Goal: Information Seeking & Learning: Learn about a topic

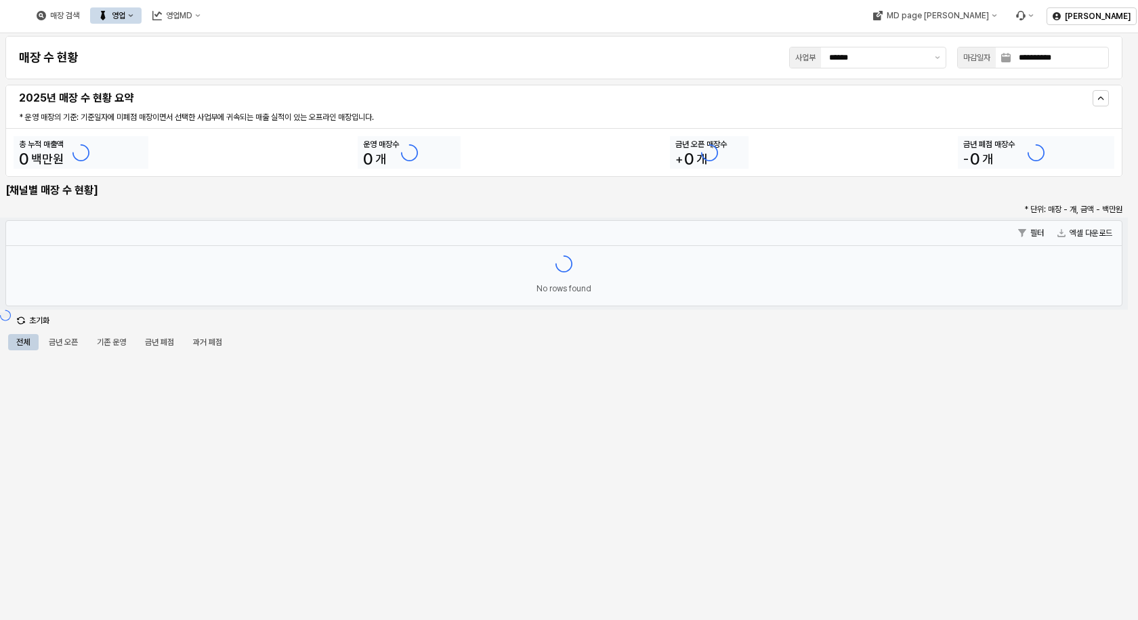
click at [142, 10] on button "영업" at bounding box center [115, 15] width 51 height 16
click at [250, 39] on div "목표매출 달성현황" at bounding box center [267, 40] width 72 height 11
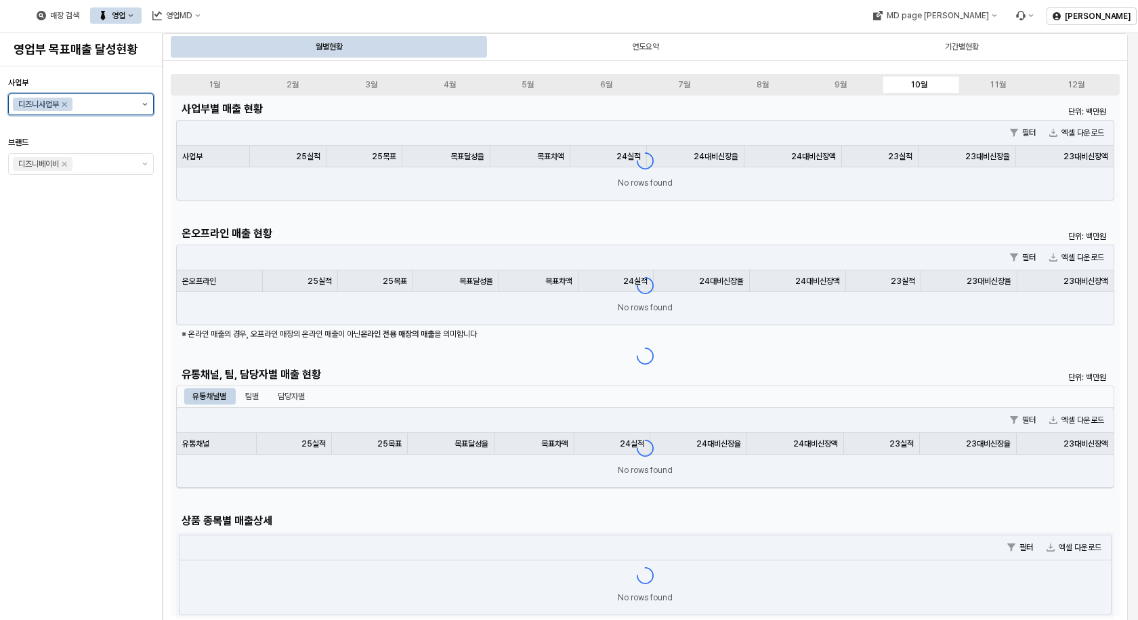
click at [139, 104] on button "제안 사항 표시" at bounding box center [145, 104] width 16 height 20
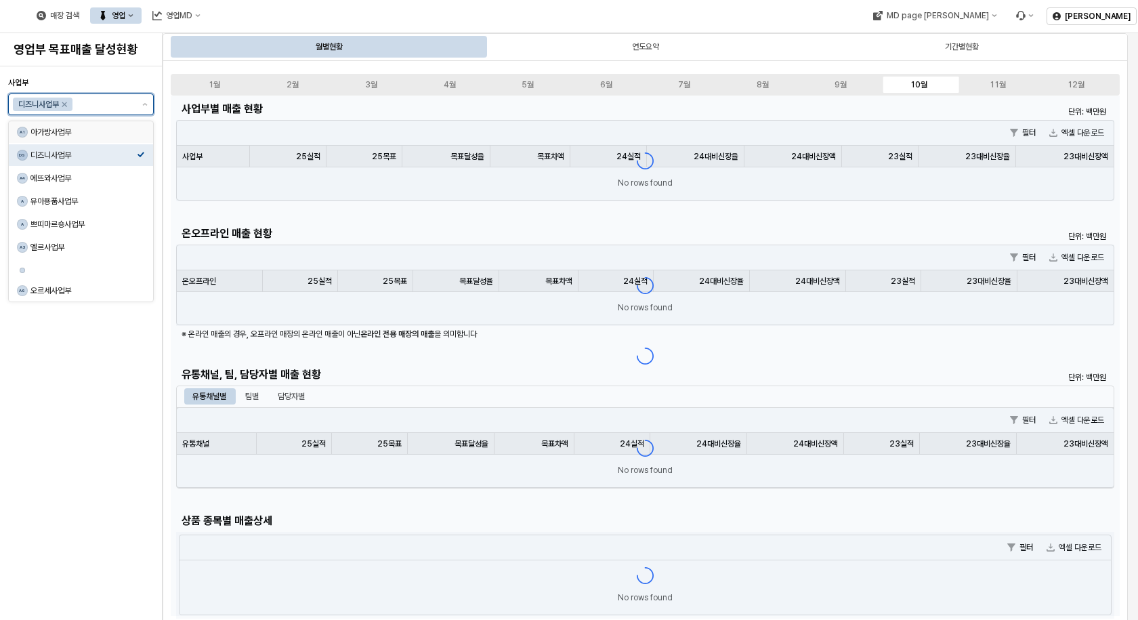
click at [62, 128] on div "아가방사업부" at bounding box center [83, 132] width 106 height 11
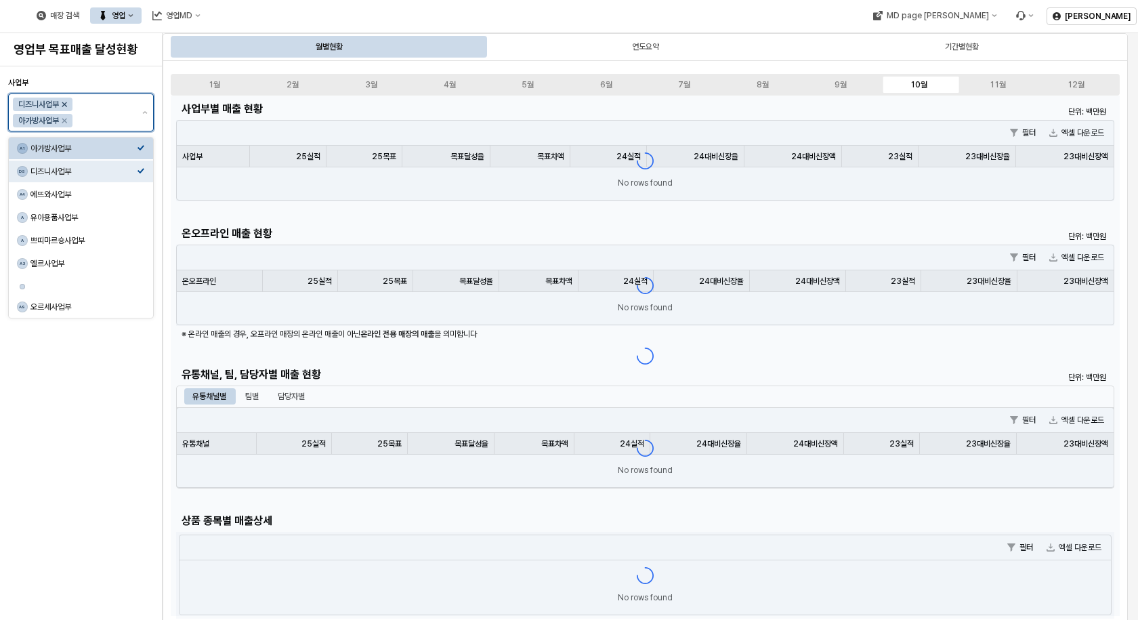
click at [66, 103] on icon "Remove 디즈니사업부" at bounding box center [64, 104] width 11 height 11
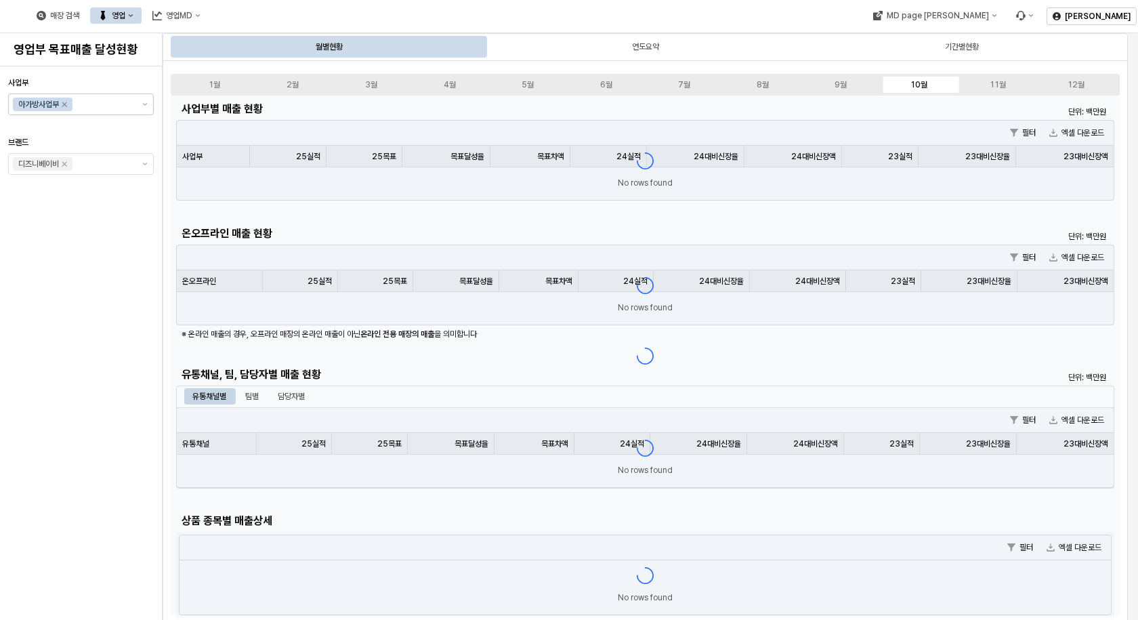
click at [104, 252] on div "사업부 아가방사업부 브랜드 디즈니베이비" at bounding box center [81, 343] width 146 height 543
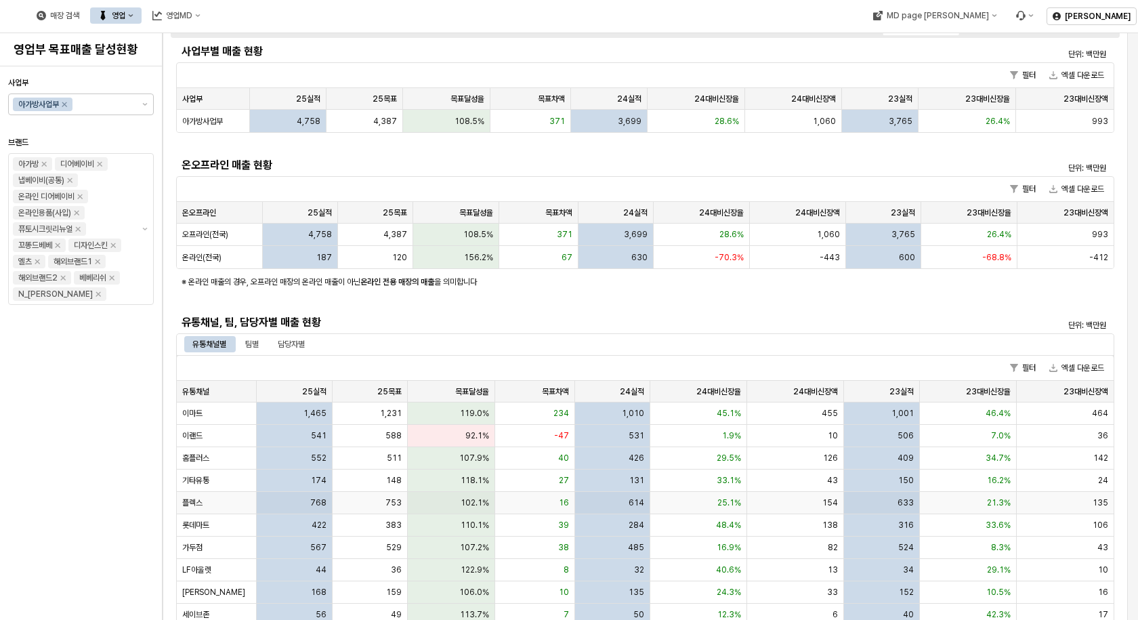
scroll to position [135, 0]
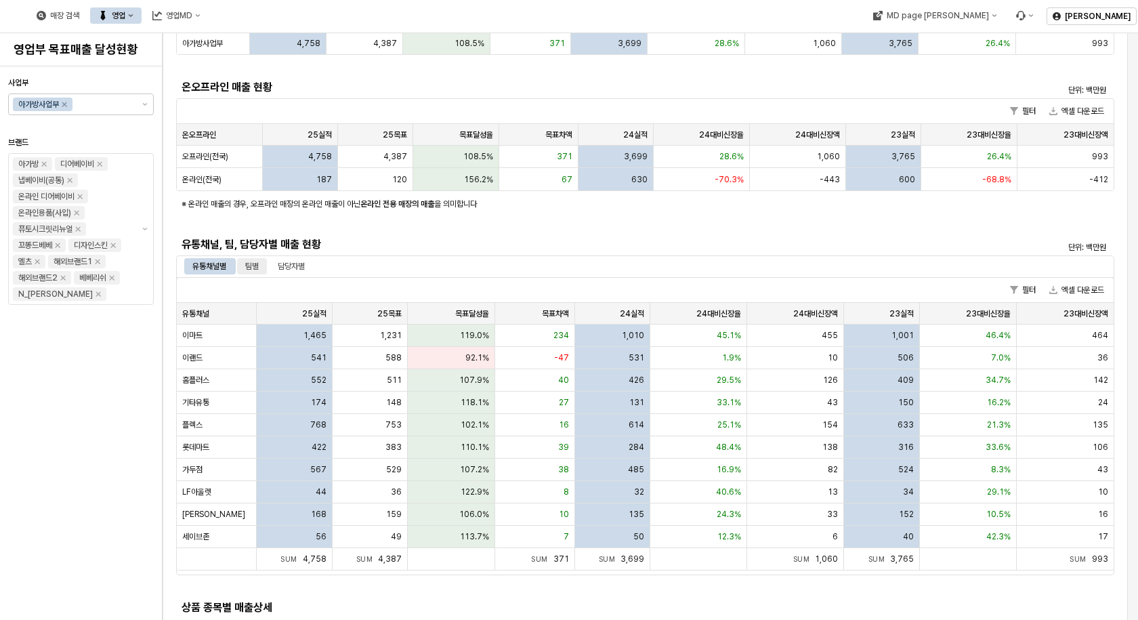
click at [251, 267] on div "팀별" at bounding box center [252, 266] width 14 height 16
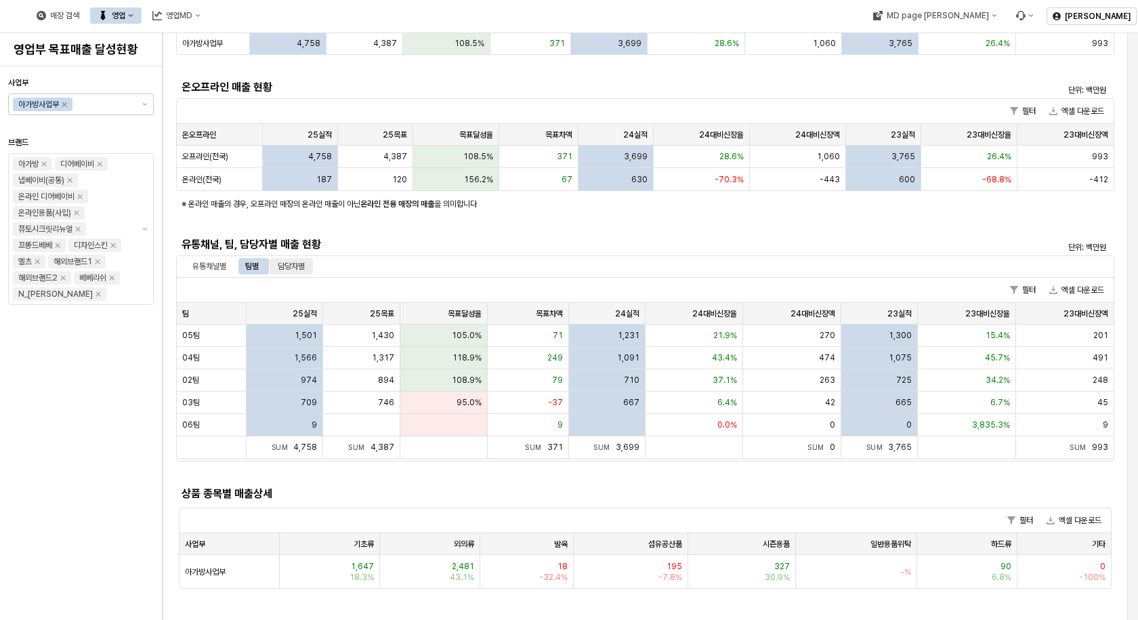
click at [291, 266] on div "담당자별" at bounding box center [291, 266] width 27 height 16
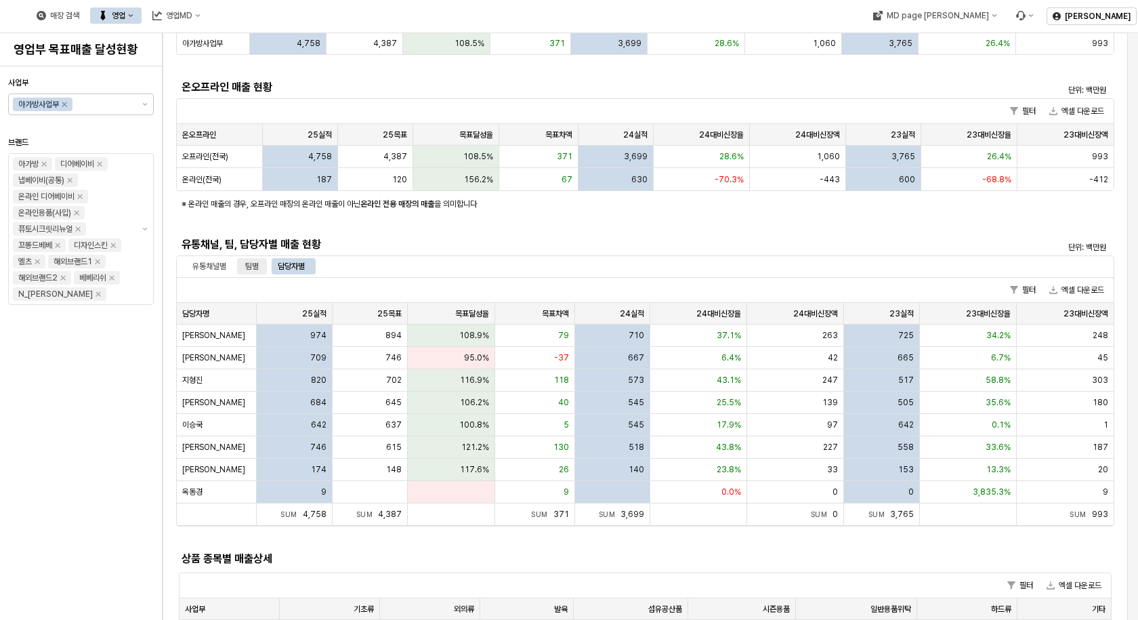
click at [258, 265] on div "팀별" at bounding box center [252, 266] width 14 height 16
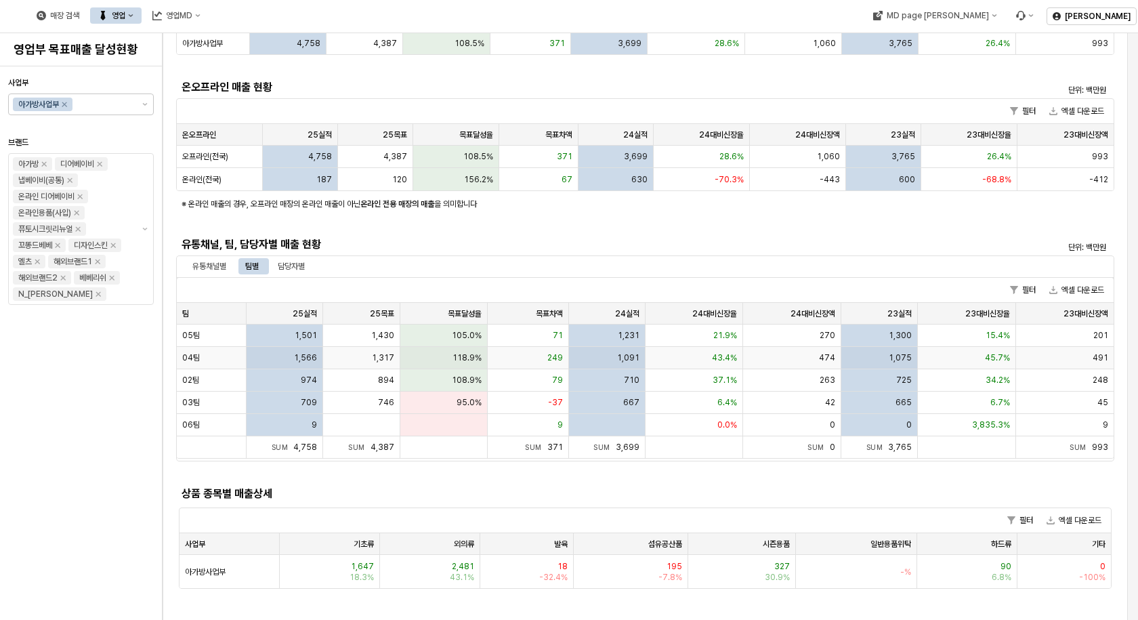
click at [188, 358] on span "04팀" at bounding box center [191, 357] width 18 height 11
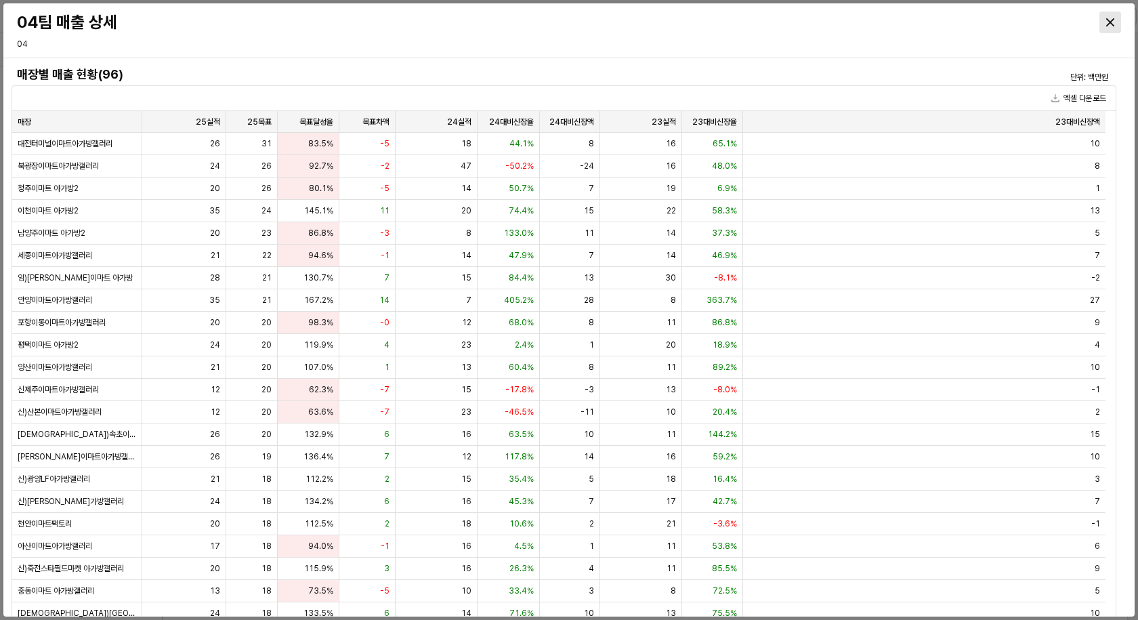
click at [1116, 15] on div "Close" at bounding box center [1110, 22] width 20 height 20
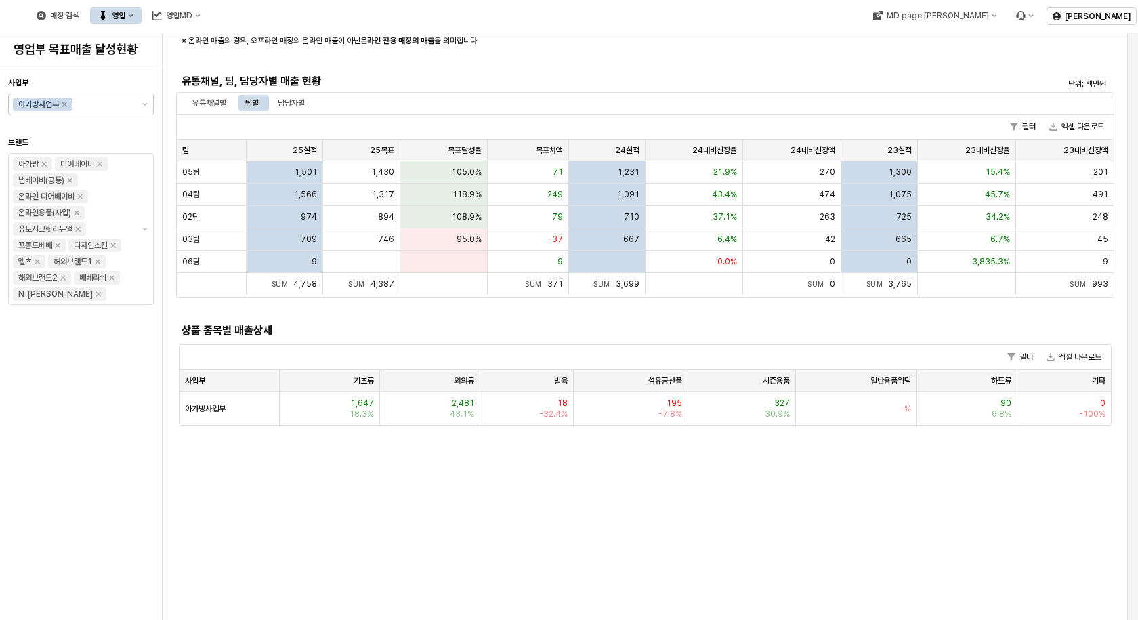
scroll to position [271, 0]
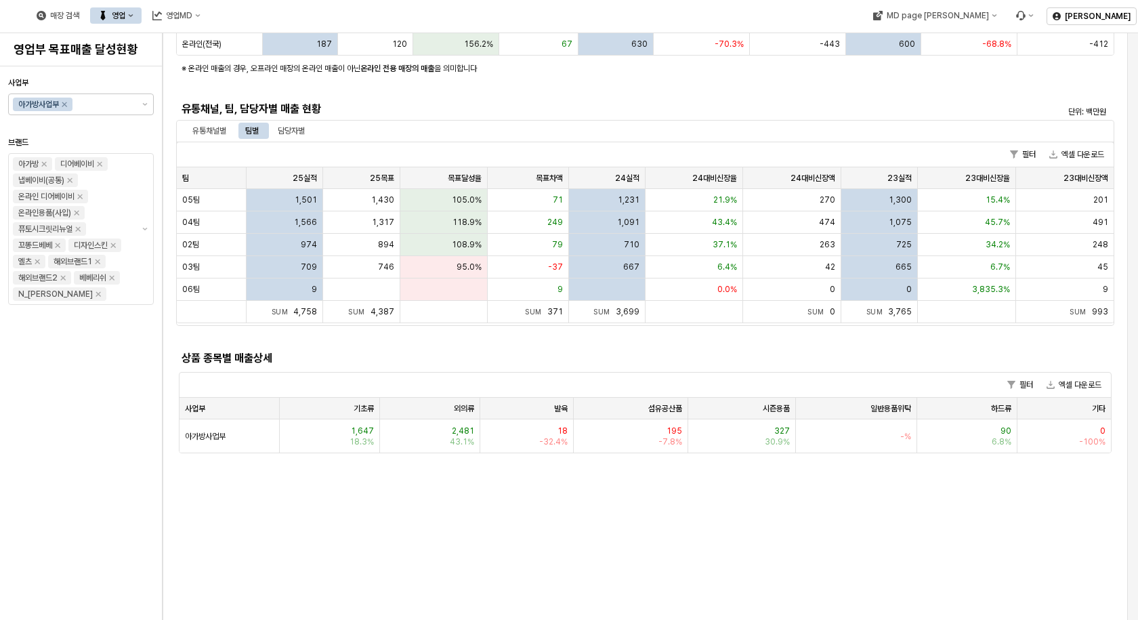
drag, startPoint x: 393, startPoint y: 512, endPoint x: 391, endPoint y: 519, distance: 7.1
click at [100, 436] on div "사업부 아가방사업부 브랜드 아가방 디어베이비 냅베이비(공통) 온라인 디어베이비 온라인용품(사입) 퓨토시크릿리뉴얼 꼬똥드베베 디자인스킨 엘츠 해…" at bounding box center [81, 343] width 146 height 543
click at [291, 216] on div "1,566" at bounding box center [285, 222] width 77 height 22
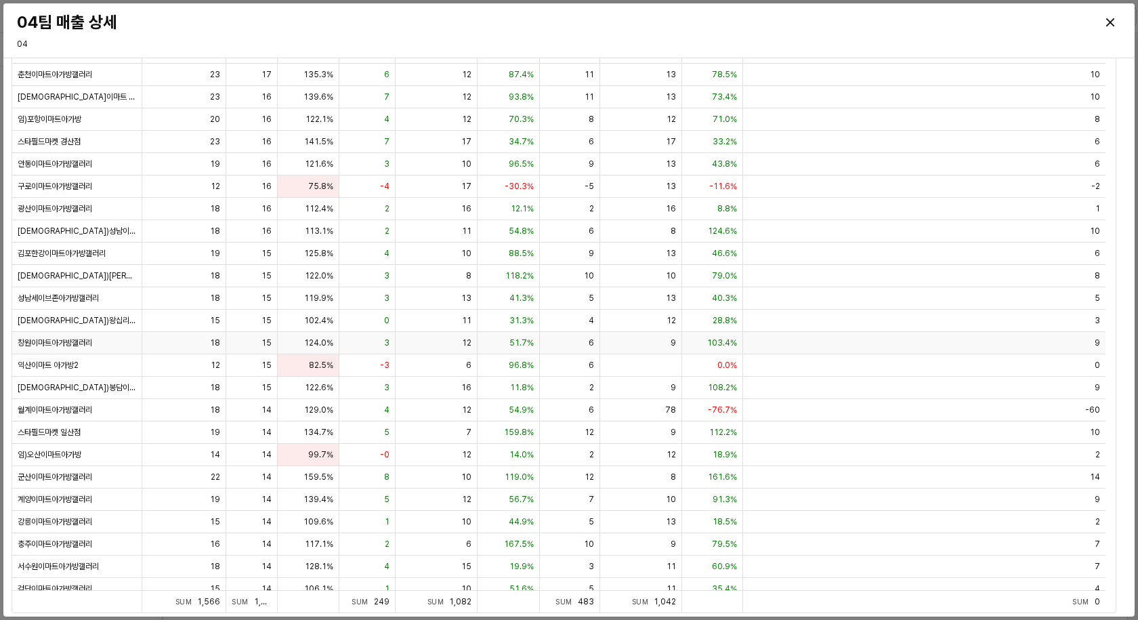
scroll to position [444, 0]
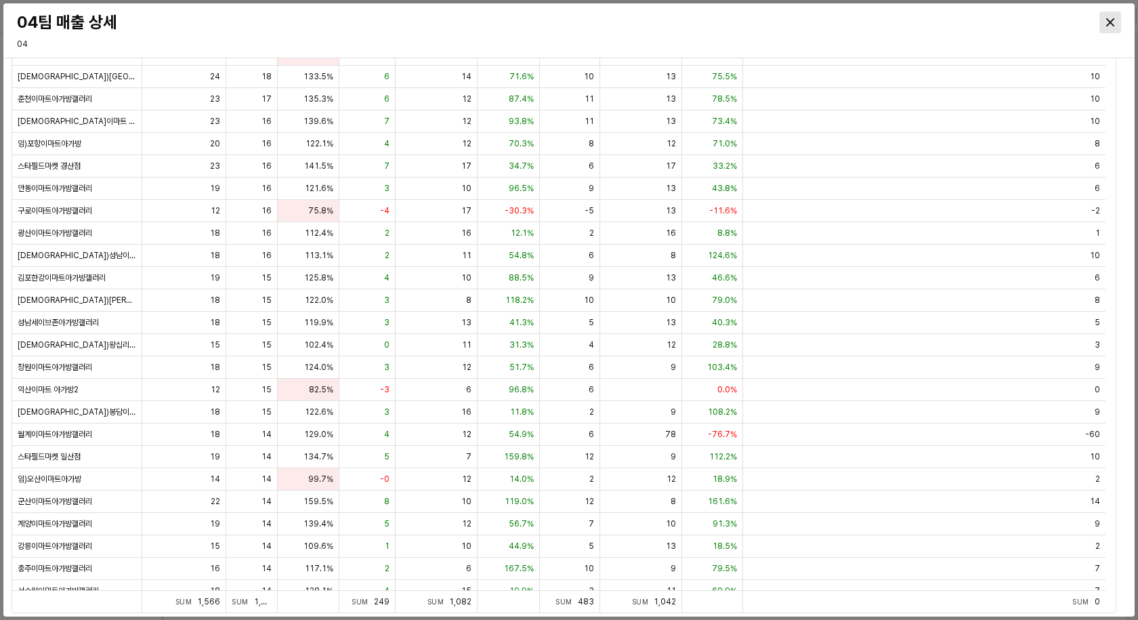
click at [1114, 19] on icon "Close" at bounding box center [1110, 22] width 8 height 8
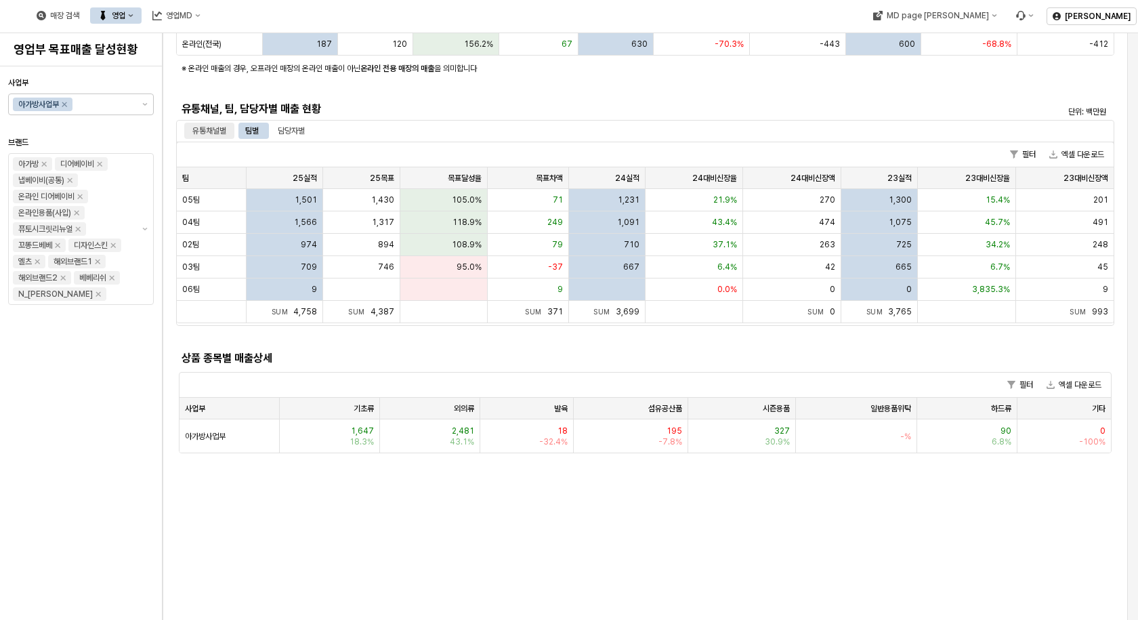
click at [211, 131] on div "유통채널별" at bounding box center [209, 131] width 34 height 16
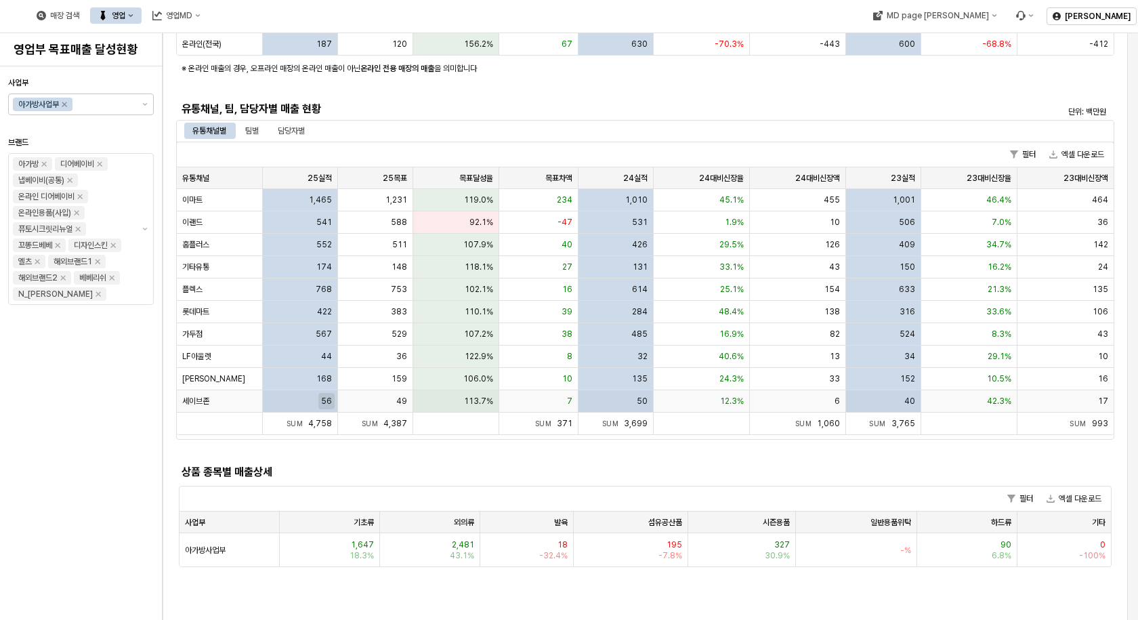
click at [322, 401] on span "56" at bounding box center [326, 401] width 11 height 11
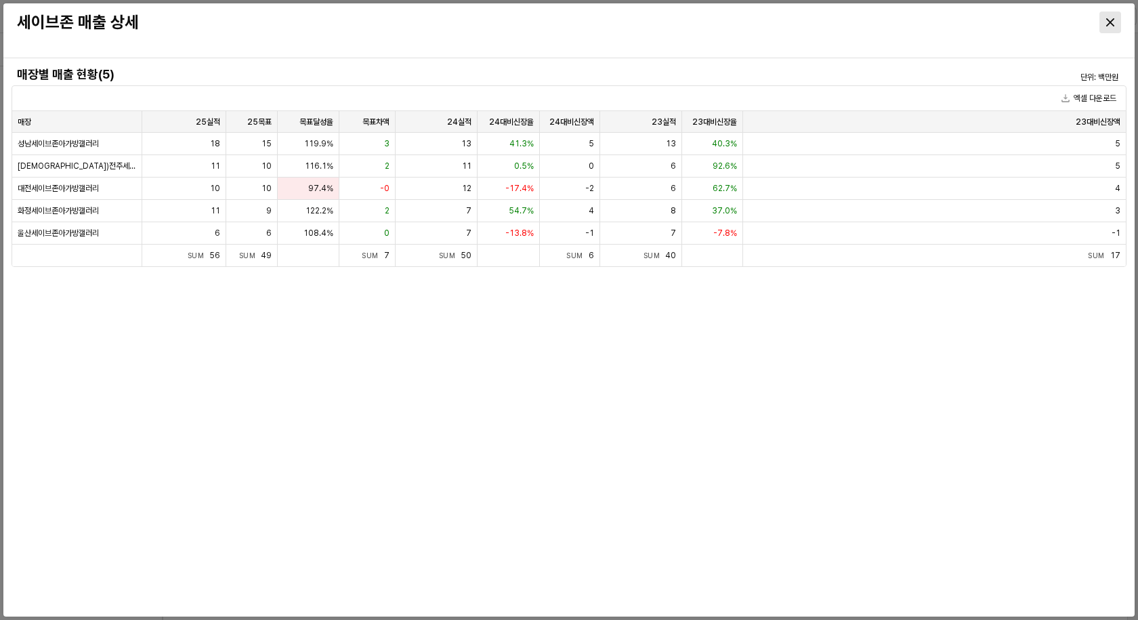
click at [1105, 24] on div "Close" at bounding box center [1110, 22] width 20 height 20
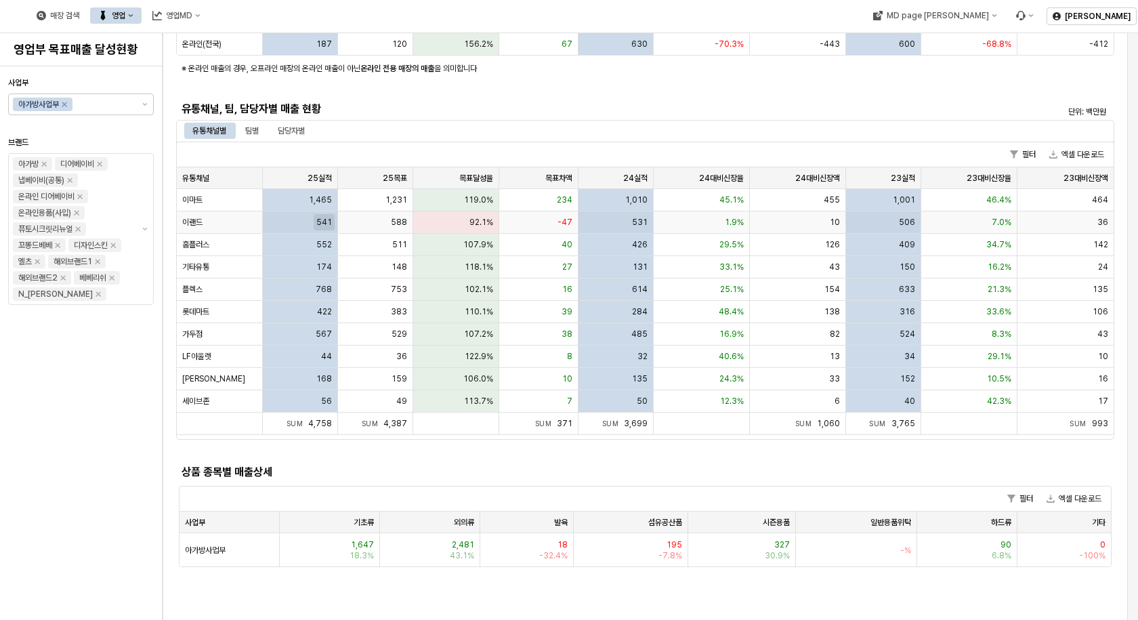
click at [320, 226] on span "541" at bounding box center [324, 222] width 16 height 11
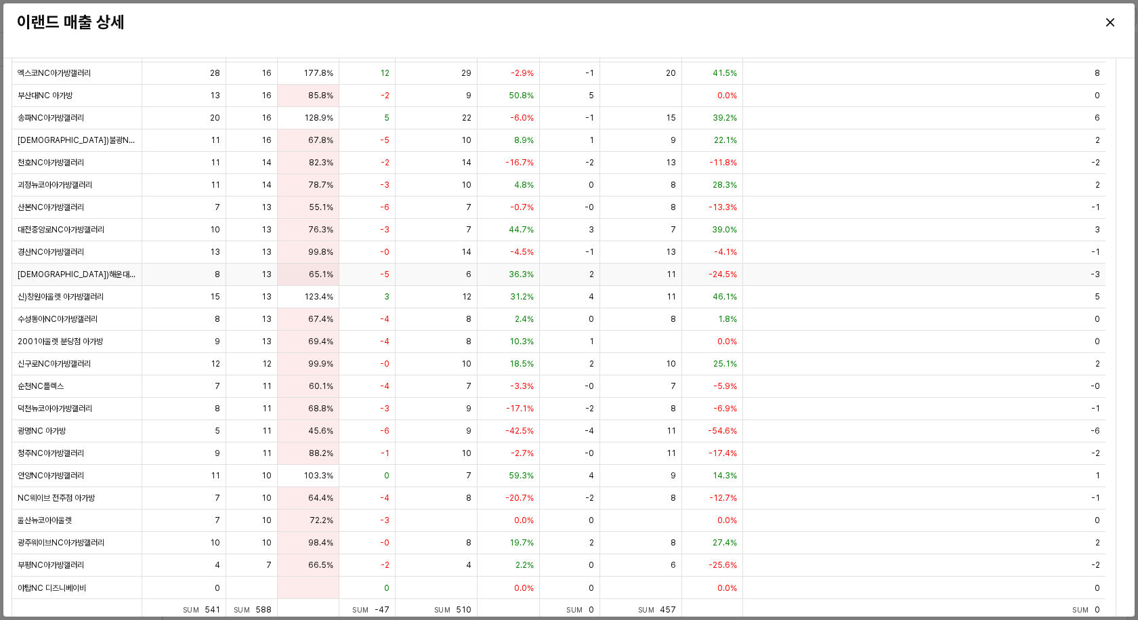
scroll to position [92, 0]
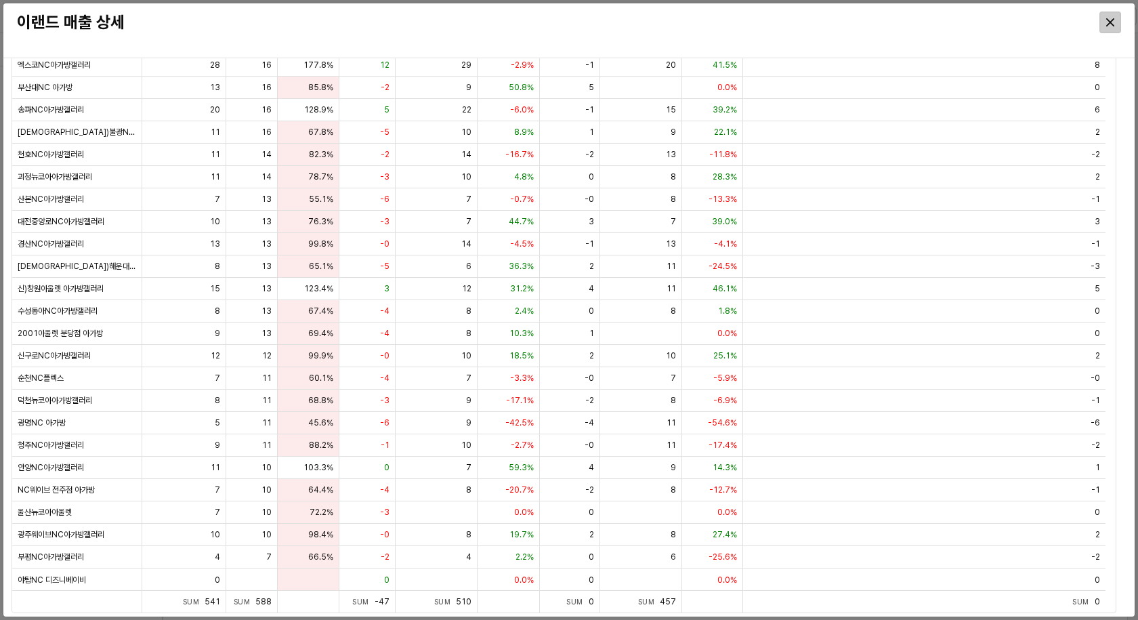
click at [1109, 15] on div "Close" at bounding box center [1110, 22] width 20 height 20
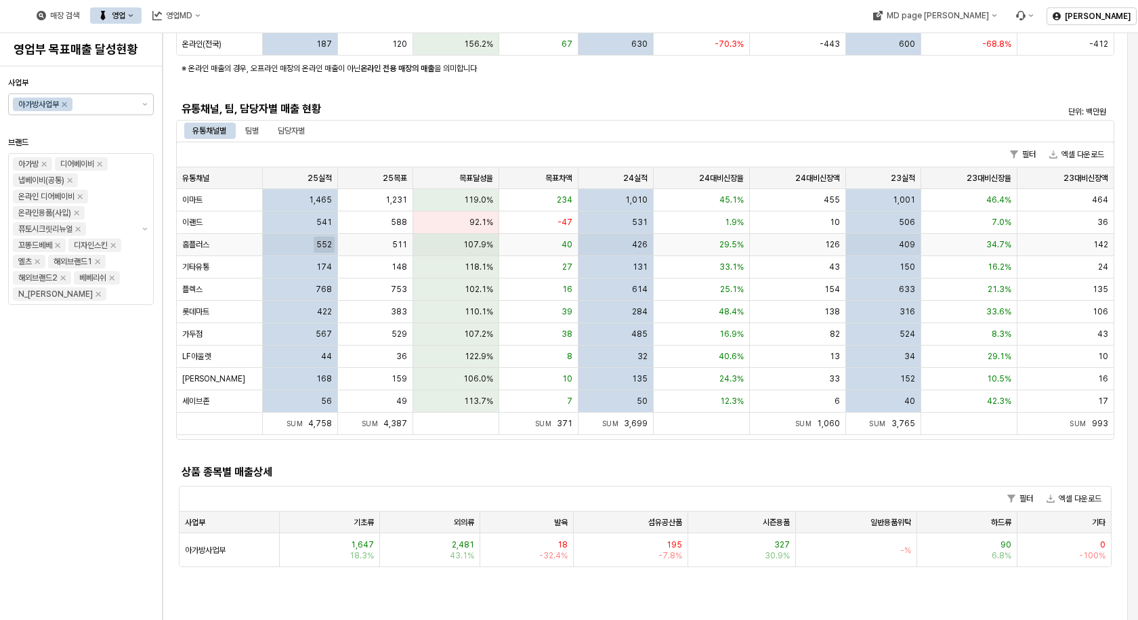
click at [318, 244] on span "552" at bounding box center [324, 244] width 16 height 11
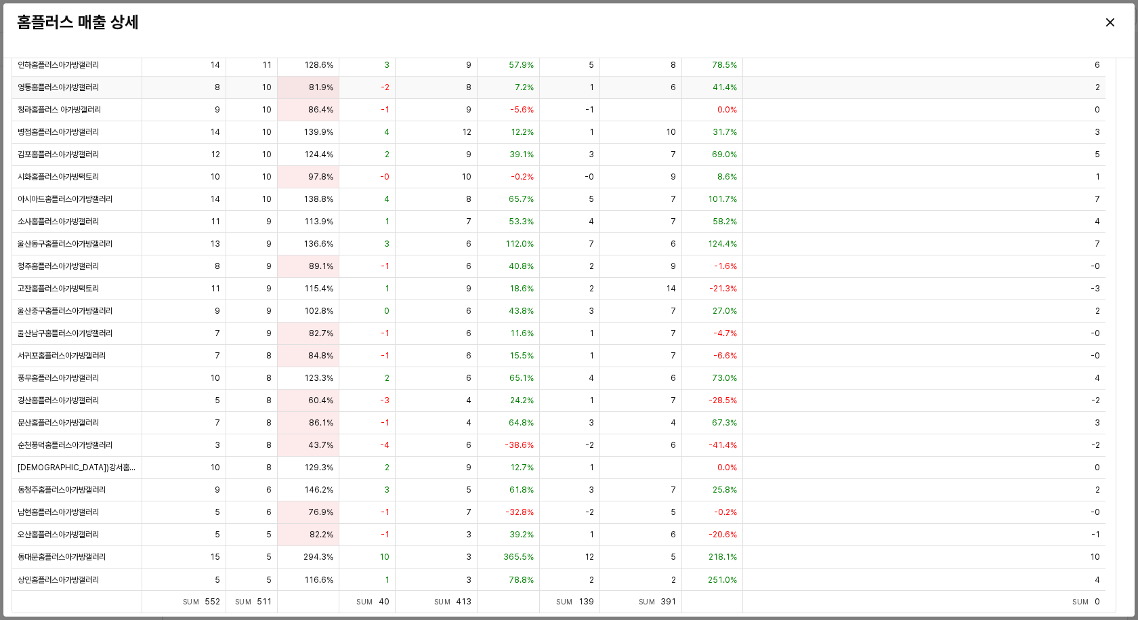
scroll to position [185, 0]
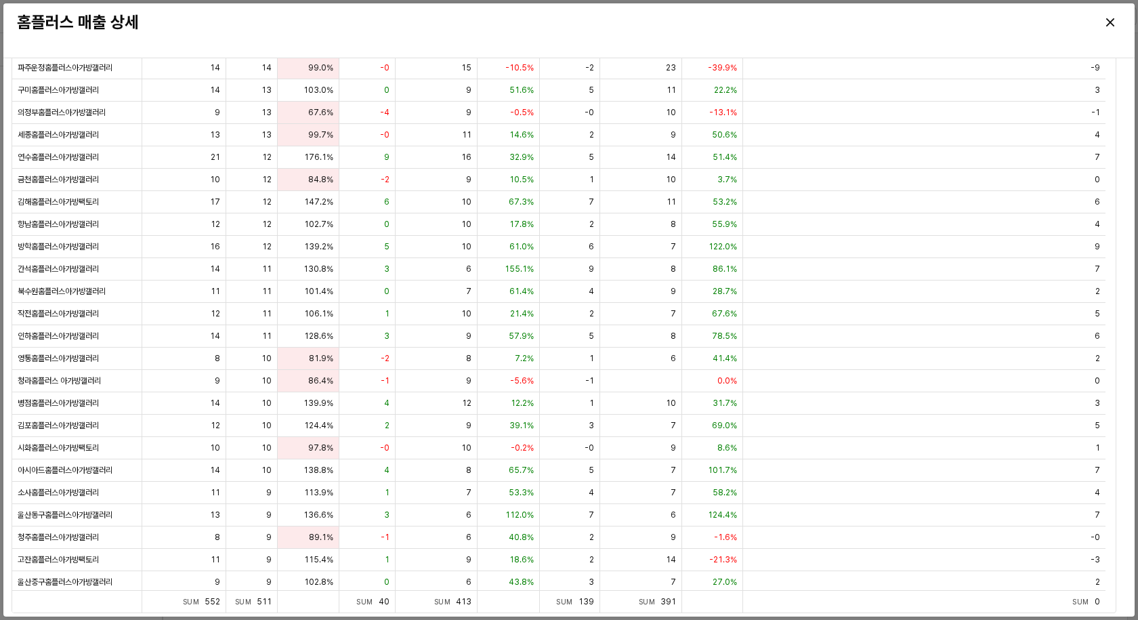
click at [1112, 18] on icon "Close" at bounding box center [1110, 22] width 8 height 8
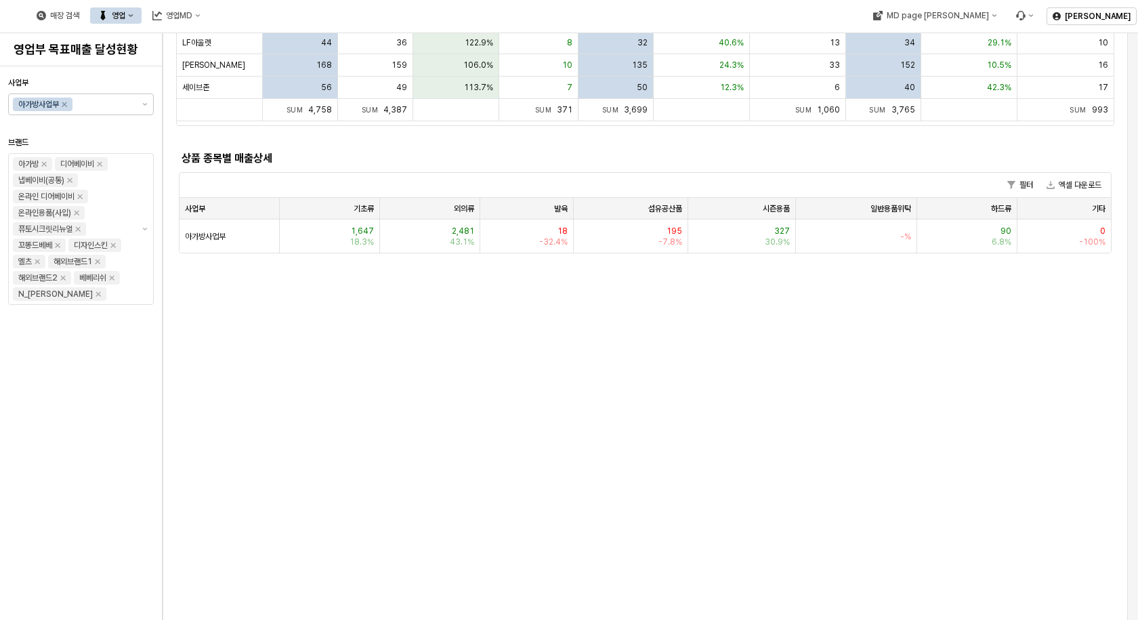
scroll to position [610, 0]
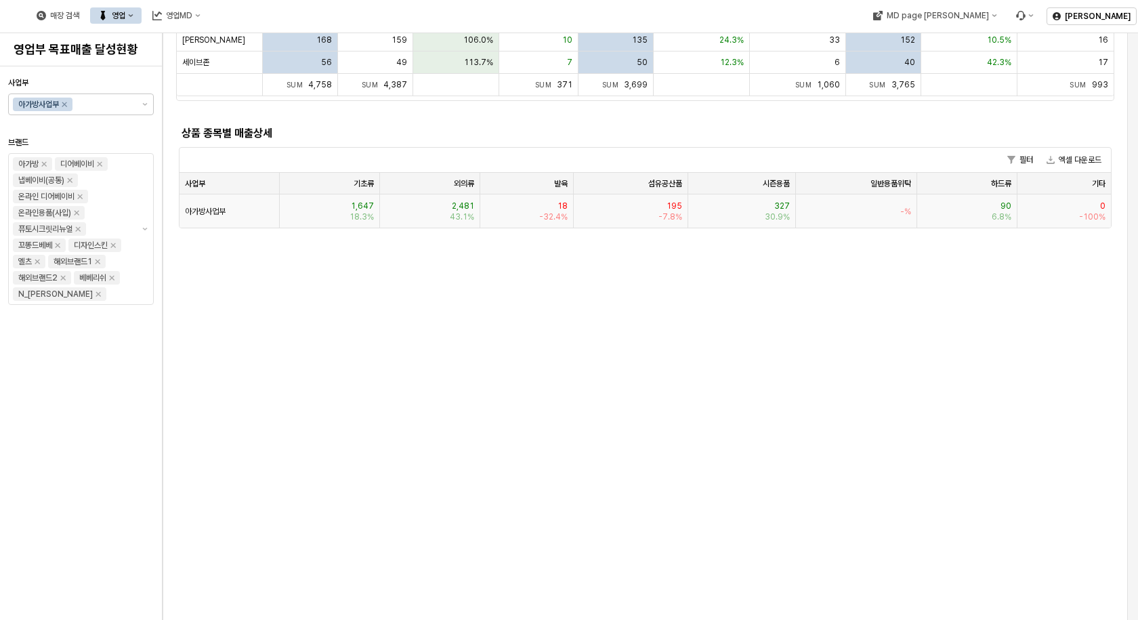
click at [567, 203] on span "18" at bounding box center [562, 205] width 10 height 11
click at [563, 207] on span "18" at bounding box center [562, 205] width 10 height 11
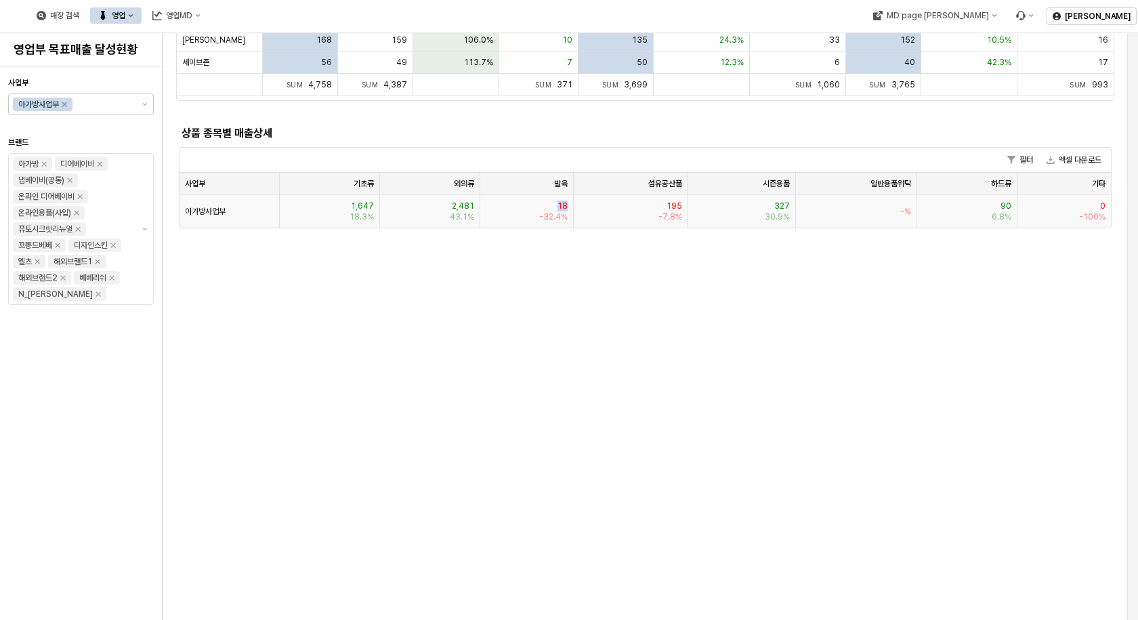
click at [563, 207] on span "18" at bounding box center [562, 205] width 10 height 11
click at [560, 205] on span "18" at bounding box center [562, 205] width 10 height 11
click at [558, 199] on div "18 -32.4%" at bounding box center [526, 210] width 93 height 33
click at [558, 195] on div "18 -32.4%" at bounding box center [526, 210] width 93 height 33
click at [557, 209] on div "18 -32.4%" at bounding box center [526, 210] width 93 height 33
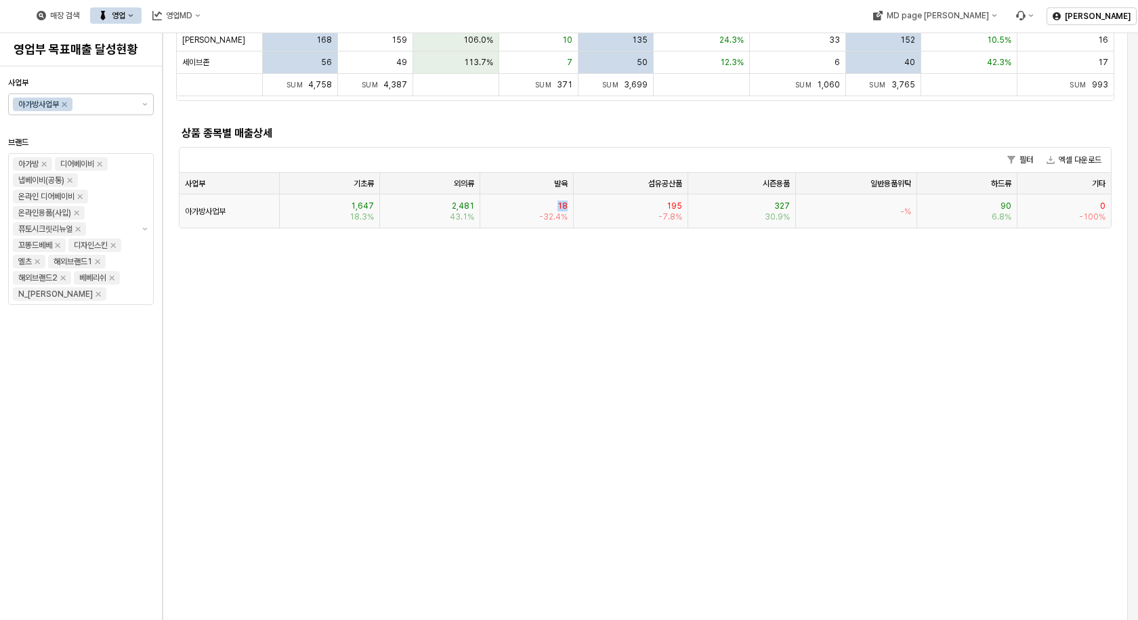
click at [557, 207] on div "18 -32.4%" at bounding box center [526, 210] width 93 height 33
click at [559, 179] on div "발육 발육" at bounding box center [526, 184] width 93 height 22
click at [559, 180] on div "발육 발육" at bounding box center [526, 184] width 93 height 22
click at [559, 203] on span "18" at bounding box center [562, 205] width 10 height 11
click at [560, 203] on span "18" at bounding box center [562, 205] width 10 height 11
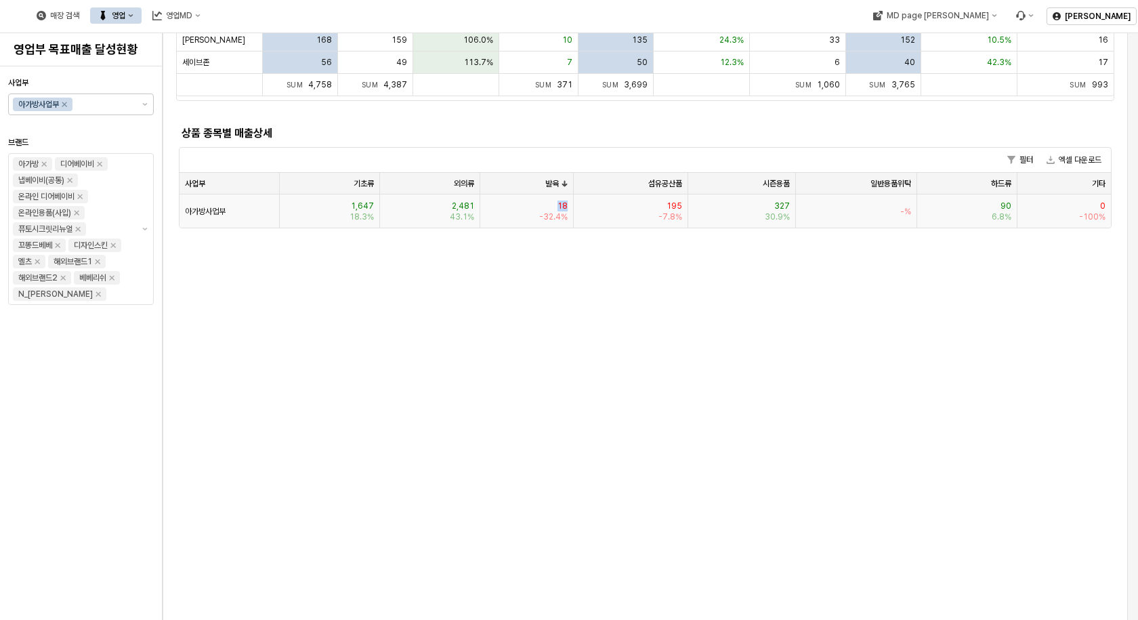
click at [560, 203] on span "18" at bounding box center [562, 205] width 10 height 11
drag, startPoint x: 560, startPoint y: 203, endPoint x: 533, endPoint y: 205, distance: 27.1
click at [561, 203] on span "18" at bounding box center [562, 205] width 10 height 11
click at [223, 212] on span "아가방사업부" at bounding box center [205, 211] width 41 height 11
click at [221, 212] on span "아가방사업부" at bounding box center [205, 211] width 41 height 11
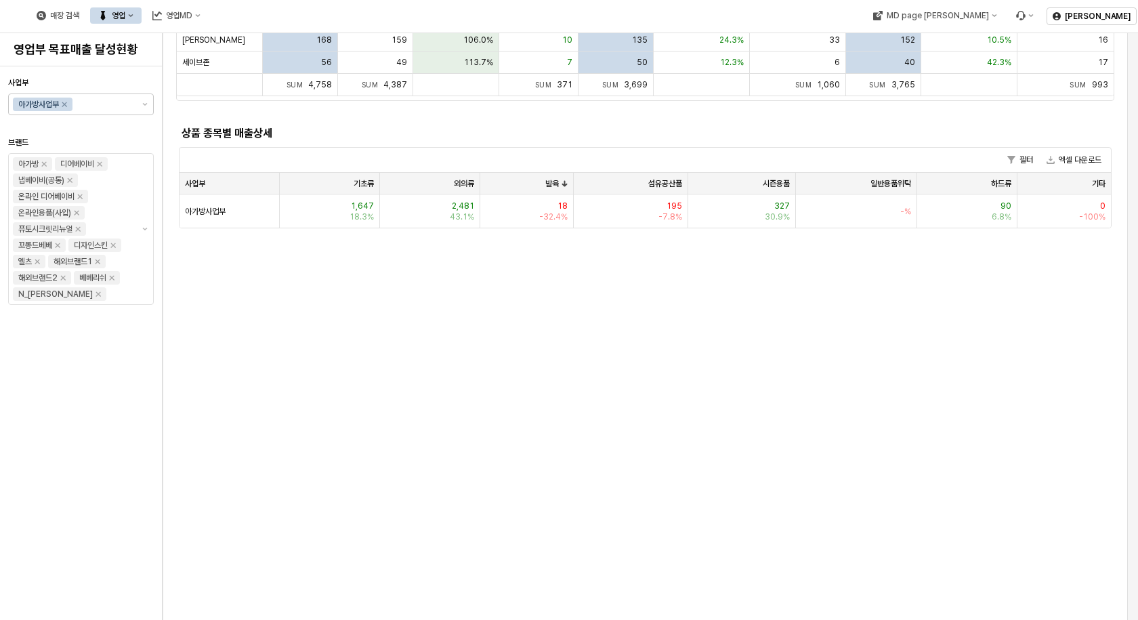
drag, startPoint x: 565, startPoint y: 266, endPoint x: 576, endPoint y: 264, distance: 11.6
click at [567, 266] on div "1월 2월 3월 4월 5월 6월 7월 8월 9월 10월 11월 12월 사업부별 매출 현황 단위: 백만원 필터 엑셀 다운로드 사업부 사업부 25…" at bounding box center [645, 472] width 949 height 2027
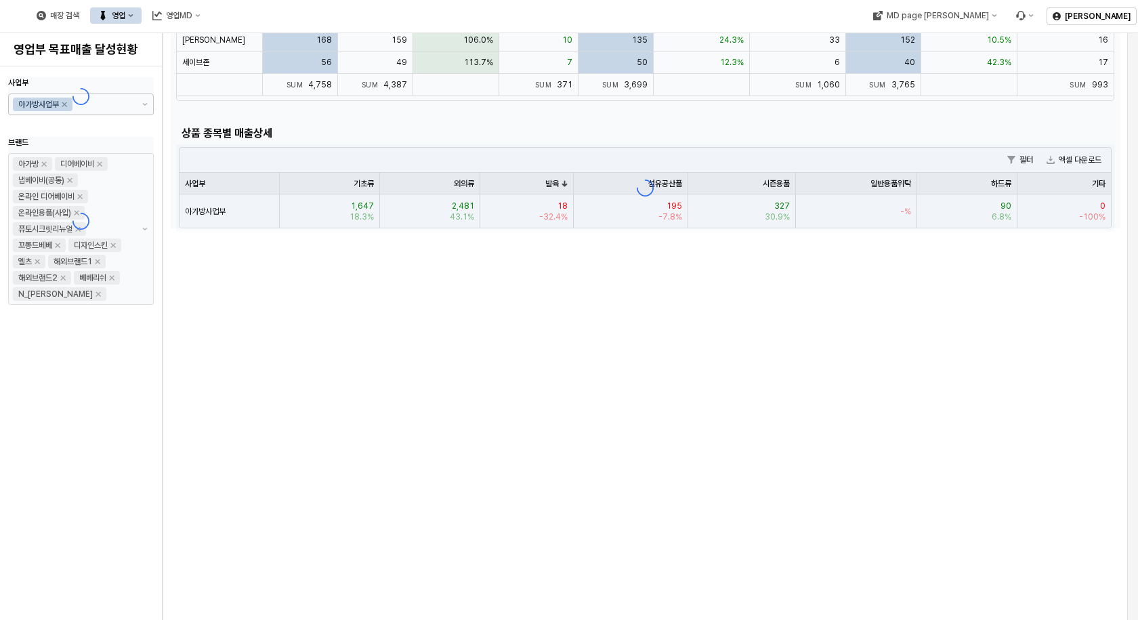
click at [576, 264] on div "1월 2월 3월 4월 5월 6월 7월 8월 9월 10월 11월 12월 사업부별 매출 현황 단위: 백만원 필터 엑셀 다운로드 사업부 사업부 25…" at bounding box center [645, 472] width 949 height 2027
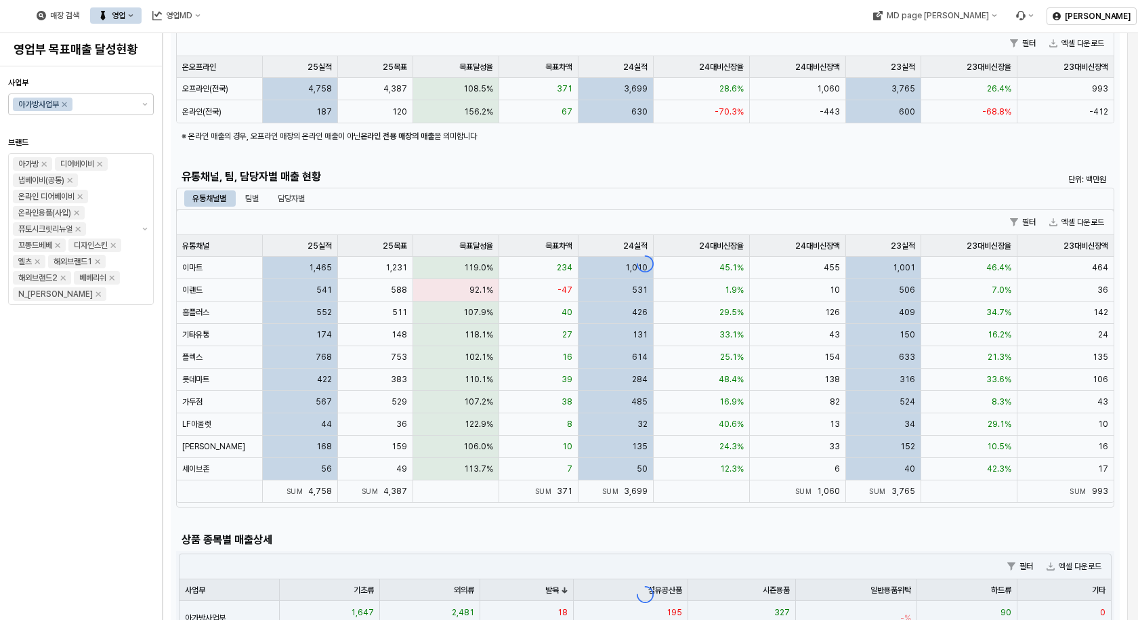
scroll to position [0, 0]
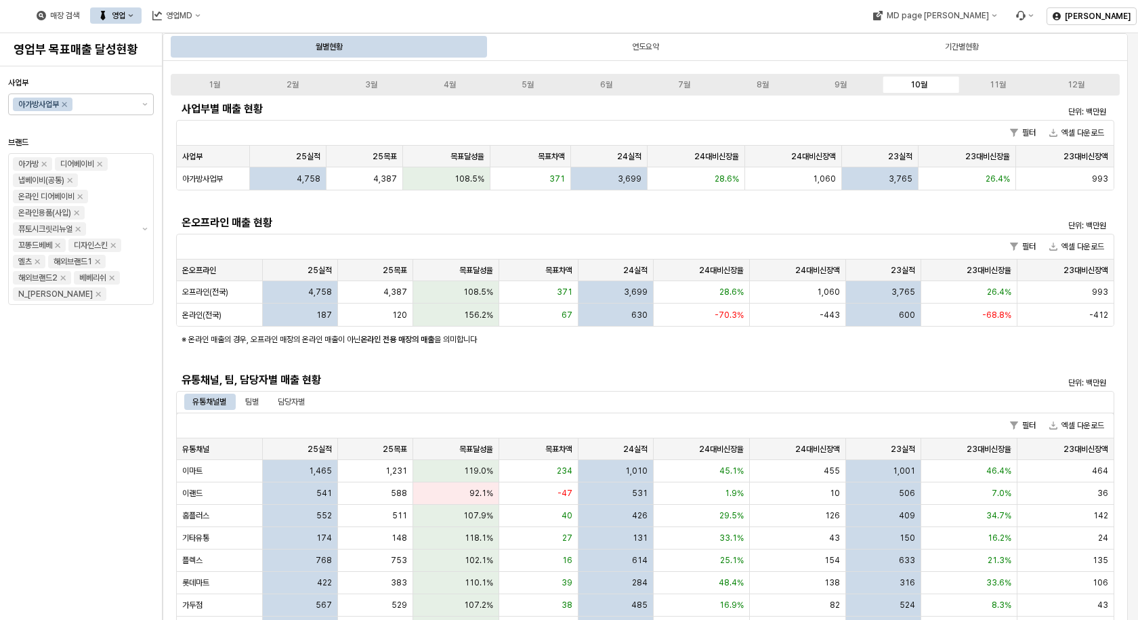
click at [93, 458] on div "사업부 아가방사업부 브랜드 아가방 디어베이비 냅베이비(공통) 온라인 디어베이비 온라인용품(사입) 퓨토시크릿리뉴얼 꼬똥드베베 디자인스킨 엘츠 해…" at bounding box center [81, 343] width 146 height 543
click at [988, 17] on div "MD page [PERSON_NAME]" at bounding box center [937, 15] width 102 height 9
click at [1004, 86] on div "디즈니베이비" at bounding box center [1001, 86] width 83 height 11
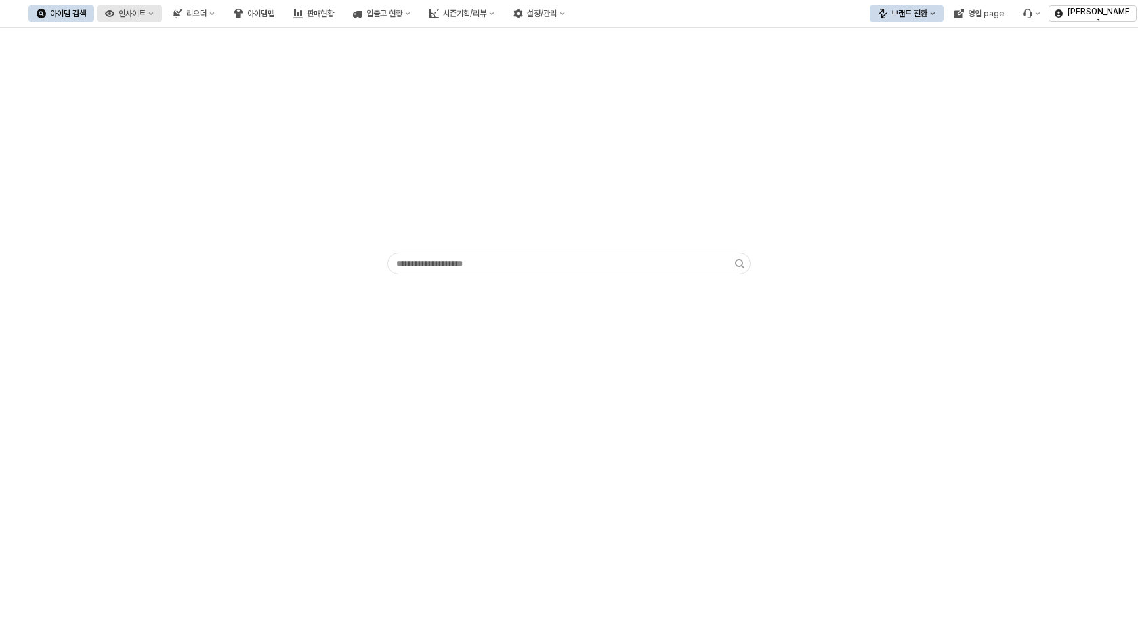
click at [162, 17] on button "인사이트" at bounding box center [129, 13] width 65 height 16
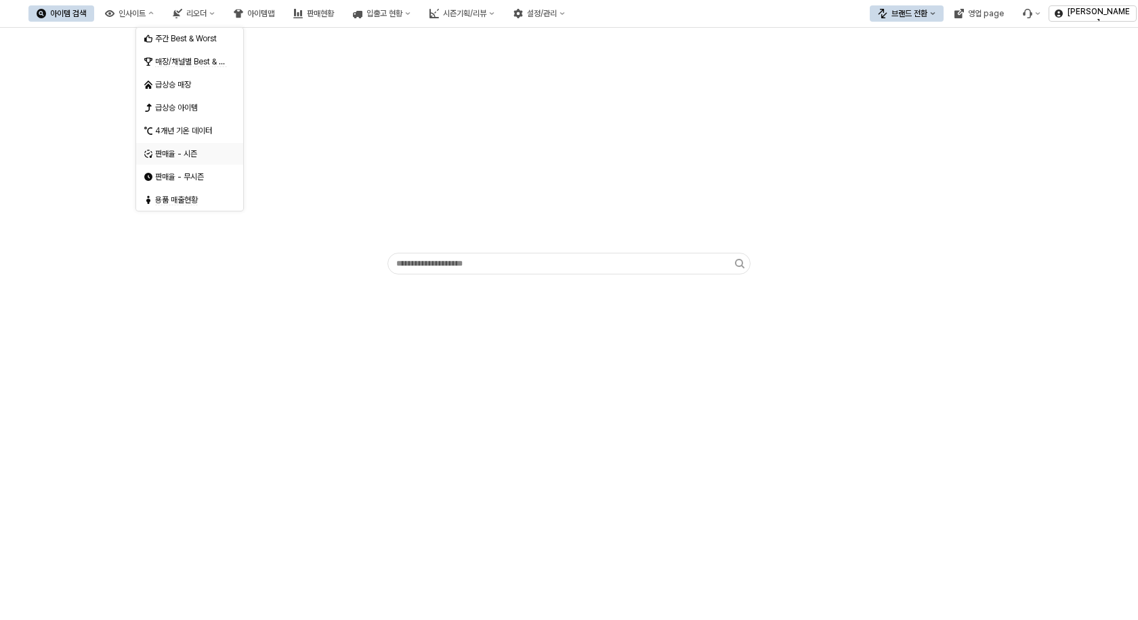
click at [180, 155] on div "판매율 - 시즌" at bounding box center [191, 153] width 72 height 11
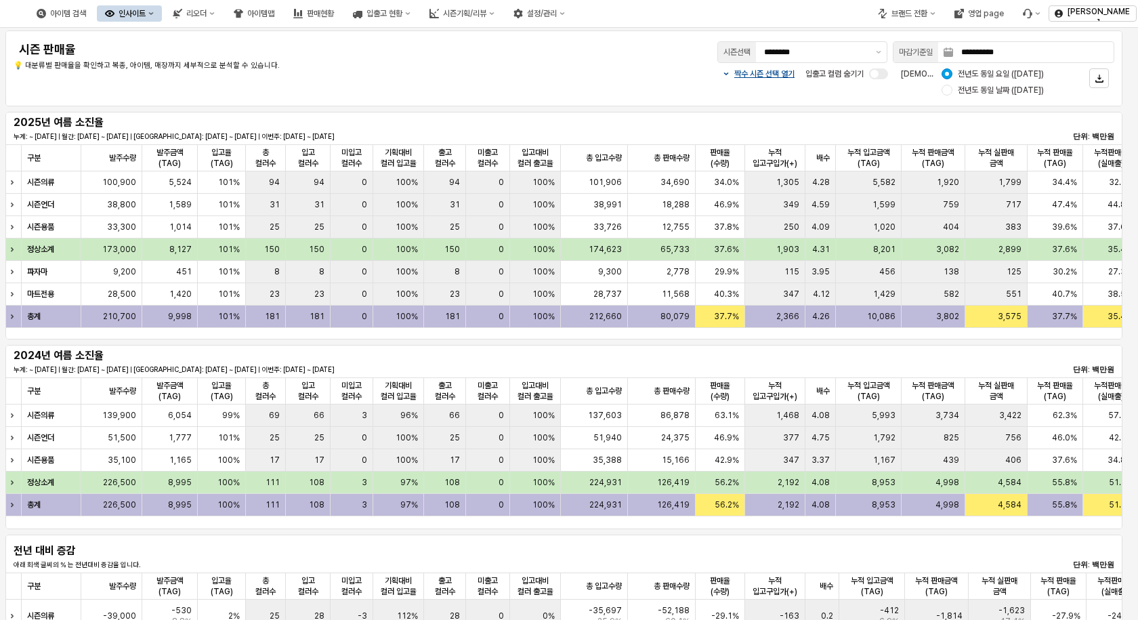
click at [154, 14] on icon "인사이트" at bounding box center [150, 13] width 5 height 5
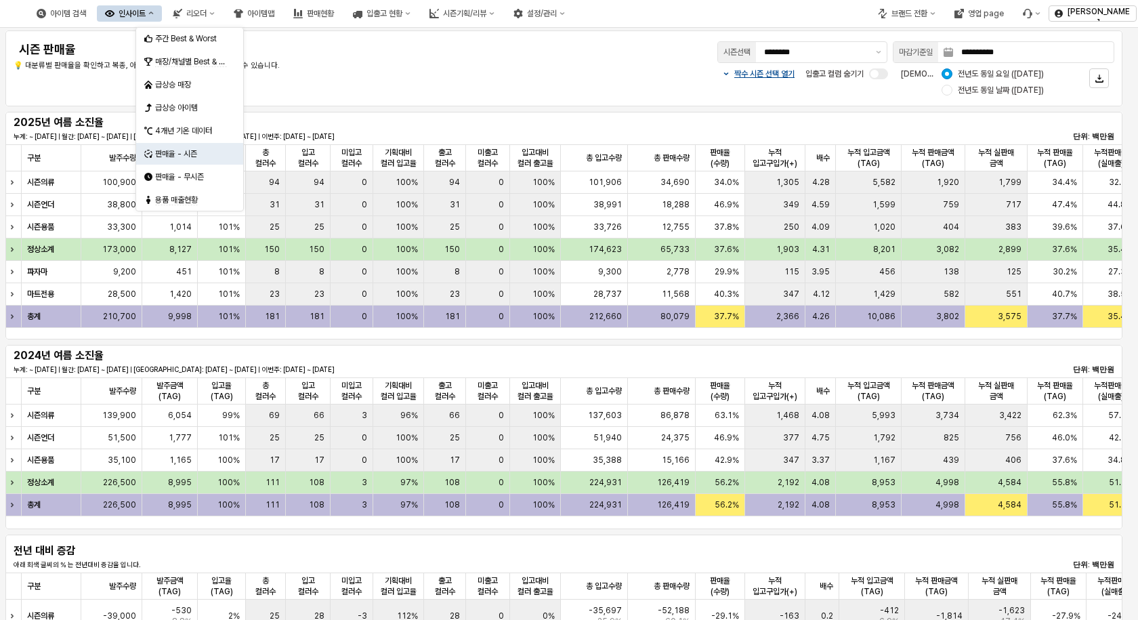
click at [424, 82] on div "**********" at bounding box center [564, 69] width 1101 height 60
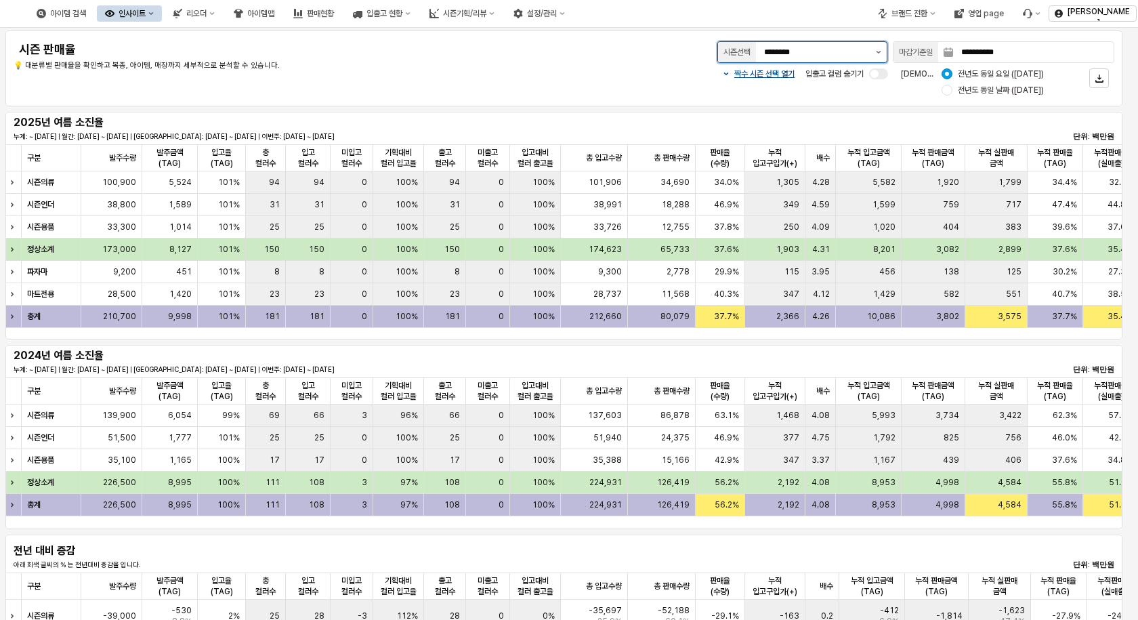
click at [876, 49] on button "제안 사항 표시" at bounding box center [878, 52] width 16 height 20
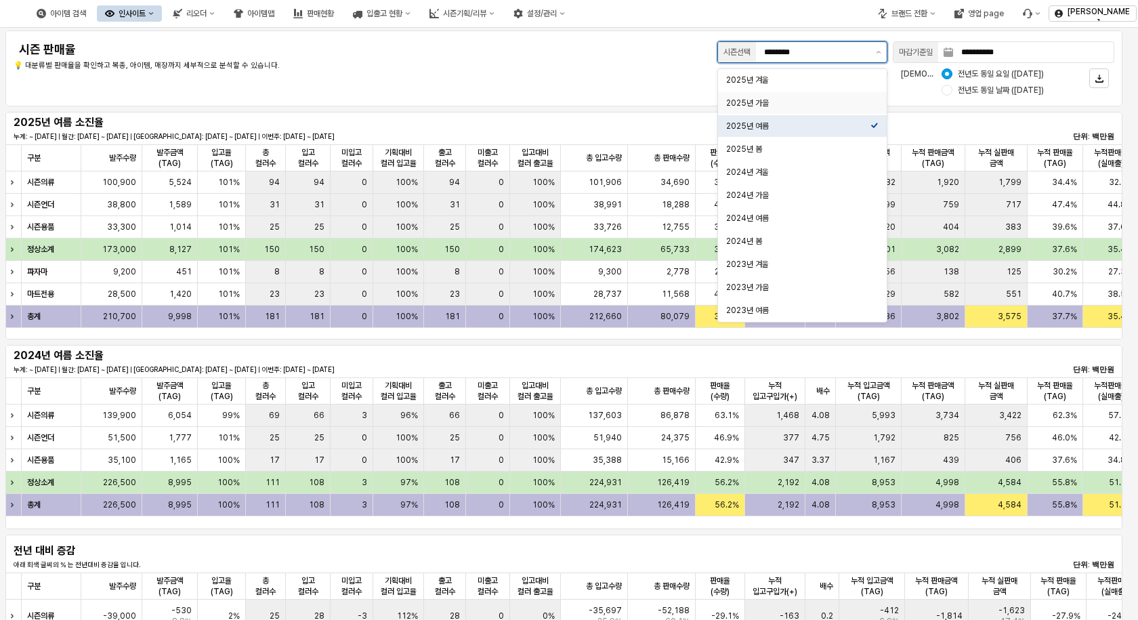
click at [770, 102] on div "2025년 가을" at bounding box center [798, 103] width 144 height 11
type input "********"
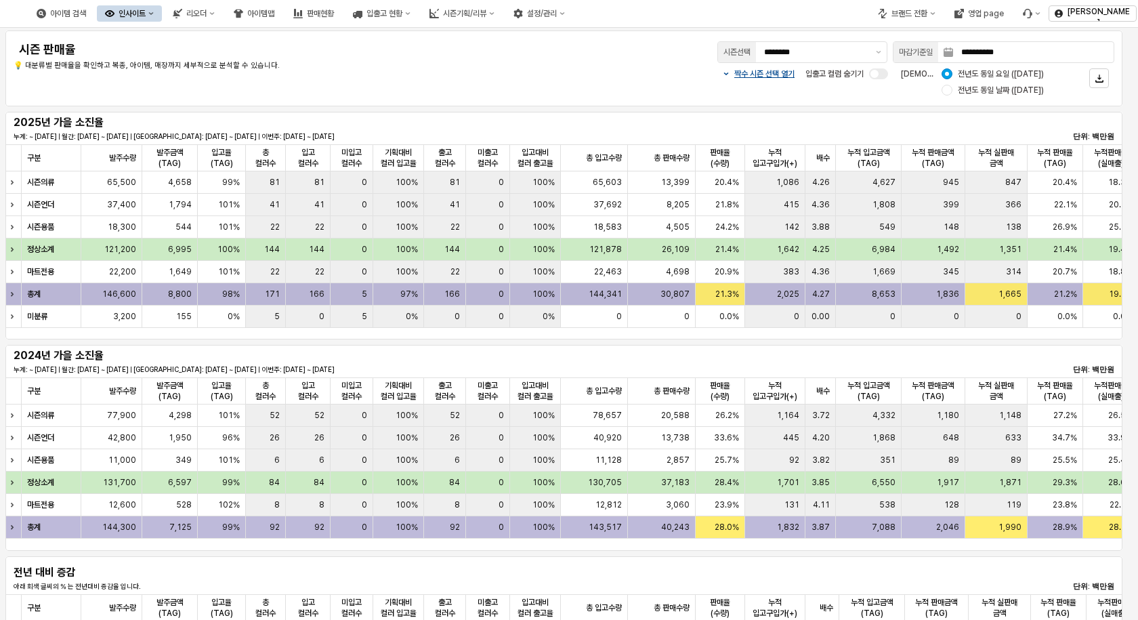
click at [725, 298] on span "21.3%" at bounding box center [727, 294] width 24 height 11
click at [725, 293] on span "21.3%" at bounding box center [727, 294] width 24 height 11
click at [32, 291] on strong "총계" at bounding box center [34, 293] width 14 height 9
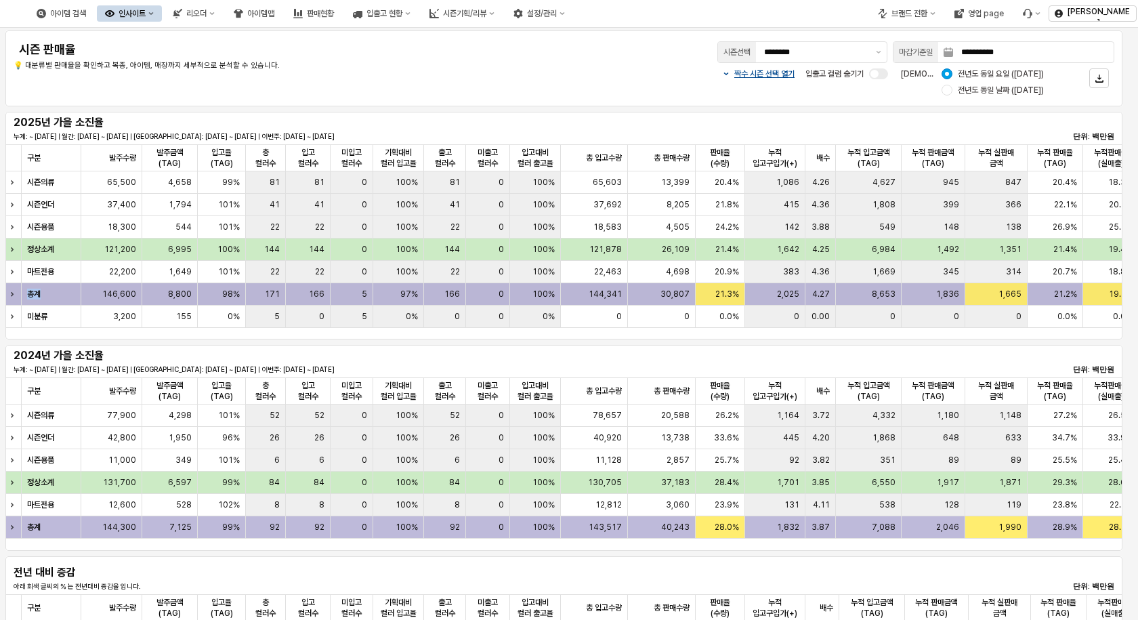
click at [32, 291] on strong "총계" at bounding box center [34, 293] width 14 height 9
click at [41, 125] on h5 "2025년 가을 소진율" at bounding box center [106, 123] width 184 height 14
click at [43, 125] on h5 "2025년 가을 소진율" at bounding box center [106, 123] width 184 height 14
drag, startPoint x: 87, startPoint y: 123, endPoint x: 80, endPoint y: 138, distance: 17.0
click at [87, 123] on h5 "2025년 가을 소진율" at bounding box center [106, 123] width 184 height 14
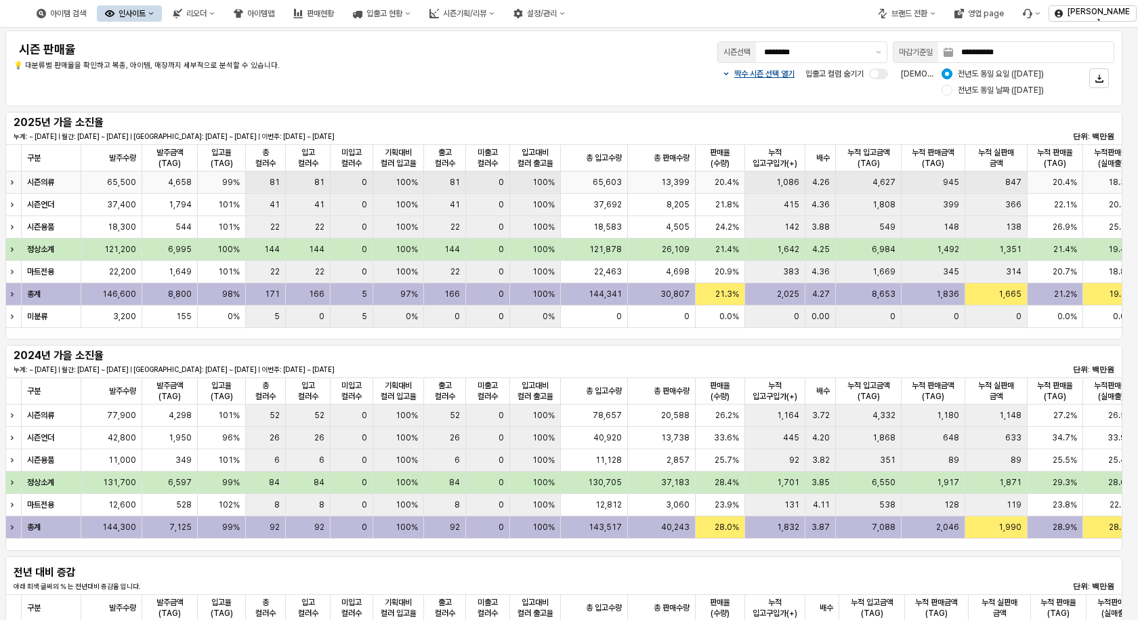
click at [46, 184] on strong "시즌의류" at bounding box center [40, 181] width 27 height 9
click at [144, 190] on div "4,658" at bounding box center [170, 182] width 56 height 22
click at [242, 180] on div "99%" at bounding box center [222, 182] width 48 height 22
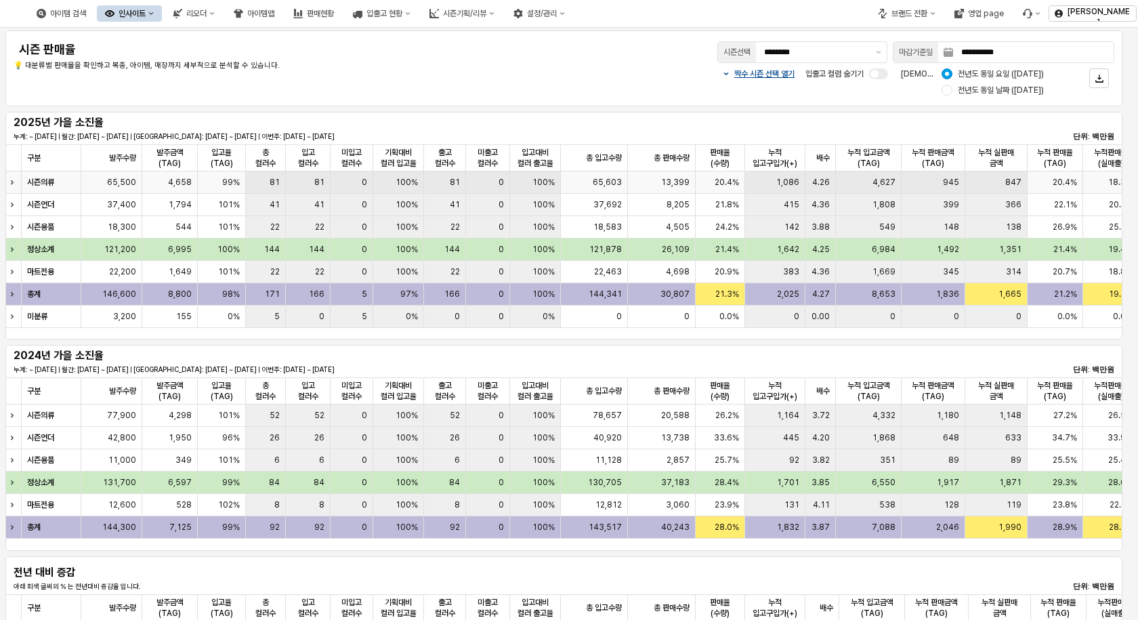
click at [242, 180] on div "99%" at bounding box center [222, 182] width 48 height 22
drag, startPoint x: 396, startPoint y: 190, endPoint x: 417, endPoint y: 192, distance: 21.2
click at [399, 190] on div "100%" at bounding box center [398, 182] width 51 height 22
click at [440, 193] on div "81" at bounding box center [445, 182] width 42 height 22
click at [935, 234] on div "148" at bounding box center [934, 227] width 64 height 22
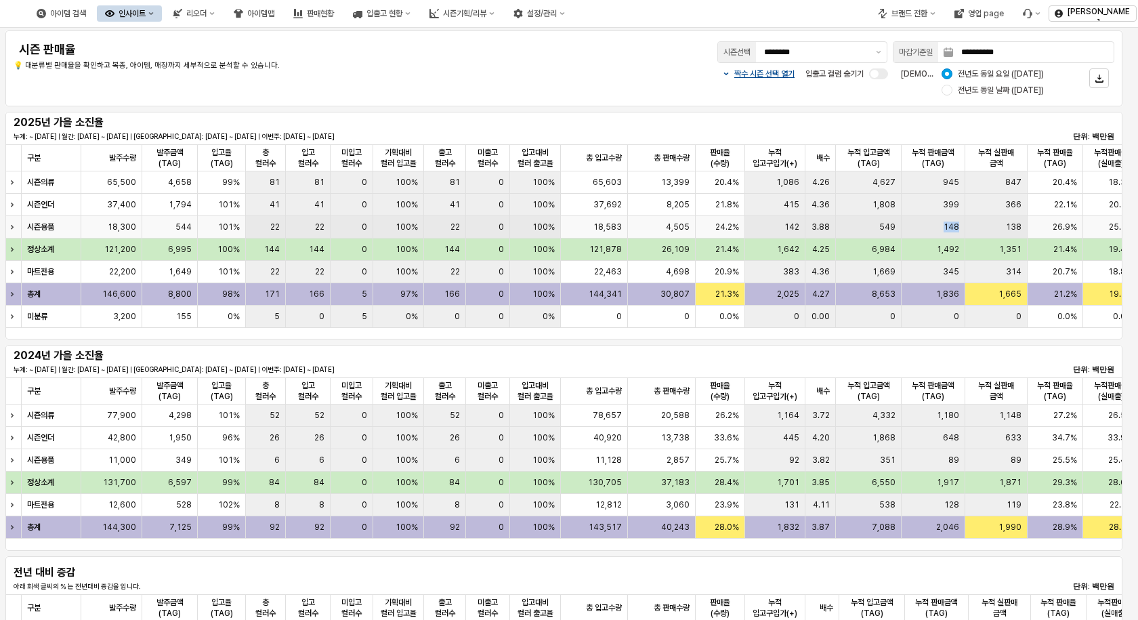
click at [935, 234] on div "148" at bounding box center [934, 227] width 64 height 22
click at [967, 209] on div "366" at bounding box center [996, 205] width 62 height 22
click at [968, 203] on div "366" at bounding box center [996, 205] width 62 height 22
click at [991, 181] on div "847" at bounding box center [996, 182] width 62 height 22
click at [1008, 230] on span "138" at bounding box center [1014, 226] width 16 height 11
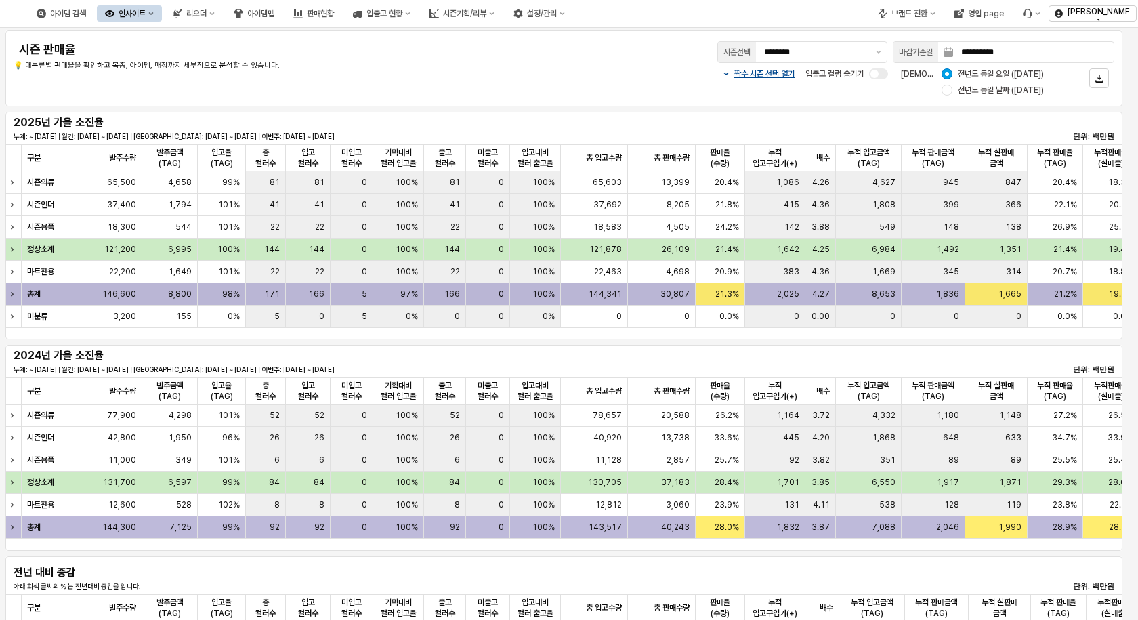
click at [1015, 292] on span "1,665" at bounding box center [1009, 294] width 23 height 11
click at [1062, 292] on span "21.2%" at bounding box center [1065, 294] width 23 height 11
click at [1063, 292] on span "21.2%" at bounding box center [1065, 294] width 23 height 11
click at [1097, 293] on div "19.2%" at bounding box center [1111, 294] width 56 height 22
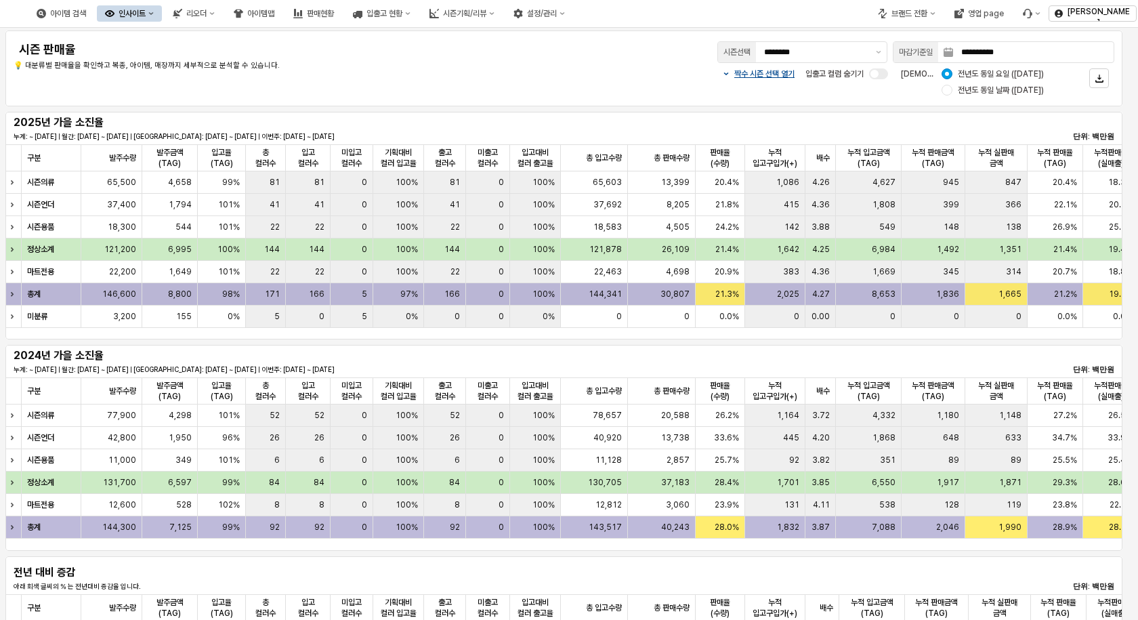
click at [1093, 293] on div "19.2%" at bounding box center [1111, 294] width 56 height 22
click at [402, 14] on div "입출고 현황" at bounding box center [384, 13] width 36 height 9
click at [571, 56] on div "**********" at bounding box center [793, 52] width 642 height 27
click at [223, 18] on button "리오더" at bounding box center [194, 13] width 58 height 16
click at [153, 35] on div "**********" at bounding box center [563, 68] width 1117 height 76
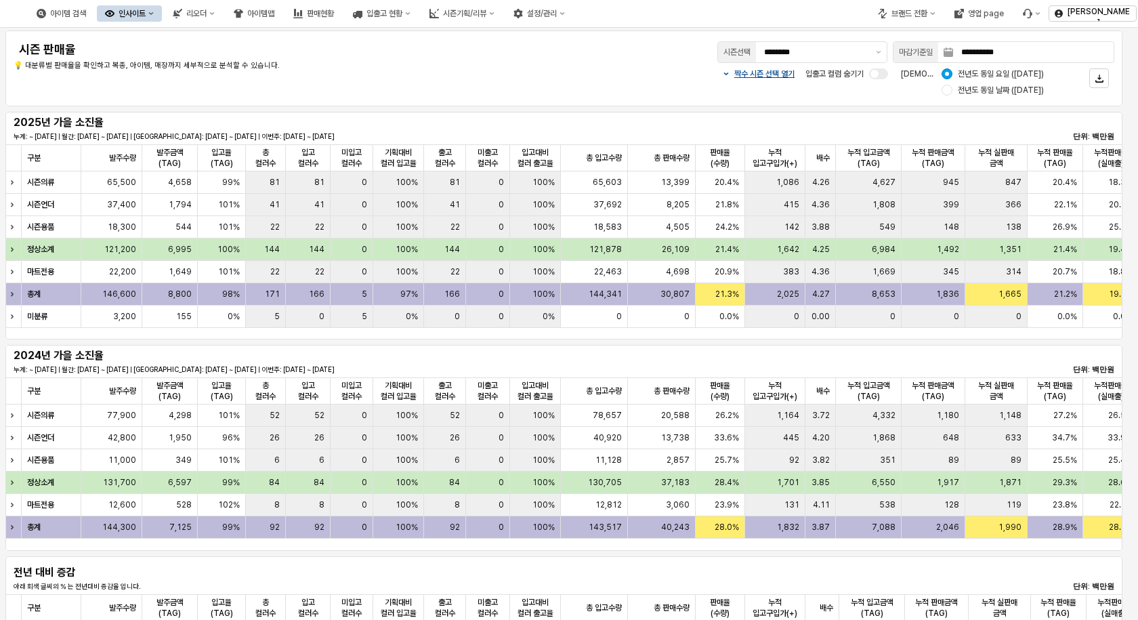
click at [146, 12] on div "인사이트" at bounding box center [132, 13] width 27 height 9
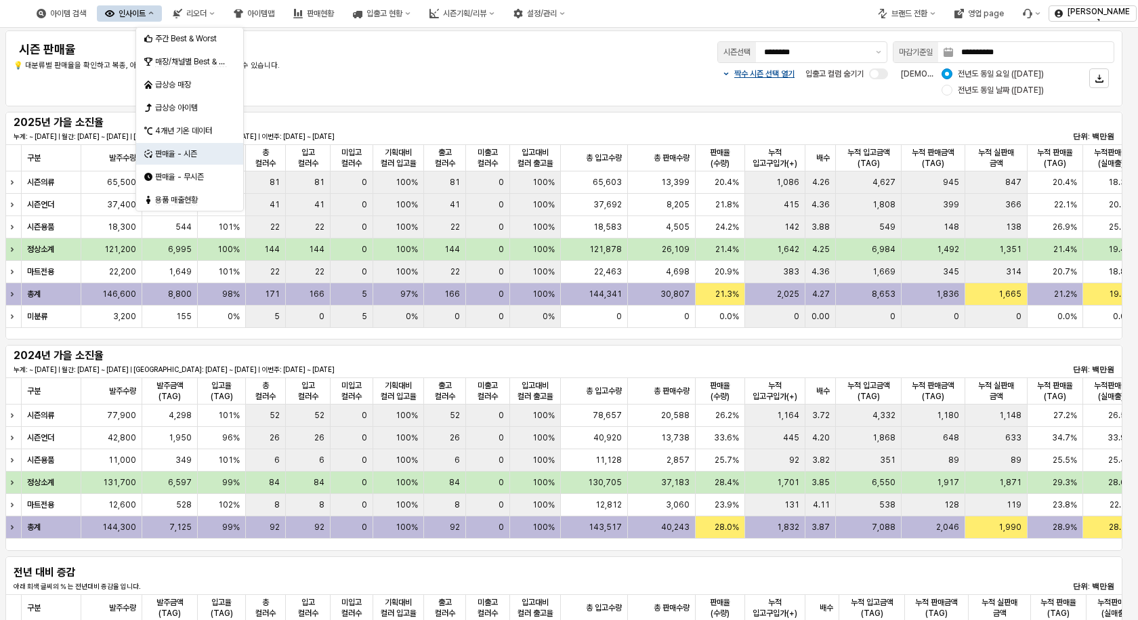
click at [292, 83] on div "**********" at bounding box center [564, 69] width 1101 height 60
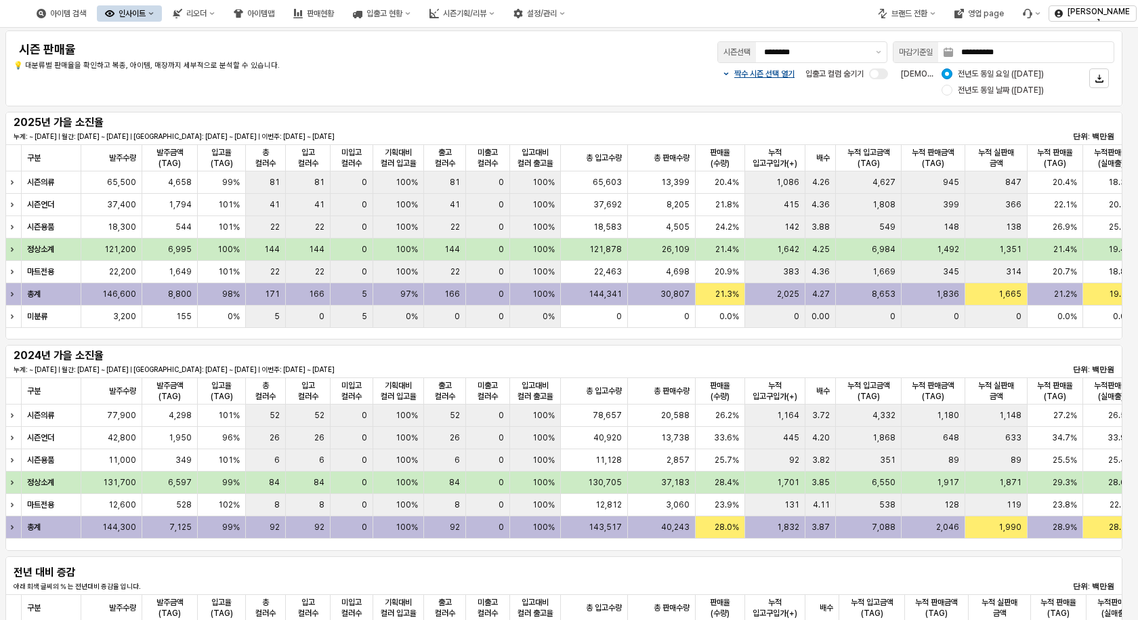
click at [484, 83] on div "짝수 시즌 선택 열기 입출고 컬럼 숨기기 비교 기준: 전년도 동일 요일 ([DATE]) 전년도 동일 날짜 ([DATE])" at bounding box center [793, 82] width 642 height 33
click at [541, 75] on div "짝수 시즌 선택 열기 입출고 컬럼 숨기기 비교 기준: 전년도 동일 요일 ([DATE]) 전년도 동일 날짜 ([DATE])" at bounding box center [793, 82] width 642 height 33
click at [503, 18] on button "시즌기획/리뷰" at bounding box center [461, 13] width 81 height 16
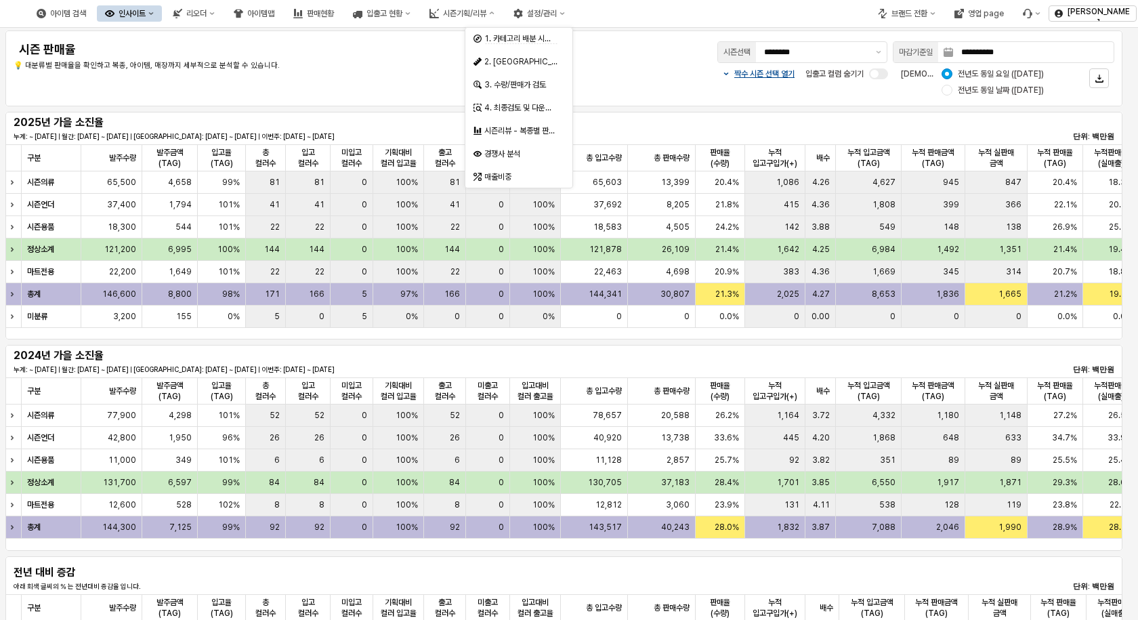
click at [337, 62] on p "💡 대분류별 판매율을 확인하고 복종, 아이템, 매장까지 세부적으로 분석할 수 있습니다." at bounding box center [243, 66] width 459 height 12
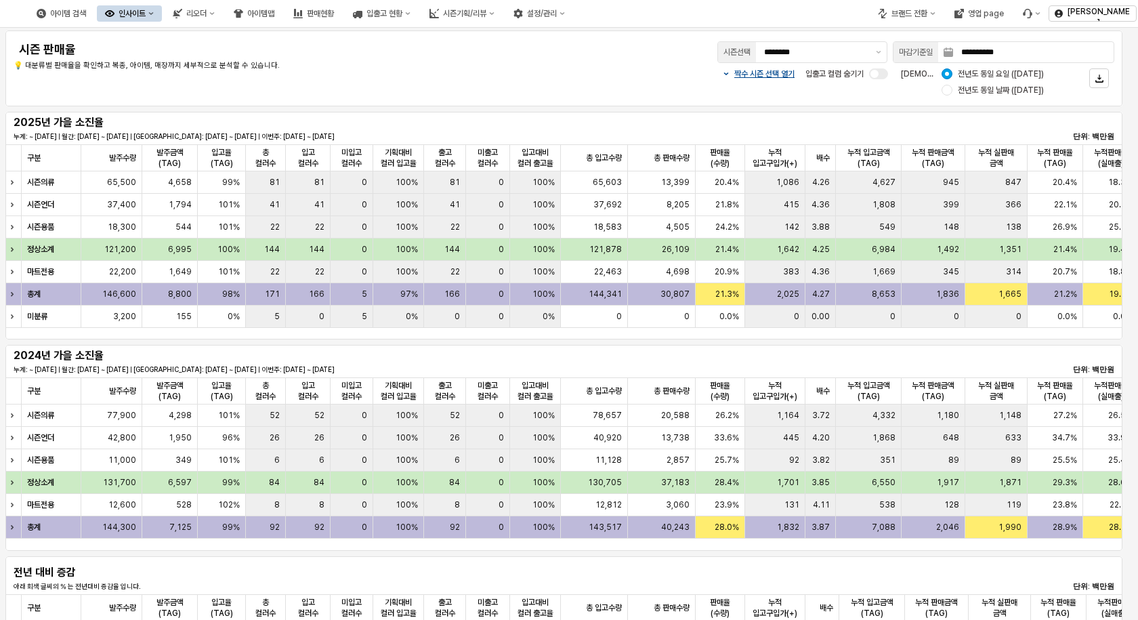
click at [146, 15] on div "인사이트" at bounding box center [132, 13] width 27 height 9
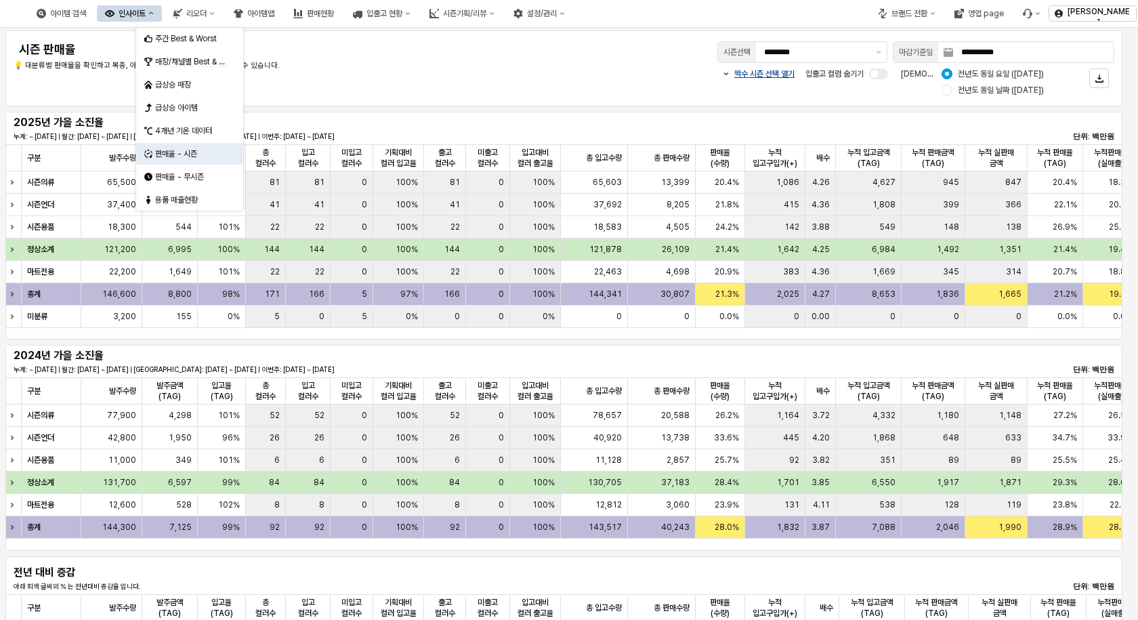
drag, startPoint x: 402, startPoint y: 68, endPoint x: 419, endPoint y: 56, distance: 20.5
click at [402, 67] on p "💡 대분류별 판매율을 확인하고 복종, 아이템, 매장까지 세부적으로 분석할 수 있습니다." at bounding box center [243, 66] width 459 height 12
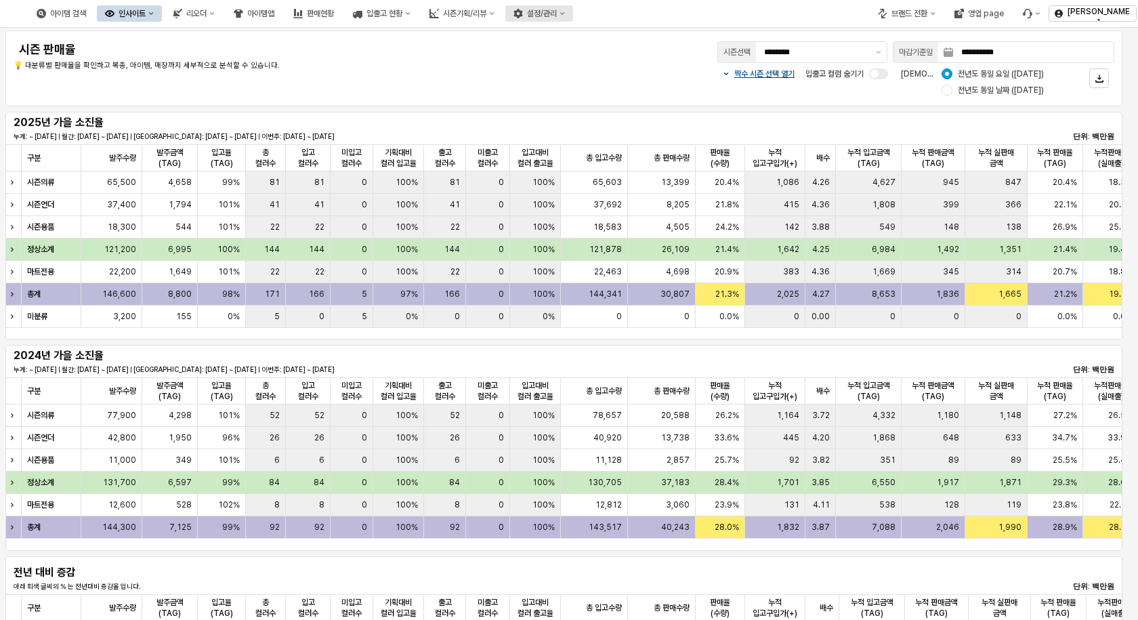
click at [573, 8] on button "설정/관리" at bounding box center [539, 13] width 68 height 16
click at [406, 80] on div "**********" at bounding box center [564, 69] width 1101 height 60
click at [486, 11] on div "시즌기획/리뷰" at bounding box center [464, 13] width 43 height 9
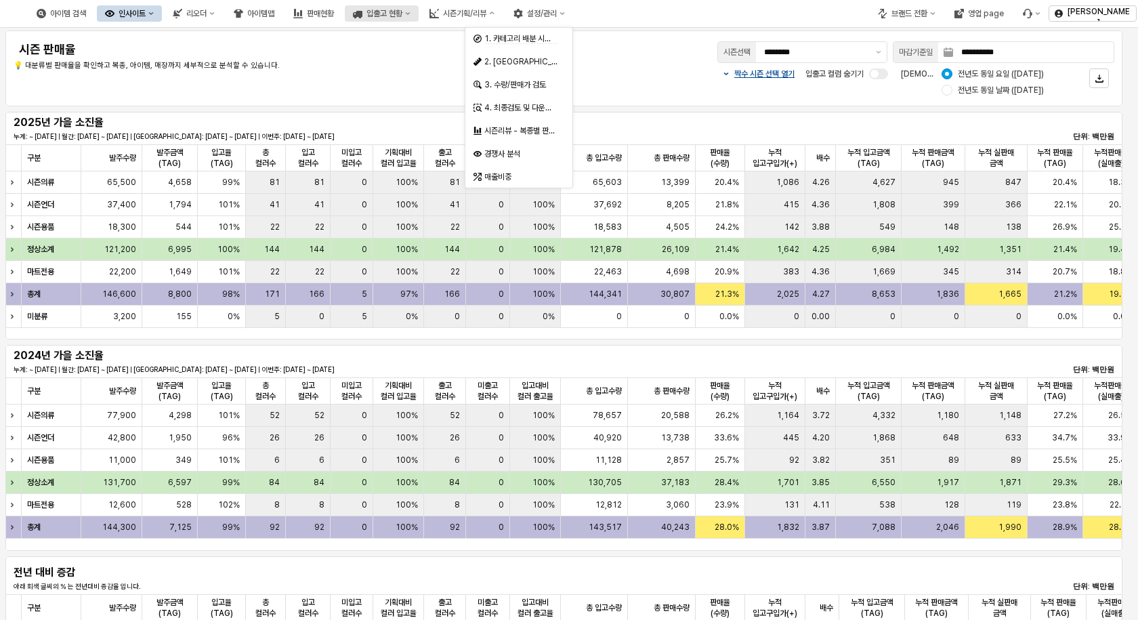
click at [402, 16] on div "입출고 현황" at bounding box center [384, 13] width 36 height 9
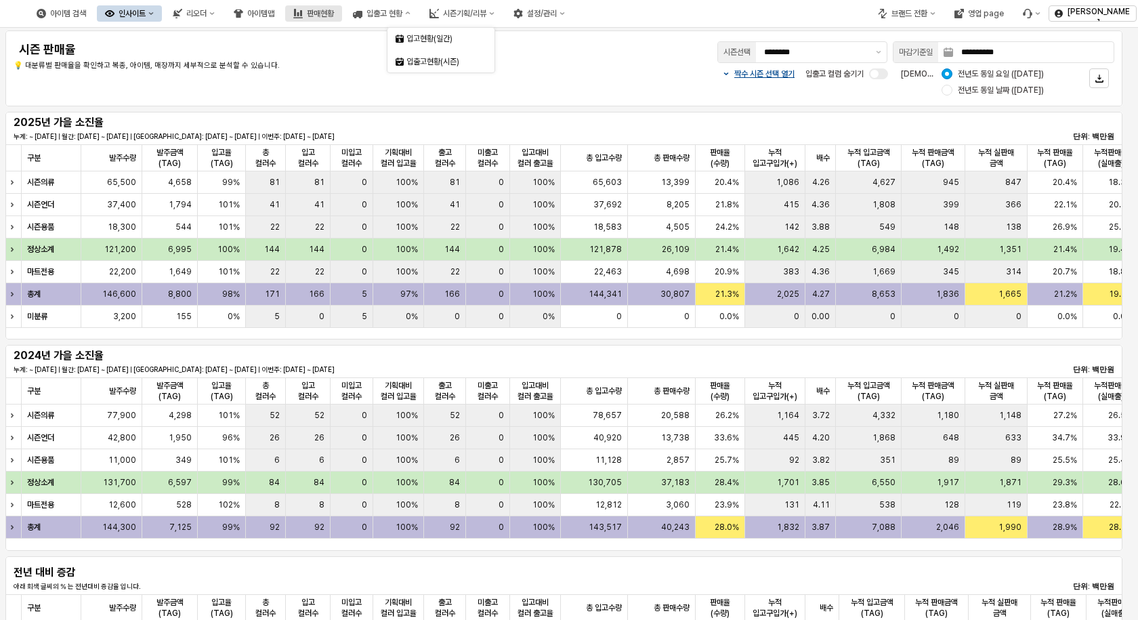
click at [334, 16] on div "판매현황" at bounding box center [320, 13] width 27 height 9
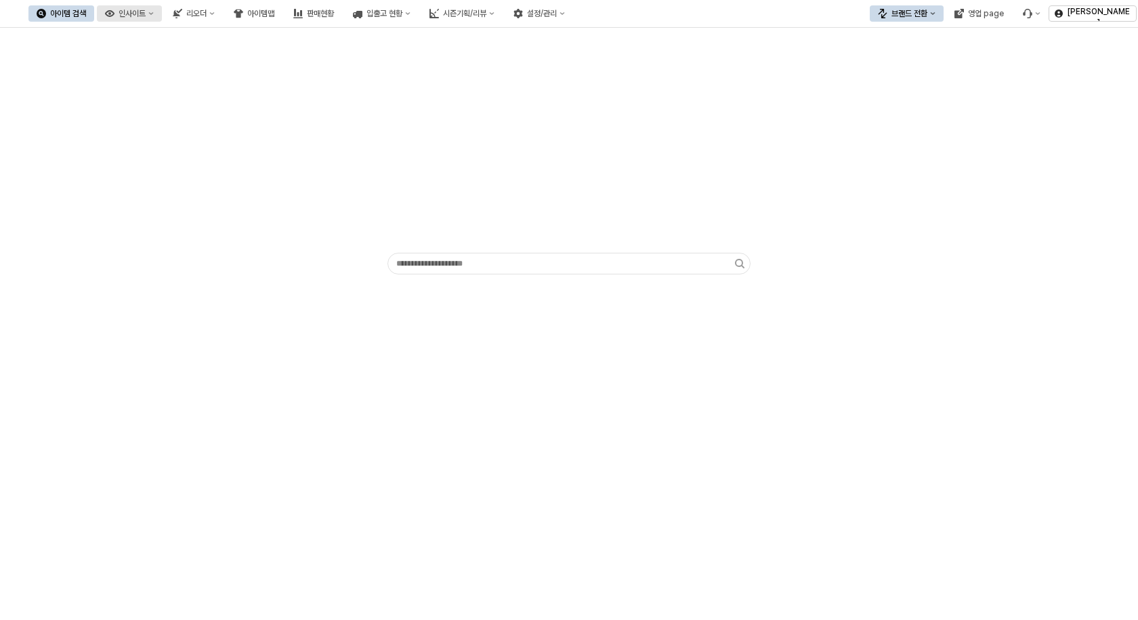
click at [146, 10] on div "인사이트" at bounding box center [132, 13] width 27 height 9
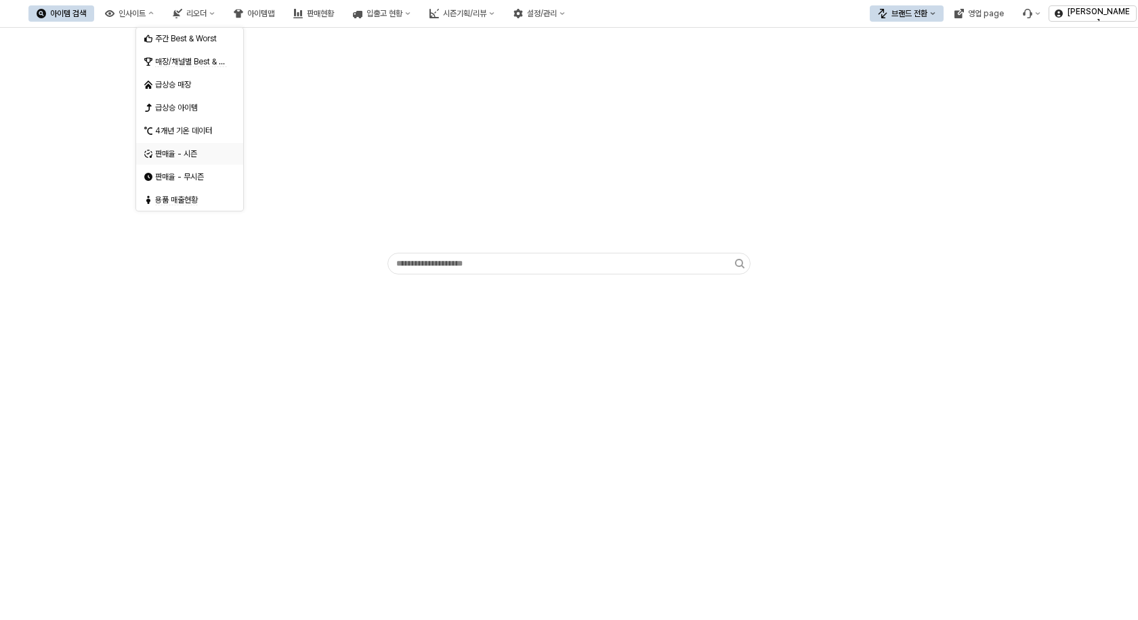
click at [175, 154] on div "판매율 - 시즌" at bounding box center [191, 153] width 72 height 11
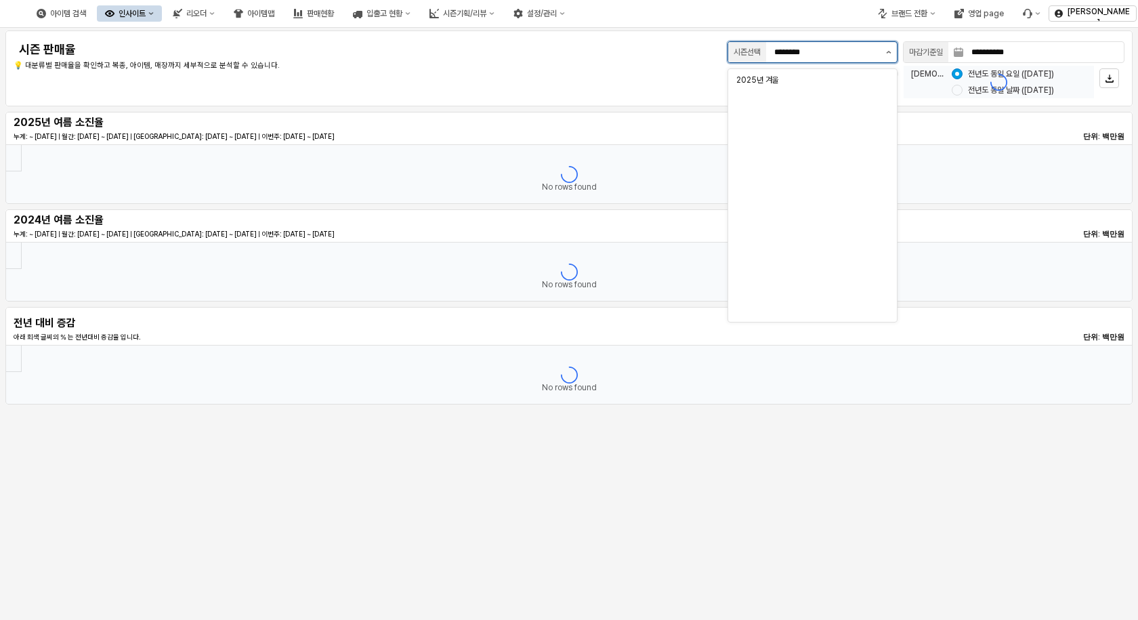
click at [887, 51] on icon "제안 사항 표시" at bounding box center [888, 52] width 5 height 3
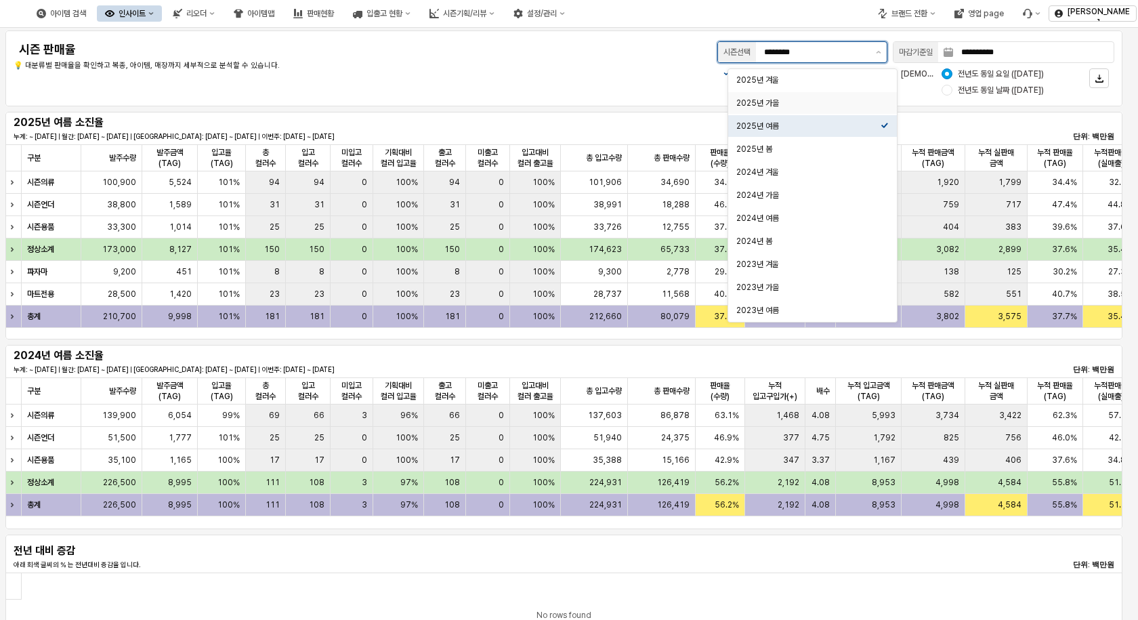
click at [788, 102] on div "2025년 가을" at bounding box center [808, 103] width 144 height 11
type input "********"
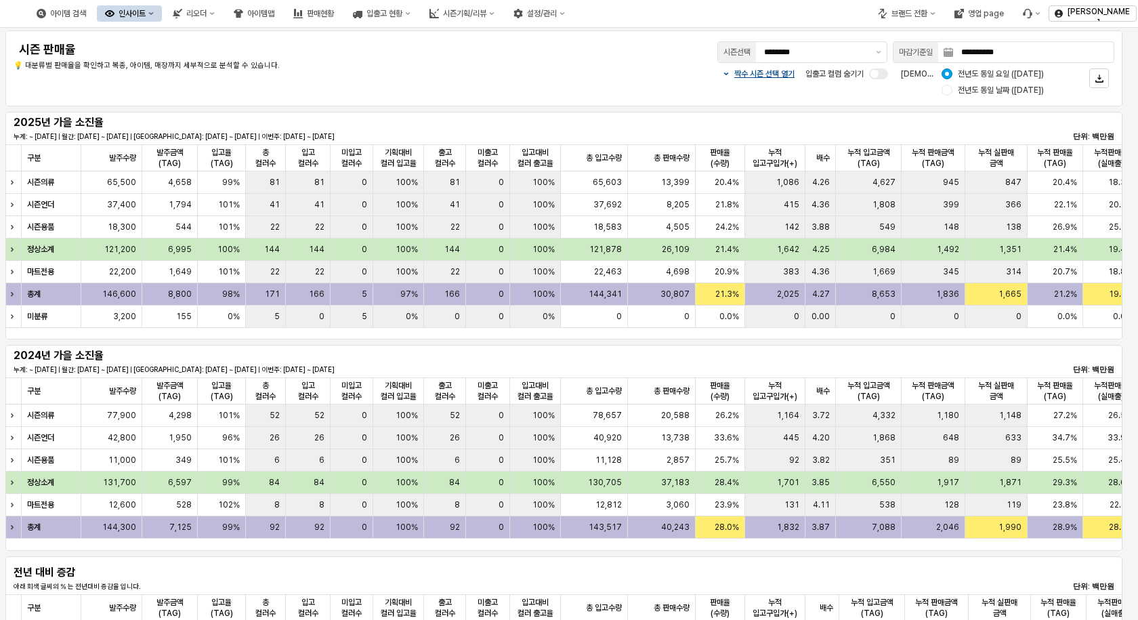
click at [530, 74] on div "짝수 시즌 선택 열기 입출고 컬럼 숨기기 비교 기준: 전년도 동일 요일 ([DATE]) 전년도 동일 날짜 ([DATE])" at bounding box center [793, 82] width 642 height 33
click at [394, 78] on div "**********" at bounding box center [564, 69] width 1101 height 60
click at [227, 205] on span "101%" at bounding box center [229, 204] width 22 height 11
click at [304, 211] on div "41" at bounding box center [308, 205] width 45 height 22
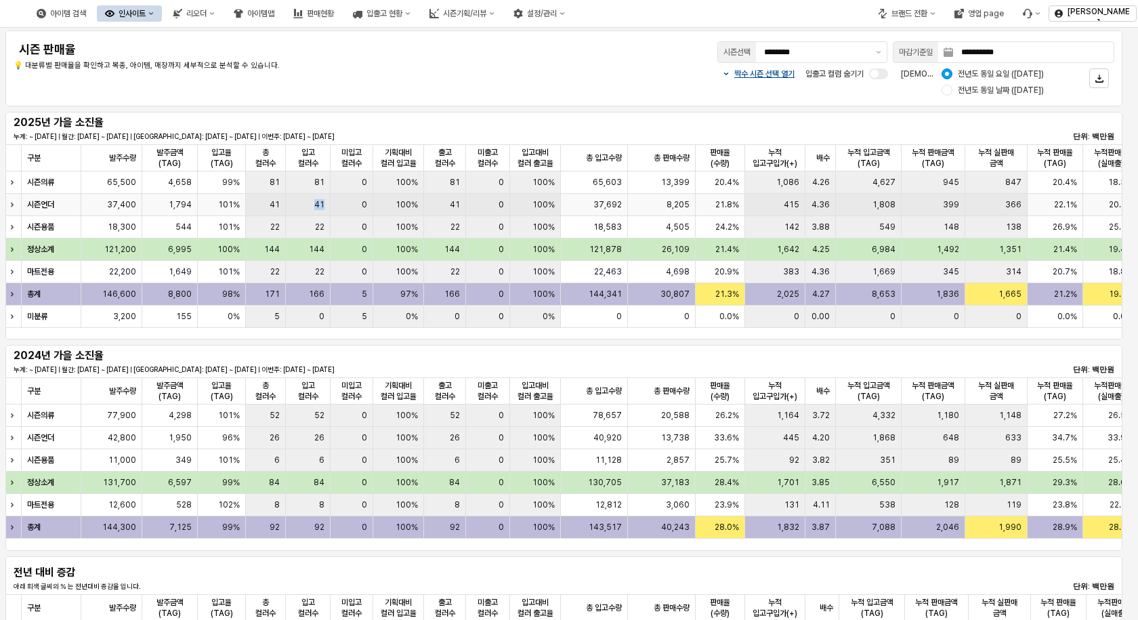
click at [304, 211] on div "41" at bounding box center [308, 205] width 45 height 22
click at [355, 196] on div "0" at bounding box center [352, 205] width 43 height 22
drag, startPoint x: 453, startPoint y: 197, endPoint x: 464, endPoint y: 198, distance: 10.9
click at [454, 197] on div "41" at bounding box center [445, 205] width 42 height 22
drag, startPoint x: 528, startPoint y: 200, endPoint x: 539, endPoint y: 202, distance: 11.7
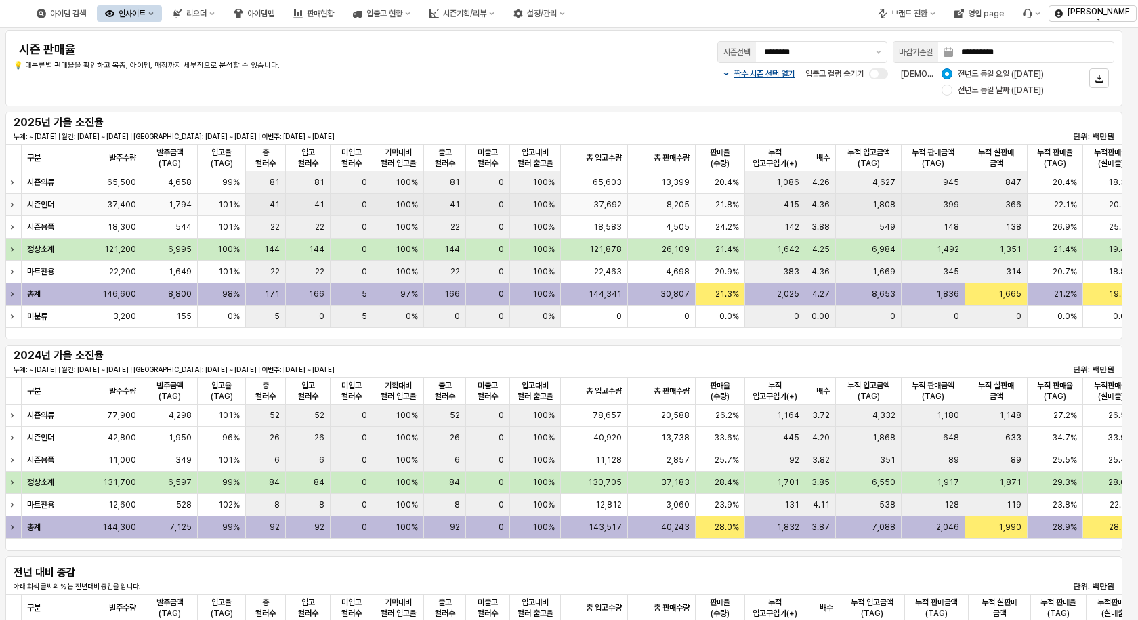
click at [534, 202] on div "100%" at bounding box center [535, 205] width 51 height 22
click at [555, 200] on div "100%" at bounding box center [535, 205] width 51 height 22
drag, startPoint x: 616, startPoint y: 200, endPoint x: 636, endPoint y: 202, distance: 20.4
click at [618, 200] on span "37,692" at bounding box center [607, 204] width 28 height 11
click at [636, 201] on div "8,205" at bounding box center [662, 205] width 68 height 22
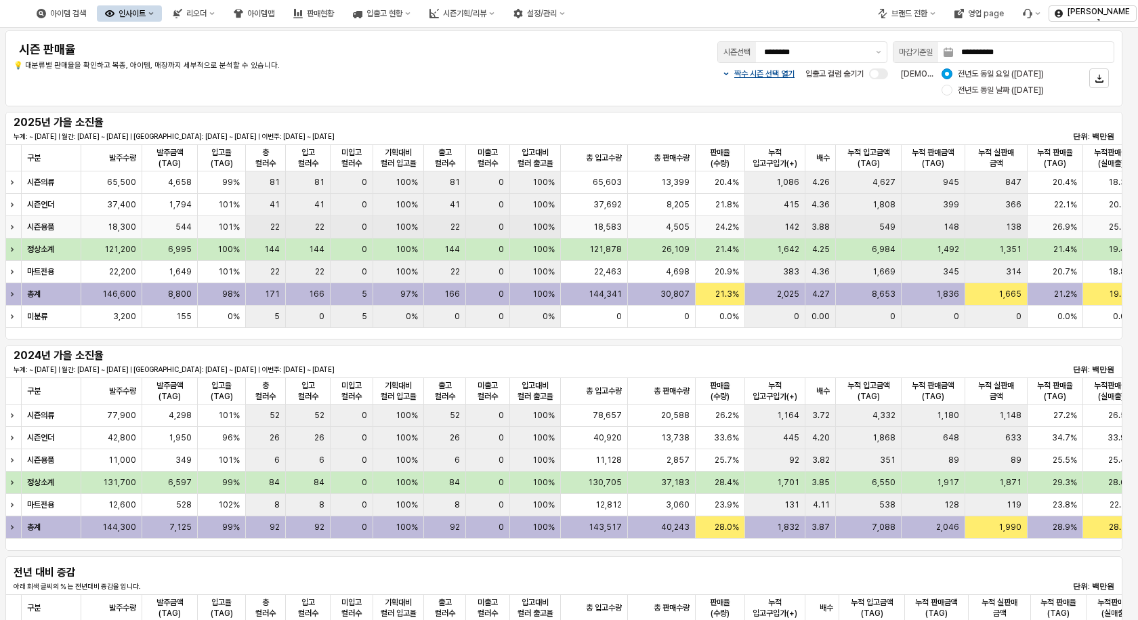
click at [719, 231] on span "24.2%" at bounding box center [727, 226] width 24 height 11
click at [727, 270] on span "20.9%" at bounding box center [727, 271] width 24 height 11
click at [470, 85] on div "**********" at bounding box center [564, 69] width 1101 height 60
click at [573, 19] on button "설정/관리" at bounding box center [539, 13] width 68 height 16
click at [456, 66] on p "💡 대분류별 판매율을 확인하고 복종, 아이템, 매장까지 세부적으로 분석할 수 있습니다." at bounding box center [243, 66] width 459 height 12
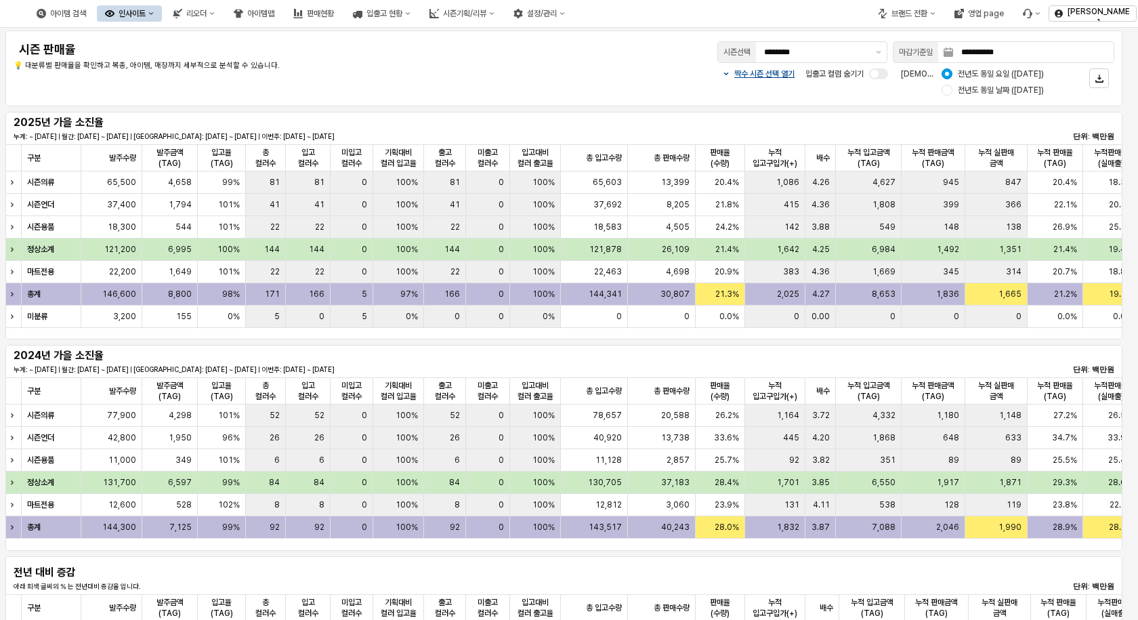
click at [260, 360] on div "2024년 가을 소진율 누계: ~ [DATE] | 월간: [DATE] ~ [DATE] | [GEOGRAPHIC_DATA]: [DATE] ~ […" at bounding box center [564, 360] width 1101 height 27
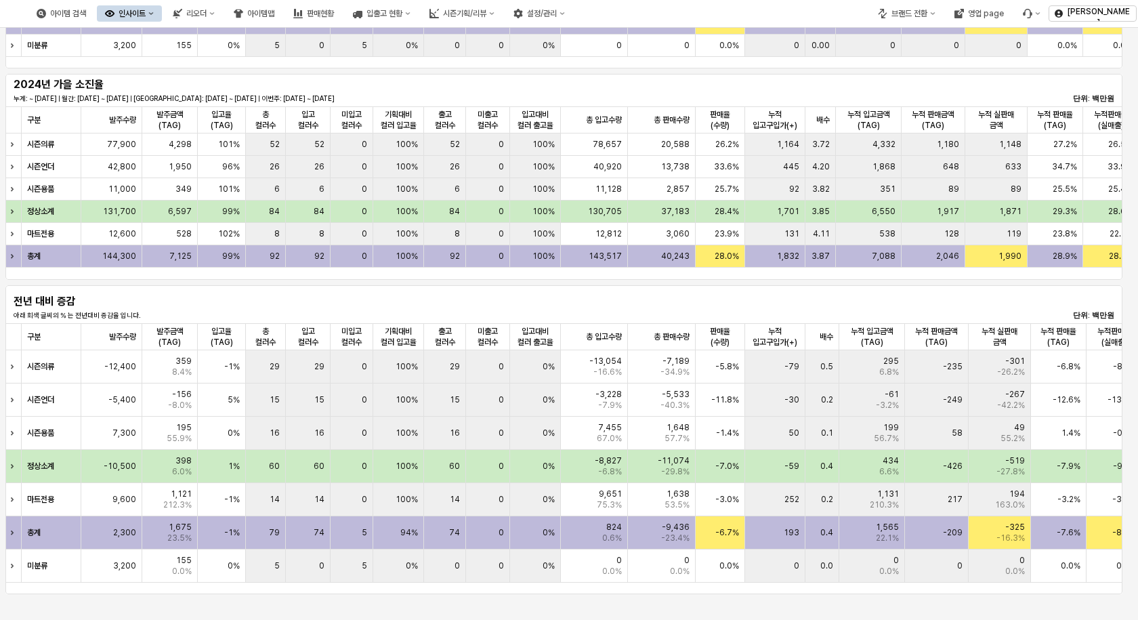
click at [246, 295] on div "전년 대비 증감 아래 회색 글씨의 % 는 전년대비 증감율 입니다. 단위: 백만원" at bounding box center [564, 304] width 1101 height 33
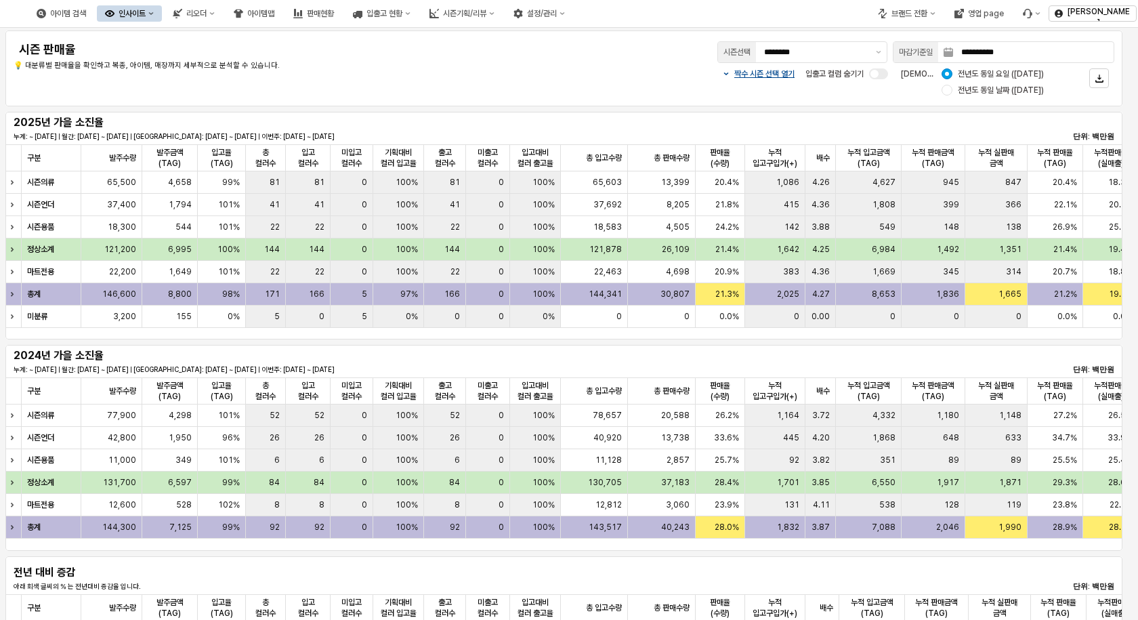
click at [499, 87] on div "짝수 시즌 선택 열기 입출고 컬럼 숨기기 비교 기준: 전년도 동일 요일 ([DATE]) 전년도 동일 날짜 ([DATE])" at bounding box center [793, 82] width 642 height 33
click at [361, 61] on p "💡 대분류별 판매율을 확인하고 복종, 아이템, 매장까지 세부적으로 분석할 수 있습니다." at bounding box center [243, 66] width 459 height 12
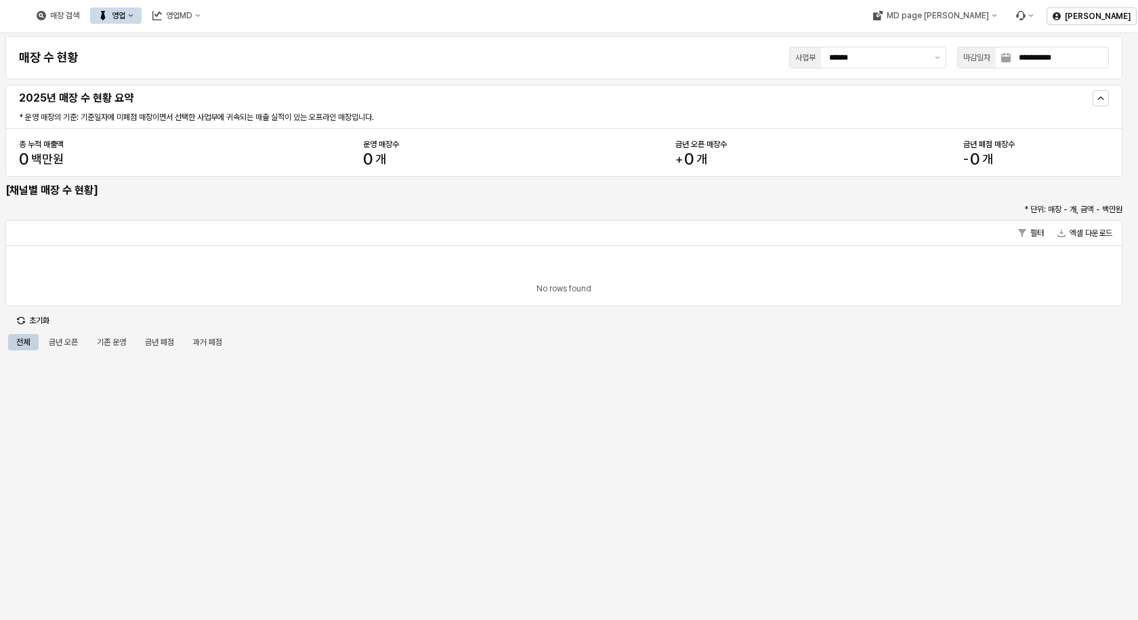
click at [125, 16] on div "영업" at bounding box center [119, 15] width 14 height 9
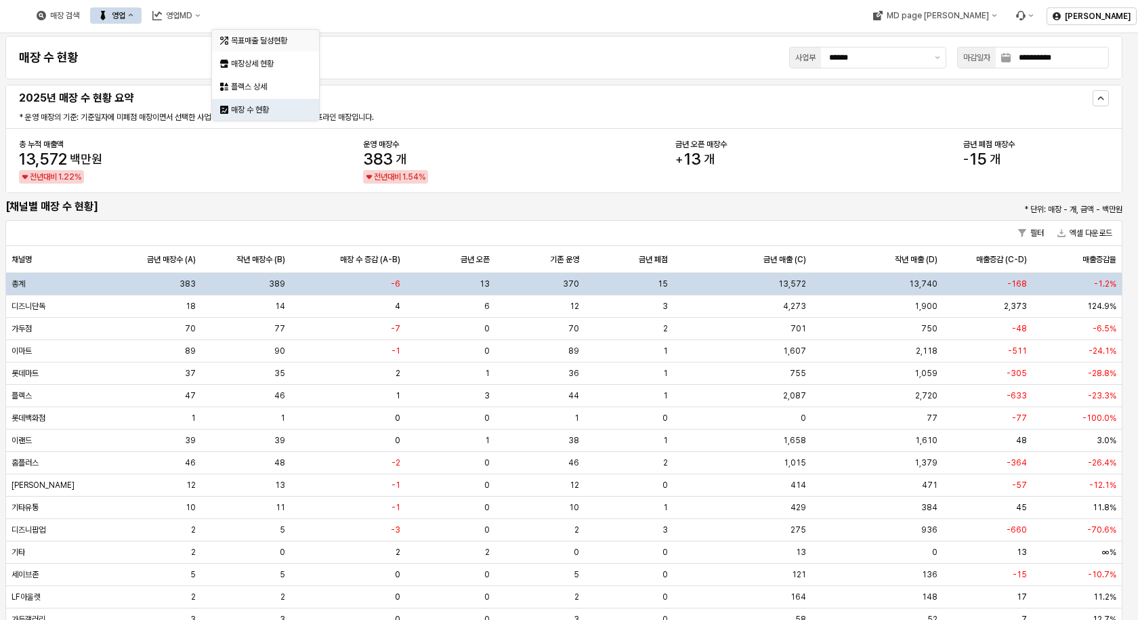
click at [240, 39] on div "목표매출 달성현황" at bounding box center [267, 40] width 72 height 11
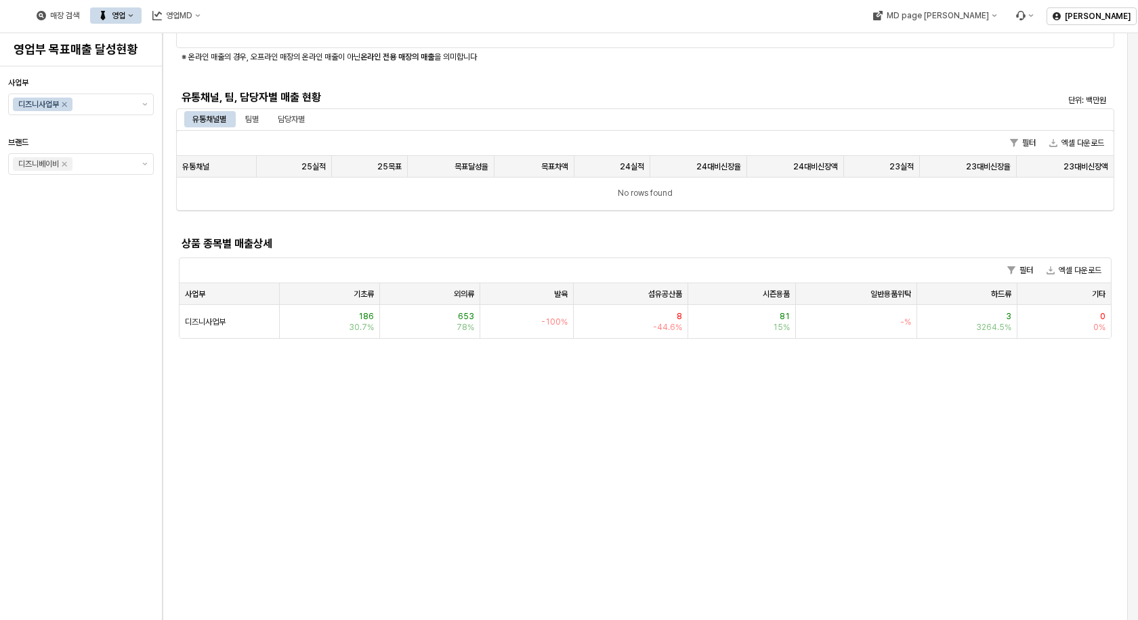
scroll to position [135, 0]
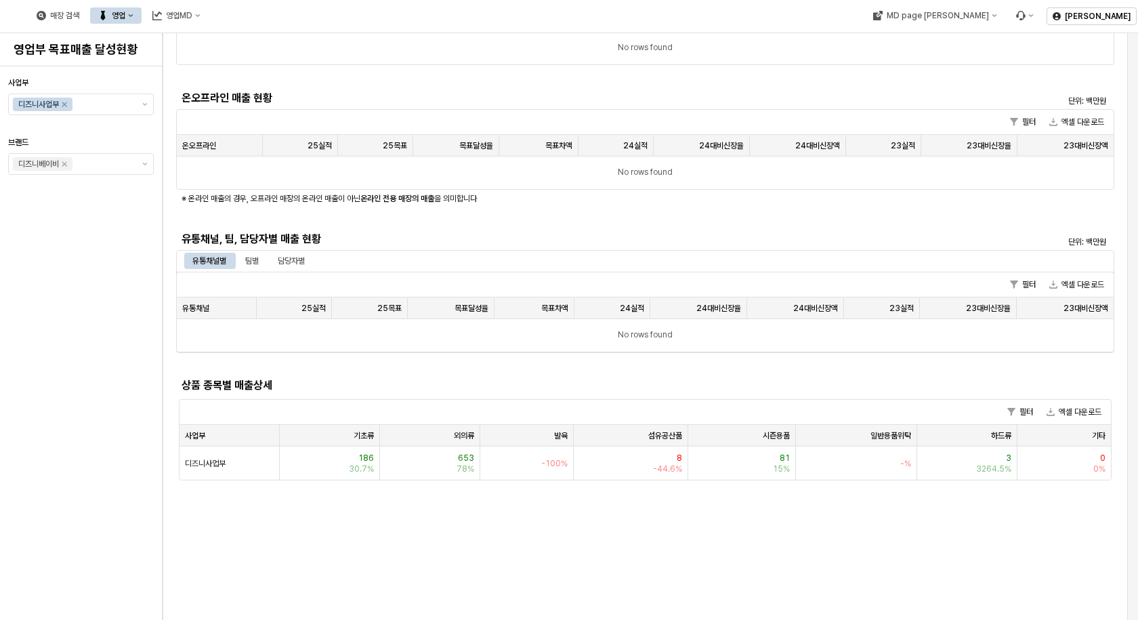
click at [123, 281] on div "사업부 디즈니사업부 브랜드 디즈니베이비" at bounding box center [81, 343] width 146 height 543
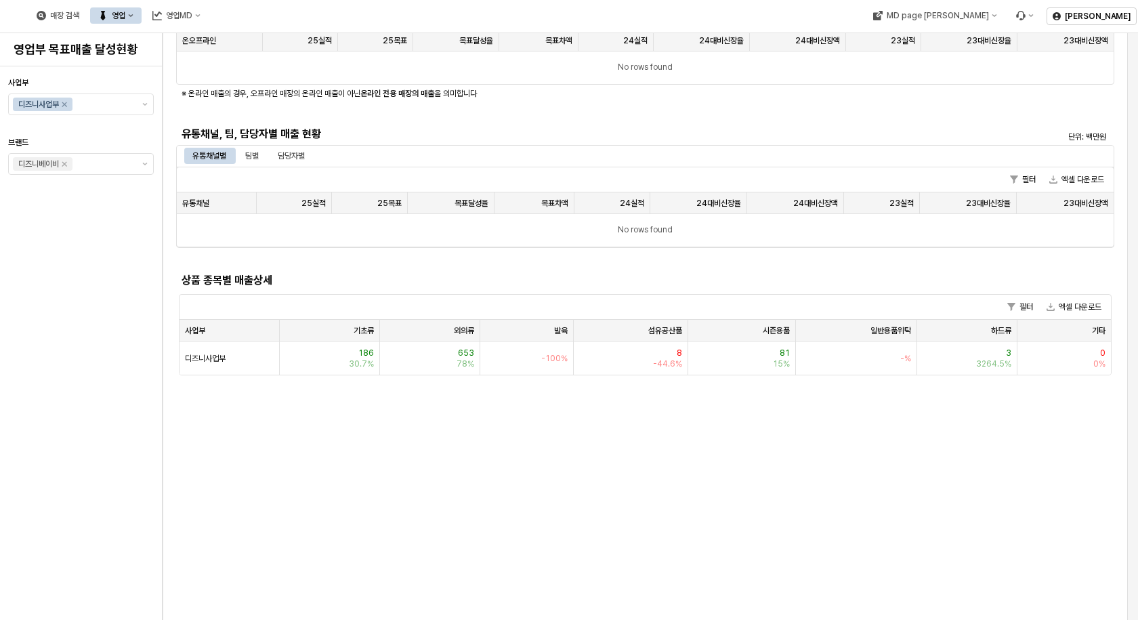
scroll to position [68, 0]
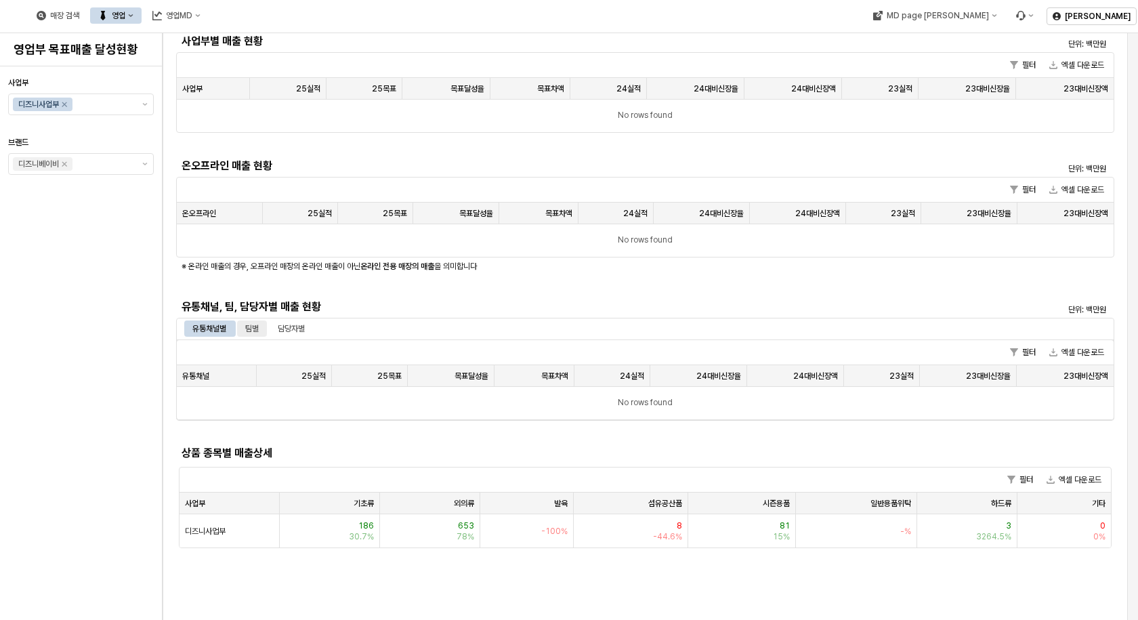
click at [241, 325] on div "팀별" at bounding box center [252, 328] width 30 height 16
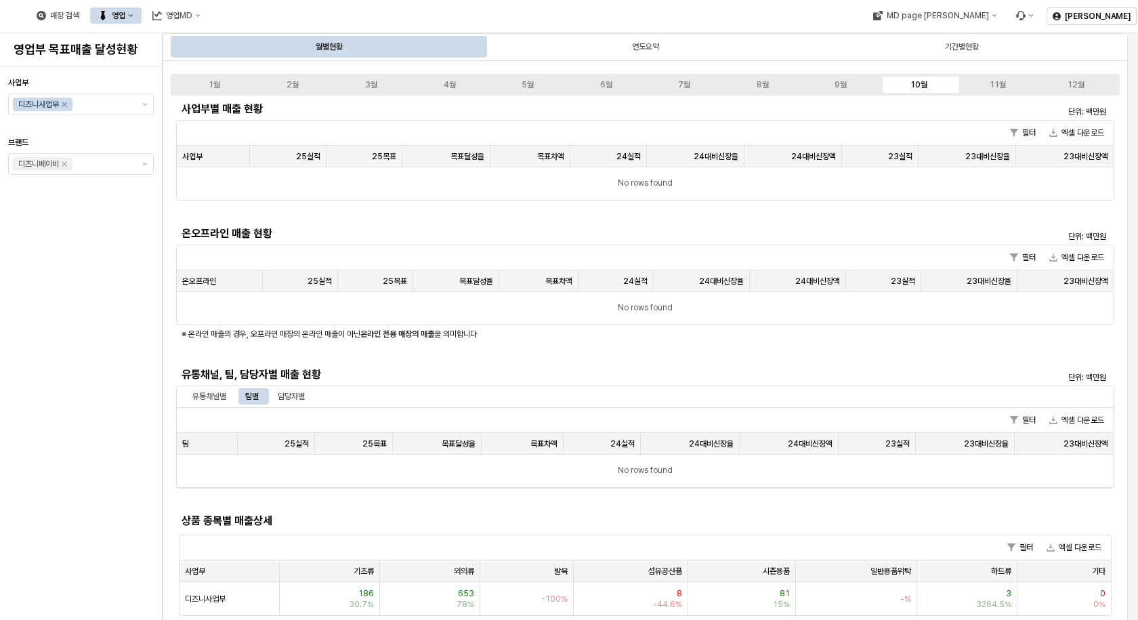
click at [79, 265] on div "사업부 디즈니사업부 브랜드 디즈니베이비" at bounding box center [81, 343] width 146 height 543
click at [82, 265] on div "사업부 디즈니사업부 브랜드 디즈니베이비" at bounding box center [81, 343] width 146 height 543
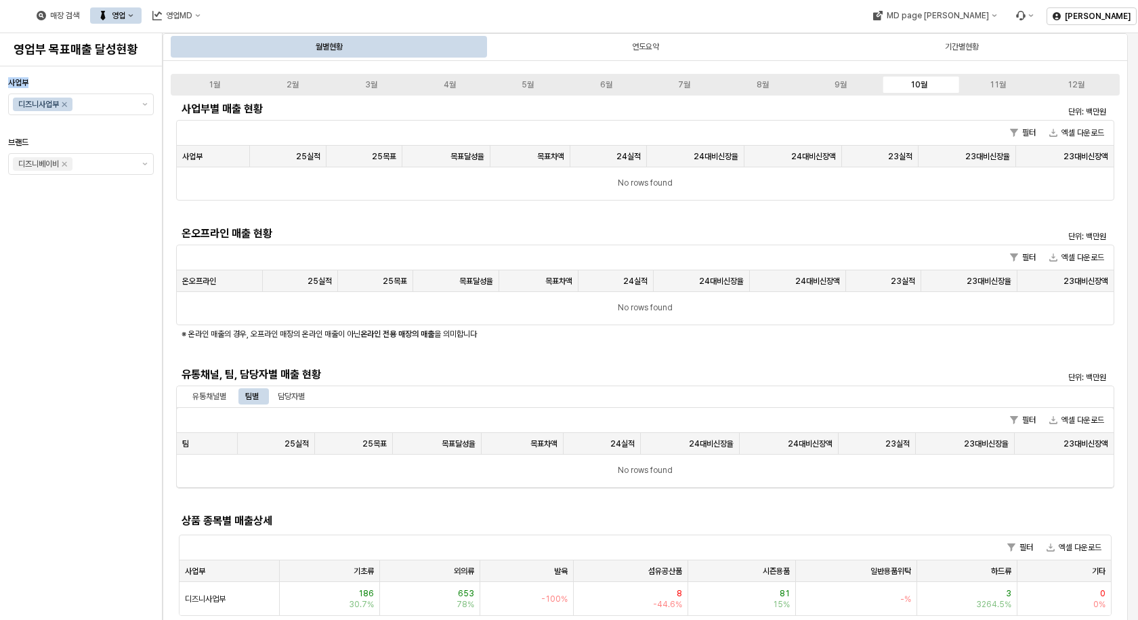
click at [82, 265] on div "사업부 디즈니사업부 브랜드 디즈니베이비" at bounding box center [81, 343] width 146 height 543
click at [142, 104] on icon "제안 사항 표시" at bounding box center [144, 104] width 5 height 3
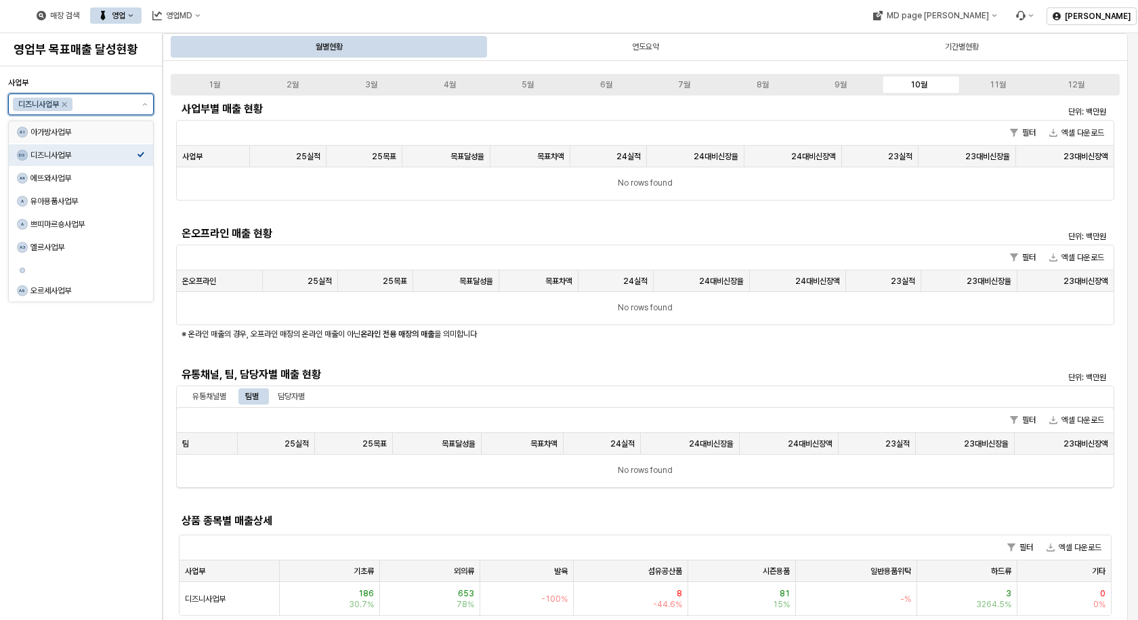
click at [85, 134] on div "아가방사업부" at bounding box center [83, 132] width 106 height 11
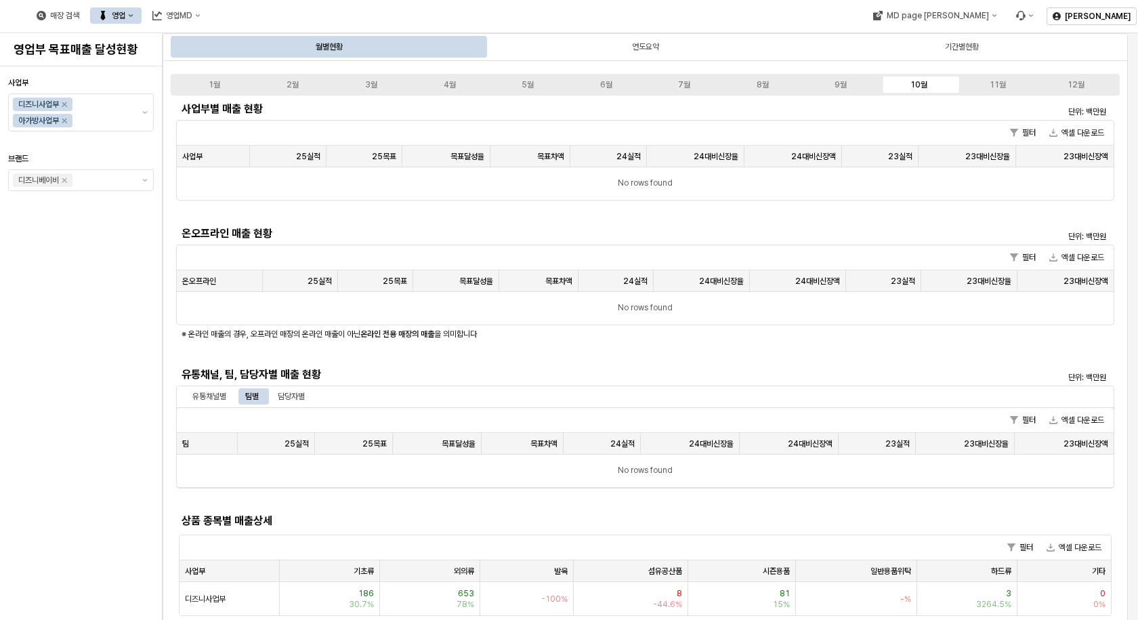
click at [108, 396] on div "사업부 디즈니사업부 아가방사업부 브랜드 디즈니베이비" at bounding box center [81, 343] width 146 height 543
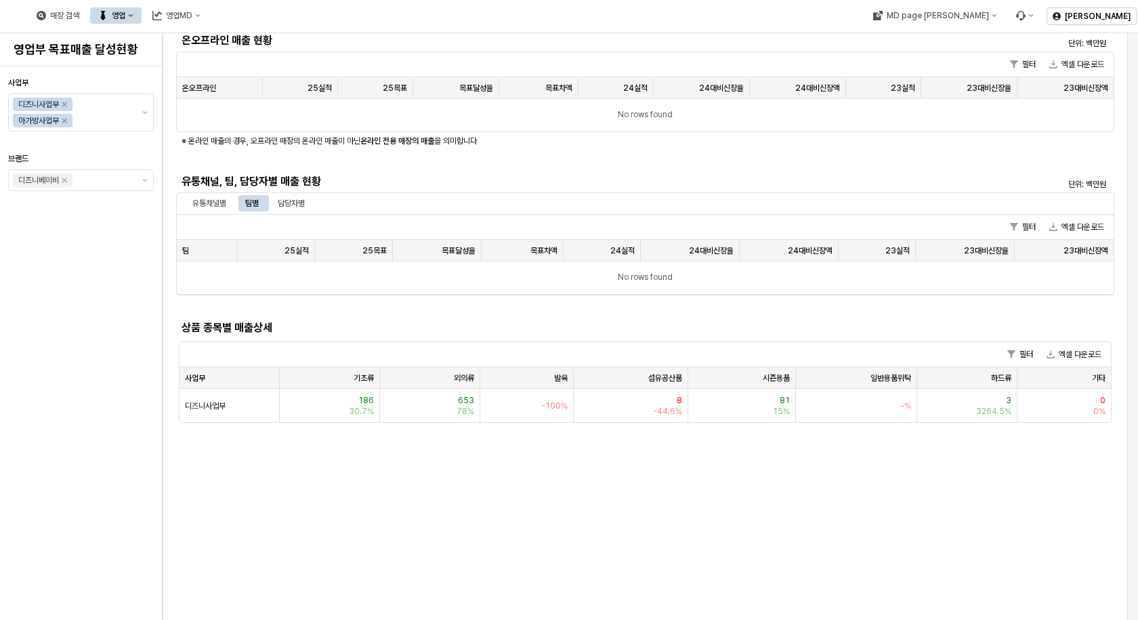
scroll to position [135, 0]
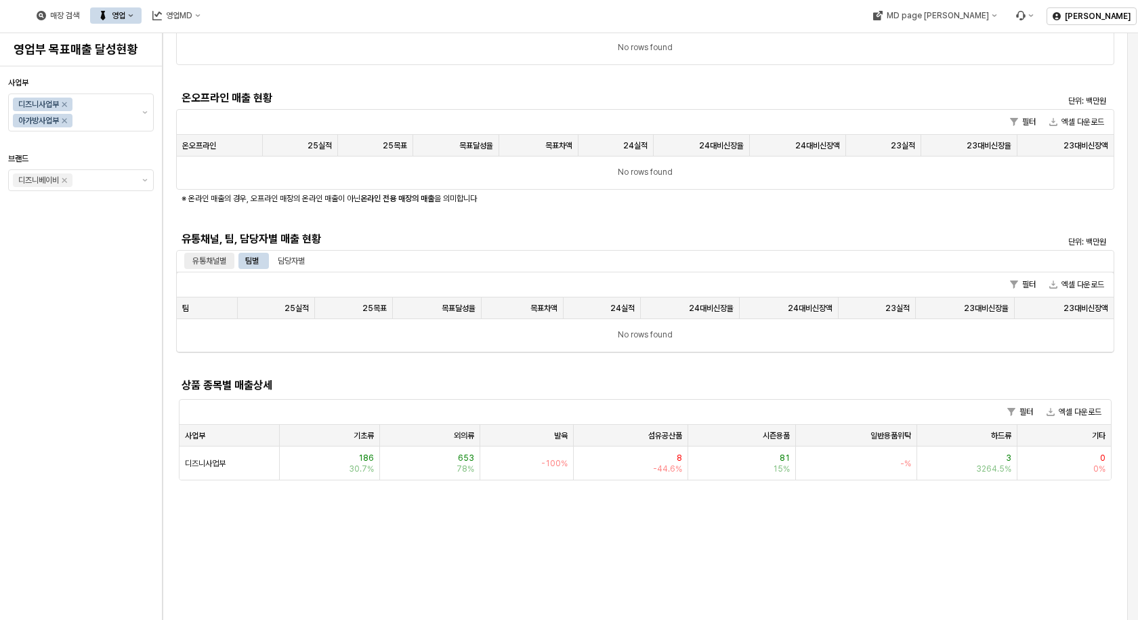
click at [196, 256] on div "유통채널별" at bounding box center [209, 261] width 34 height 16
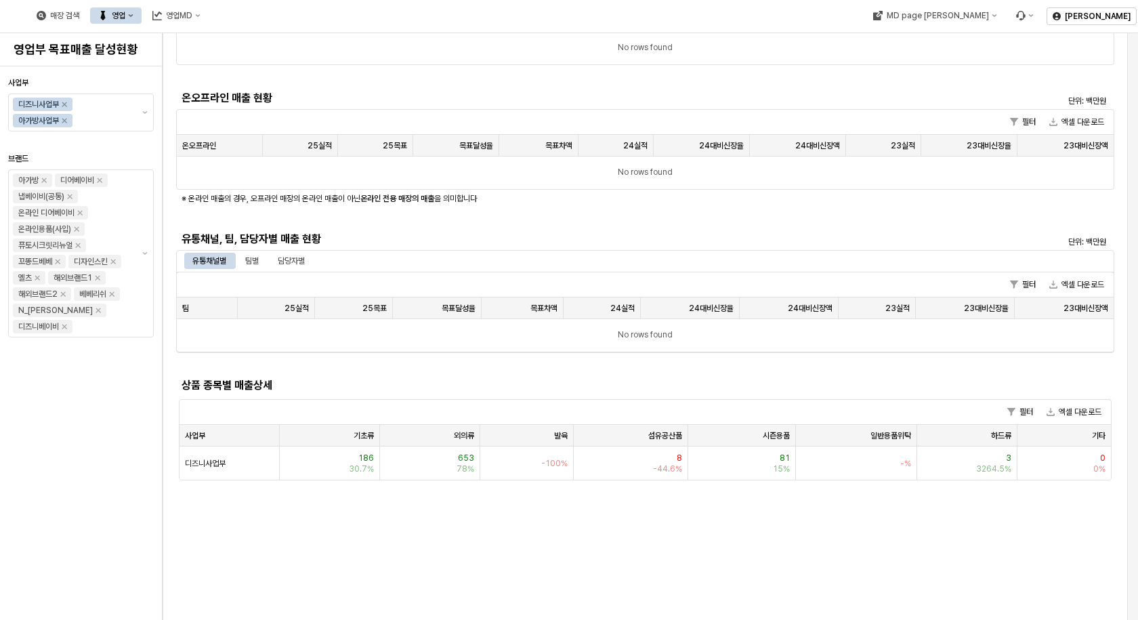
click at [483, 241] on h5 "유통채널, 팀, 담당자별 매출 현황" at bounding box center [528, 239] width 693 height 14
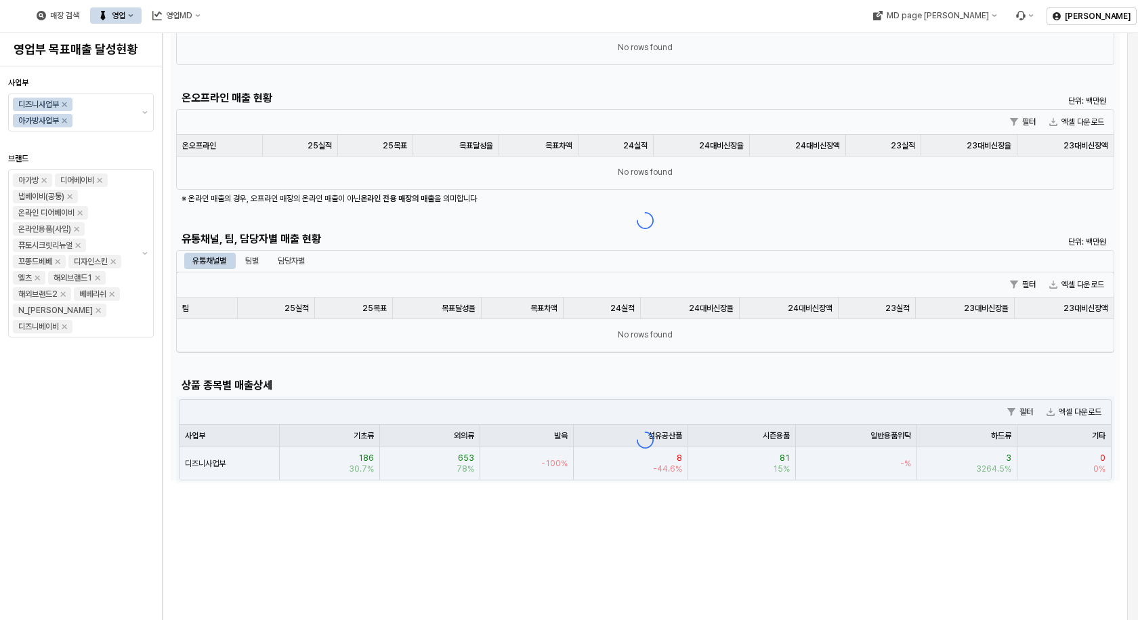
scroll to position [0, 0]
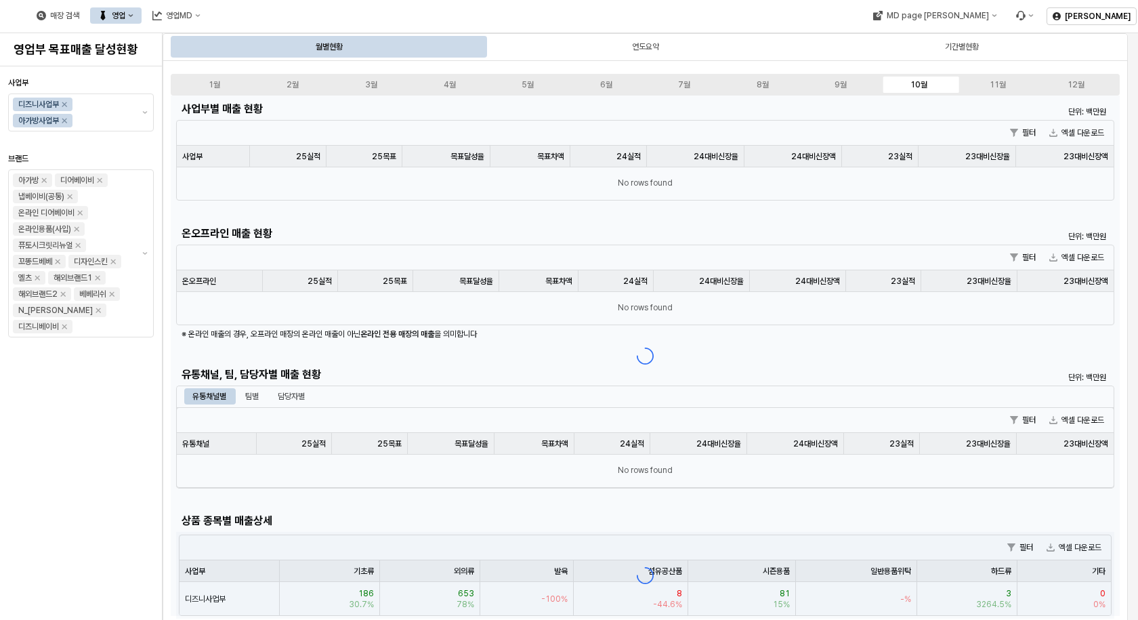
click at [513, 212] on div "App Frame" at bounding box center [645, 356] width 949 height 520
click at [64, 120] on icon "Remove 아가방사업부" at bounding box center [64, 120] width 11 height 11
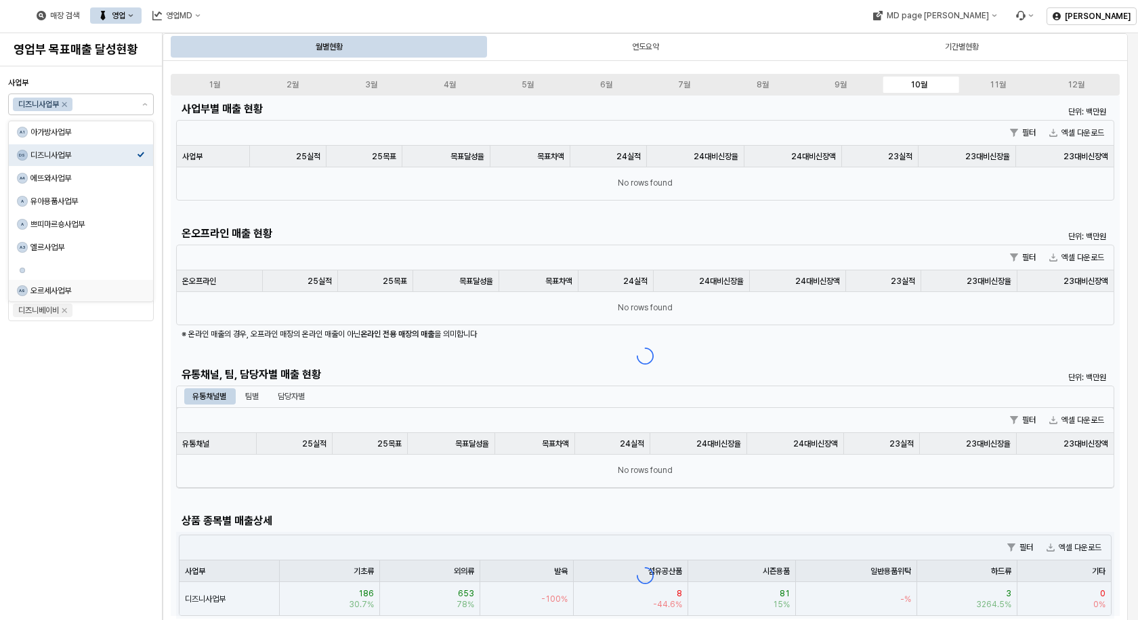
click at [119, 333] on div "사업부 디즈니사업부 브랜드 아가방 디어베이비 냅베이비(공통) 온라인 디어베이비 온라인용품(사입) 퓨토시크릿리뉴얼 꼬똥드베베 디자인스킨 엘츠 해…" at bounding box center [81, 343] width 146 height 543
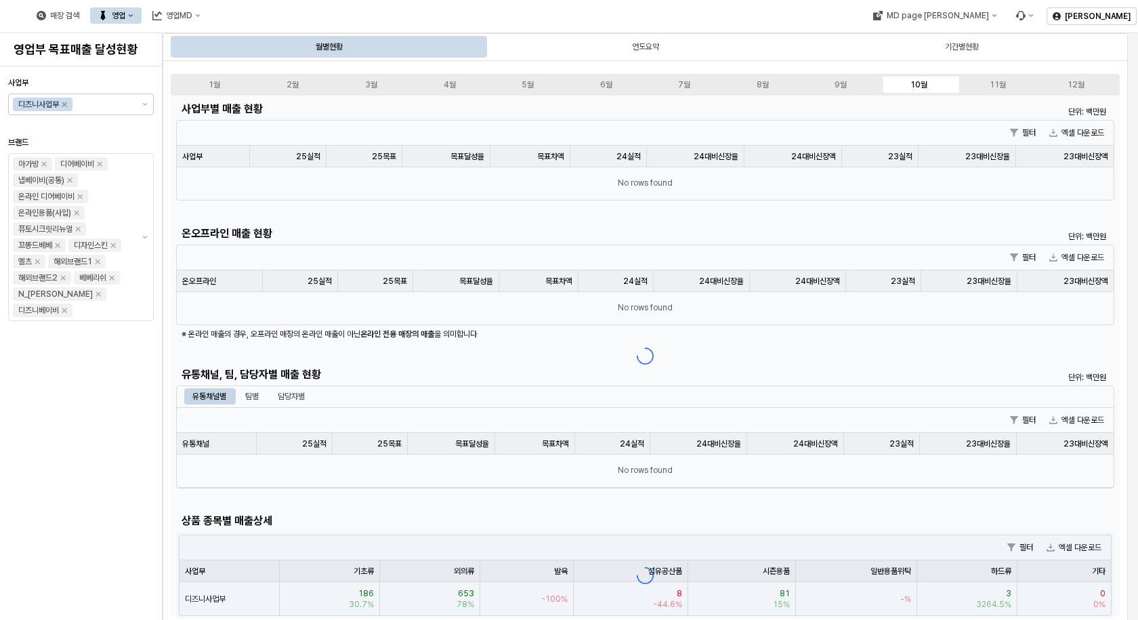
click at [125, 360] on div "사업부 디즈니사업부 브랜드 아가방 디어베이비 냅베이비(공통) 온라인 디어베이비 온라인용품(사입) 퓨토시크릿리뉴얼 꼬똥드베베 디자인스킨 엘츠 해…" at bounding box center [81, 343] width 146 height 543
click at [121, 128] on div at bounding box center [81, 126] width 135 height 16
click at [467, 134] on div "App Frame" at bounding box center [645, 356] width 949 height 520
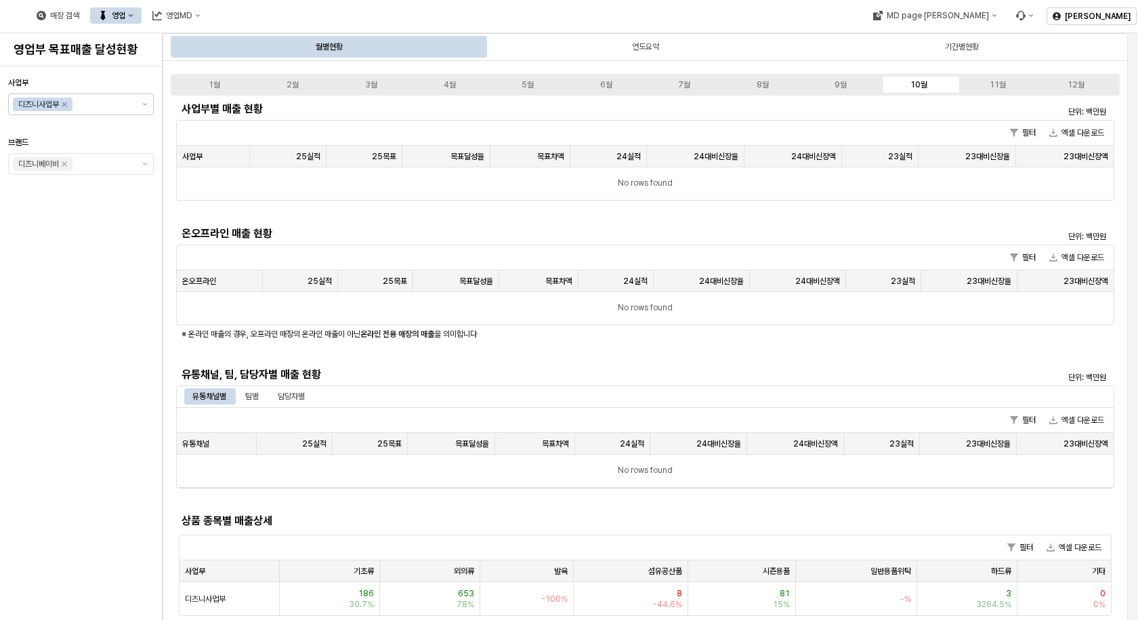
click at [93, 251] on div "사업부 디즈니사업부 브랜드 디즈니베이비" at bounding box center [81, 343] width 146 height 543
click at [679, 370] on h5 "유통채널, 팀, 담당자별 매출 현황" at bounding box center [528, 375] width 693 height 14
click at [125, 14] on div "영업" at bounding box center [119, 15] width 14 height 9
click at [242, 36] on div "목표매출 달성현황" at bounding box center [267, 40] width 72 height 11
click at [62, 303] on div "사업부 디즈니사업부 브랜드 디즈니베이비" at bounding box center [81, 343] width 146 height 543
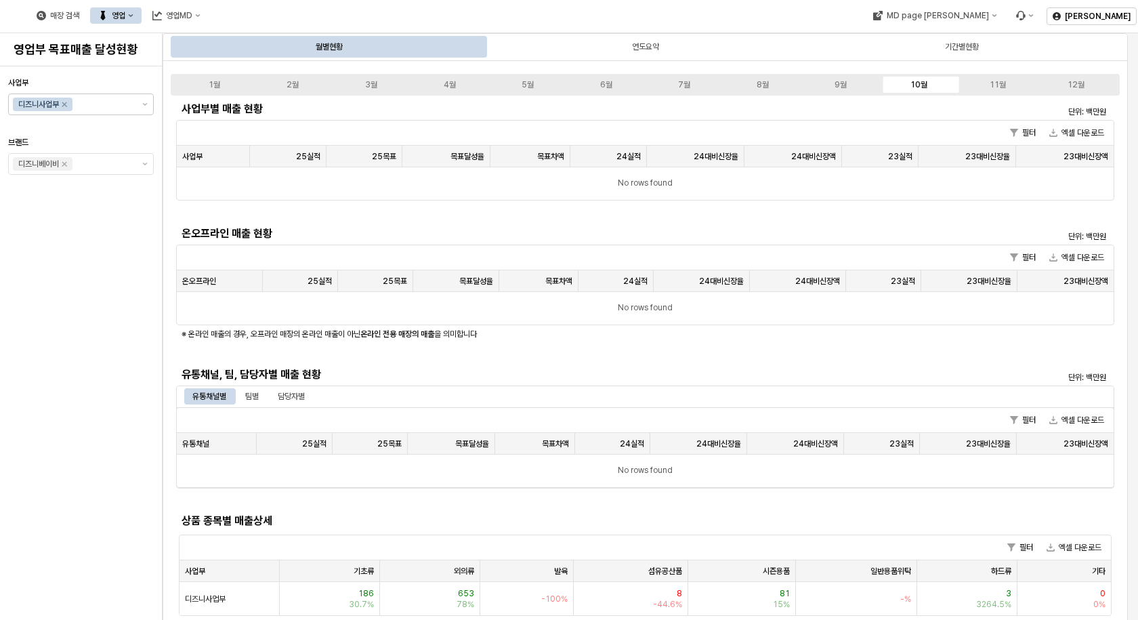
click at [101, 222] on div "사업부 디즈니사업부 브랜드 디즈니베이비" at bounding box center [81, 343] width 146 height 543
click at [63, 240] on div "사업부 디즈니사업부 브랜드 디즈니베이비" at bounding box center [81, 343] width 146 height 543
click at [142, 158] on button "제안 사항 표시" at bounding box center [145, 164] width 16 height 20
click at [120, 242] on div "사업부 디즈니사업부 브랜드 디즈니베이비" at bounding box center [81, 343] width 146 height 543
click at [146, 98] on button "제안 사항 표시" at bounding box center [145, 104] width 16 height 20
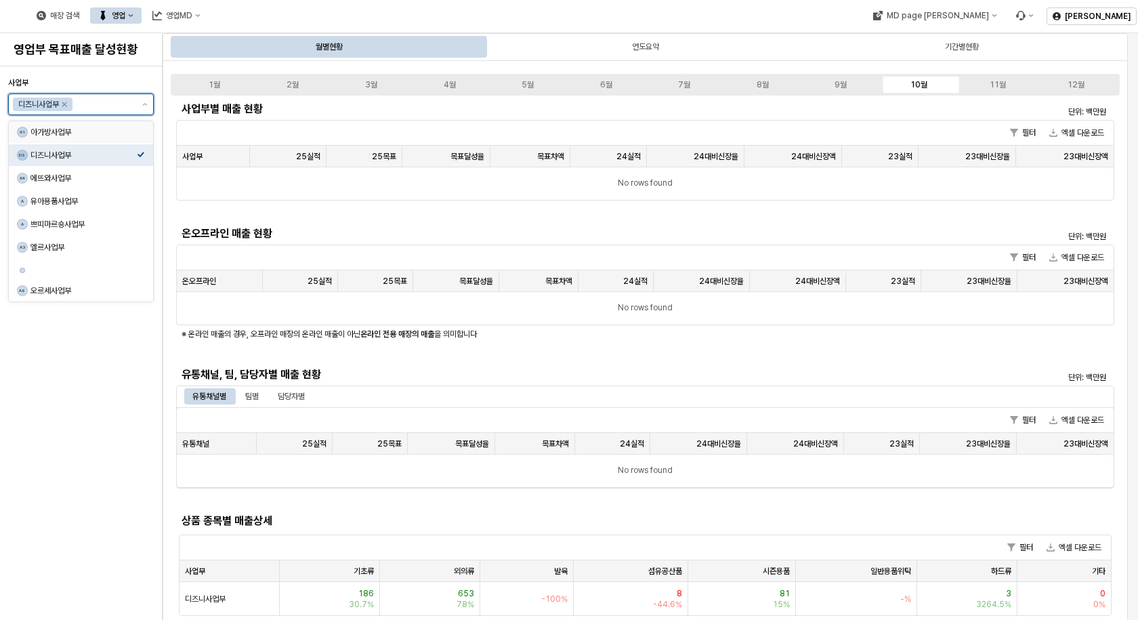
click at [62, 127] on div "아가방사업부" at bounding box center [83, 132] width 106 height 11
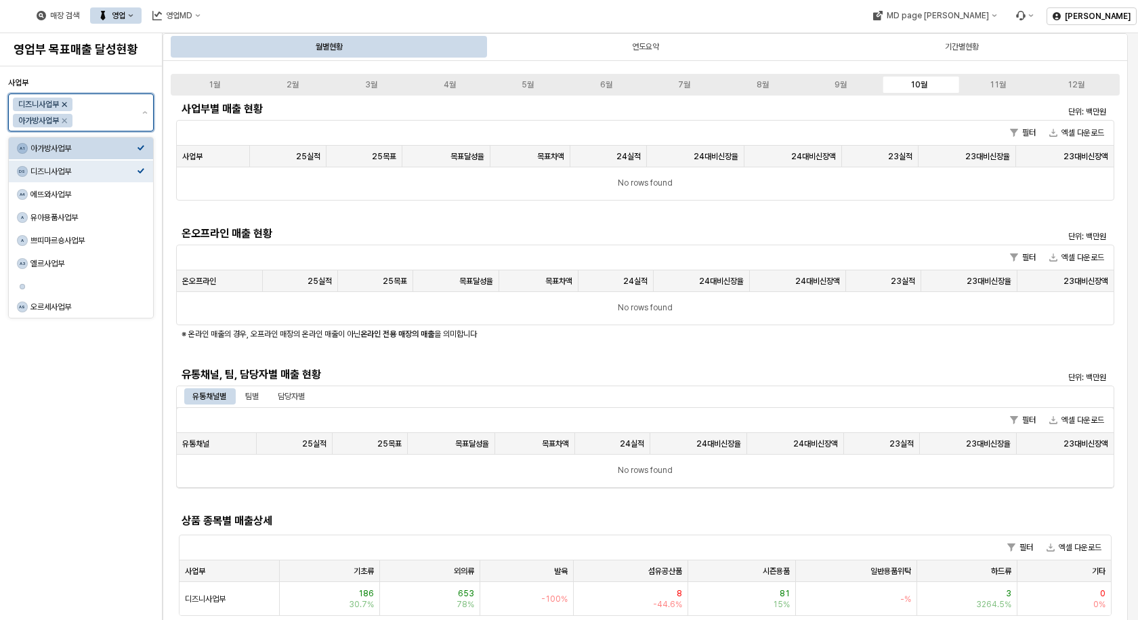
click at [66, 101] on icon "Remove 디즈니사업부" at bounding box center [64, 104] width 11 height 11
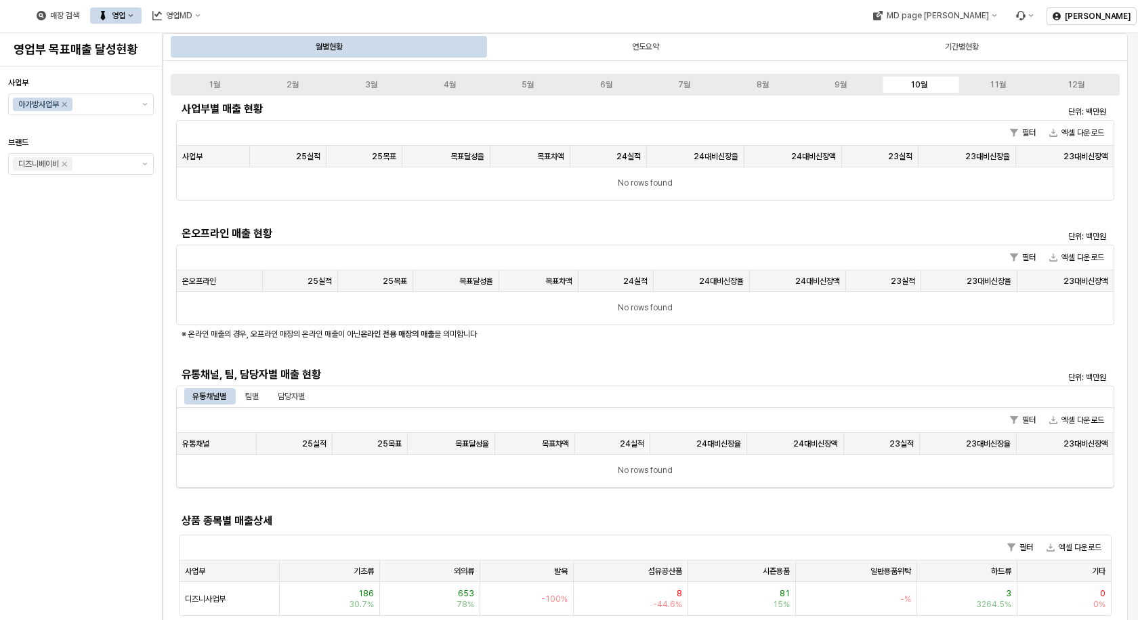
drag, startPoint x: 89, startPoint y: 259, endPoint x: 93, endPoint y: 251, distance: 9.7
click at [90, 259] on div "사업부 아가방사업부 브랜드 디즈니베이비" at bounding box center [81, 343] width 146 height 543
click at [140, 100] on button "제안 사항 표시" at bounding box center [145, 104] width 16 height 20
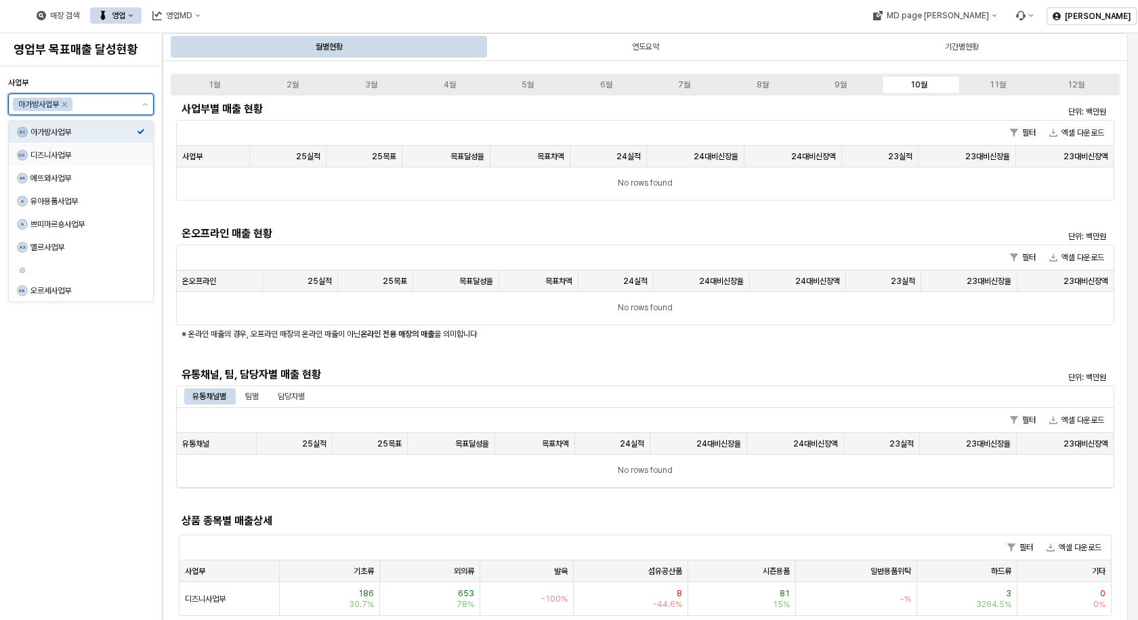
click at [74, 152] on div "디즈니사업부" at bounding box center [83, 155] width 106 height 11
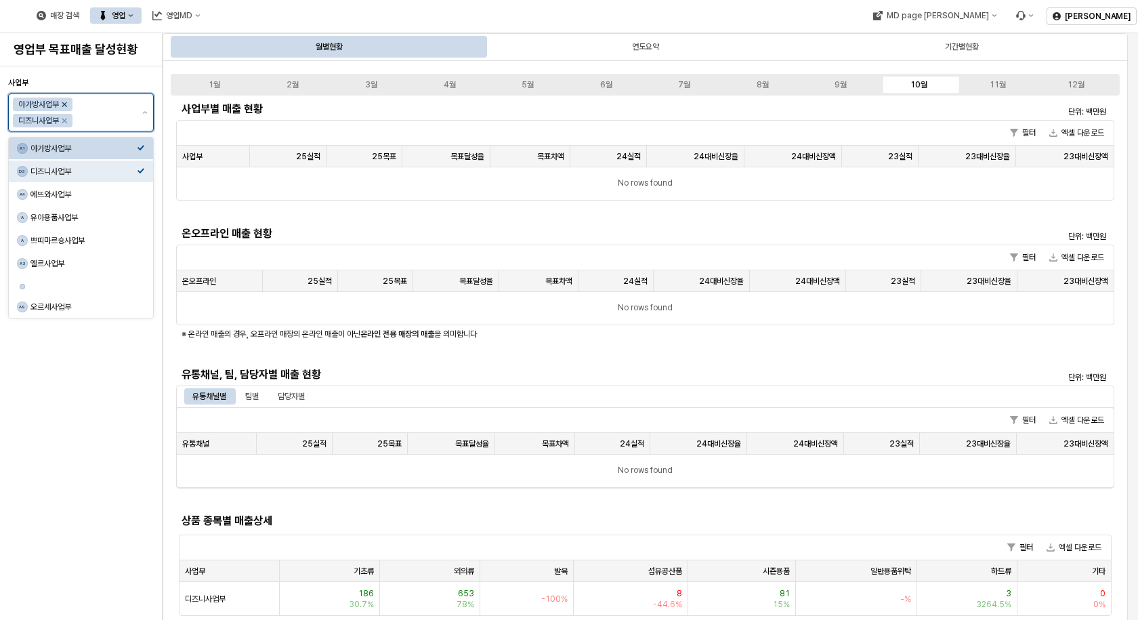
click at [64, 101] on icon "Remove 아가방사업부" at bounding box center [64, 104] width 11 height 11
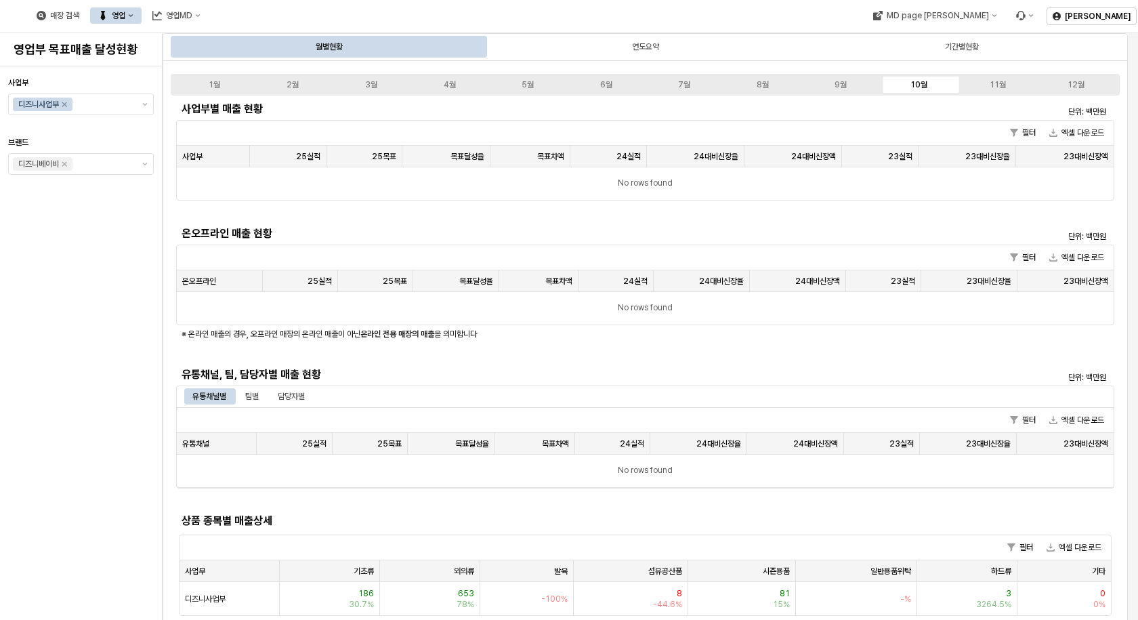
click at [126, 248] on div "사업부 디즈니사업부 브랜드 디즈니베이비" at bounding box center [81, 343] width 146 height 543
click at [371, 242] on div "온오프라인 매출 현황" at bounding box center [528, 234] width 704 height 22
click at [934, 83] on label "10월" at bounding box center [919, 85] width 79 height 12
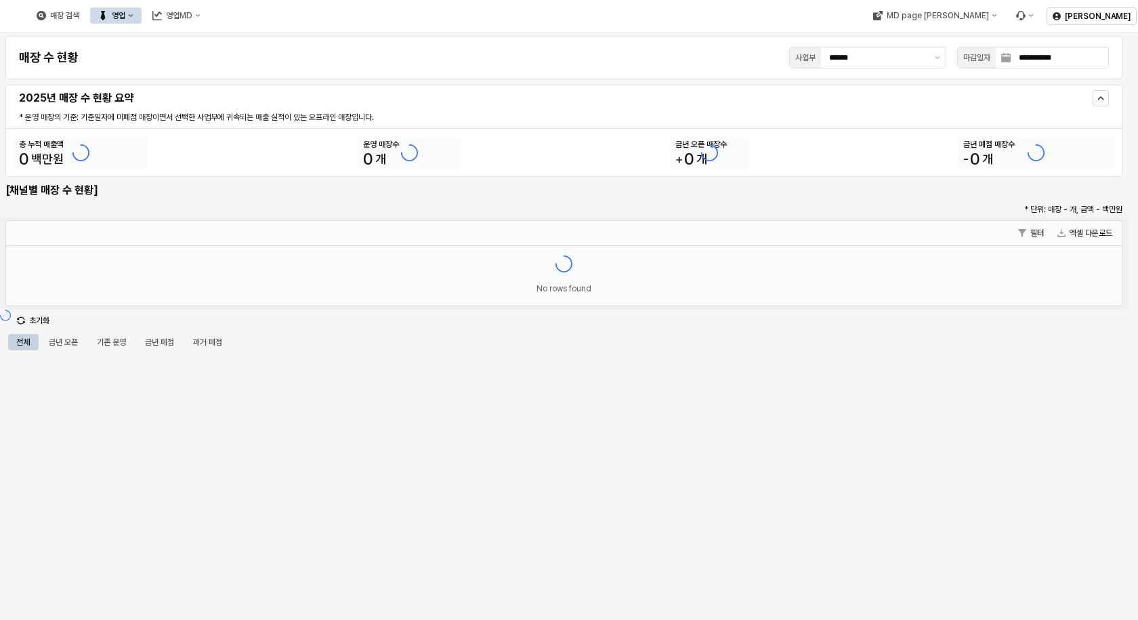
click at [133, 13] on icon "영업" at bounding box center [130, 15] width 5 height 5
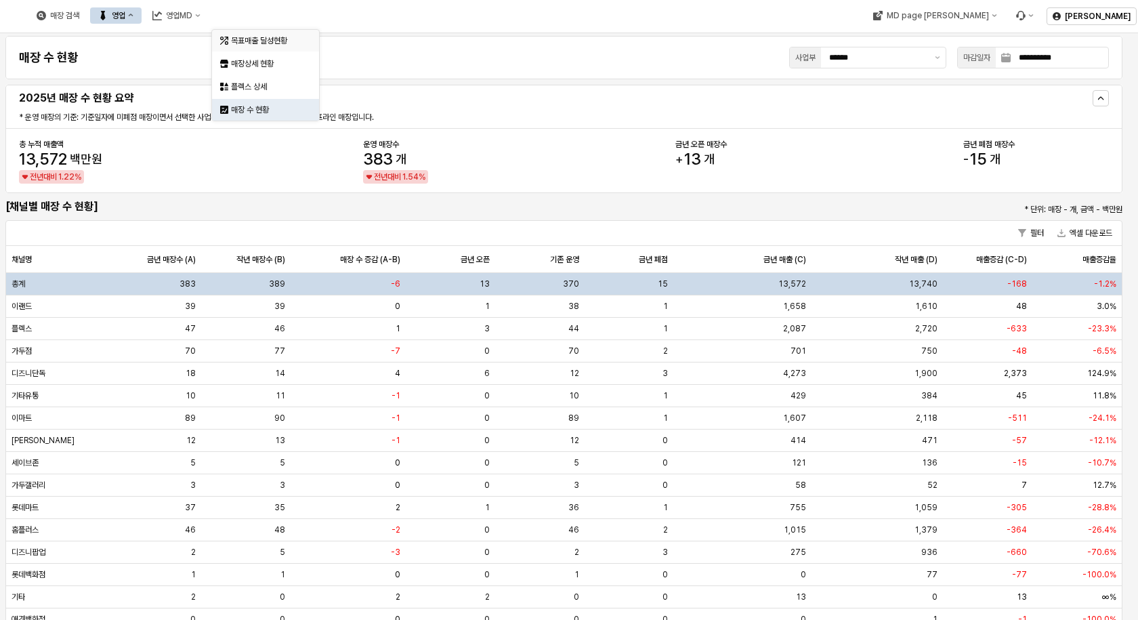
click at [230, 39] on div "목표매출 달성현황" at bounding box center [261, 41] width 83 height 14
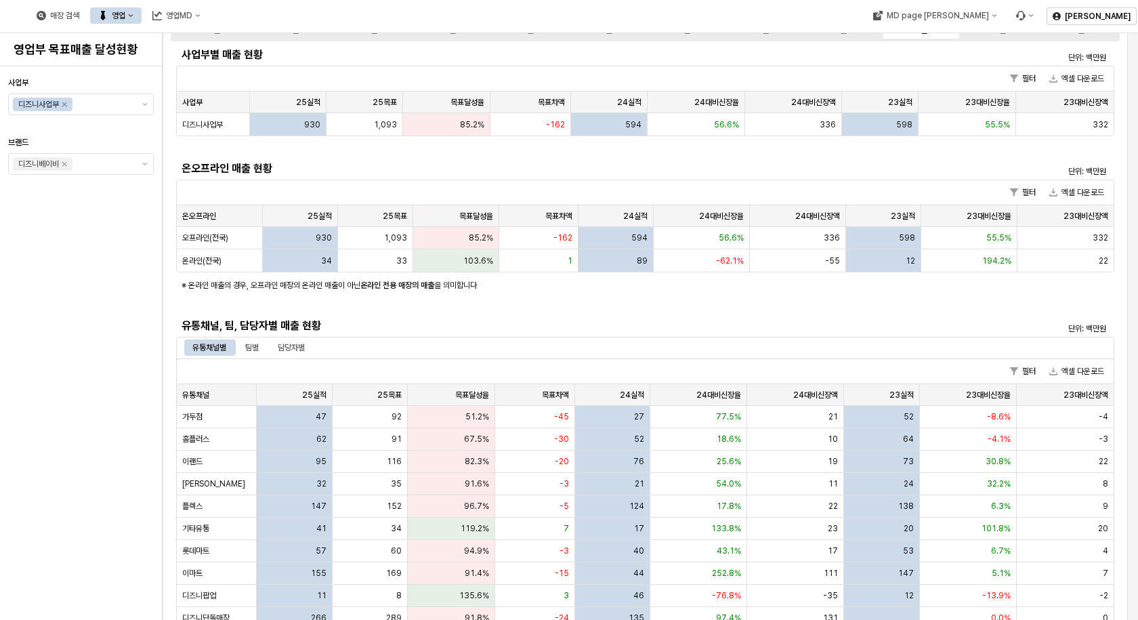
scroll to position [203, 0]
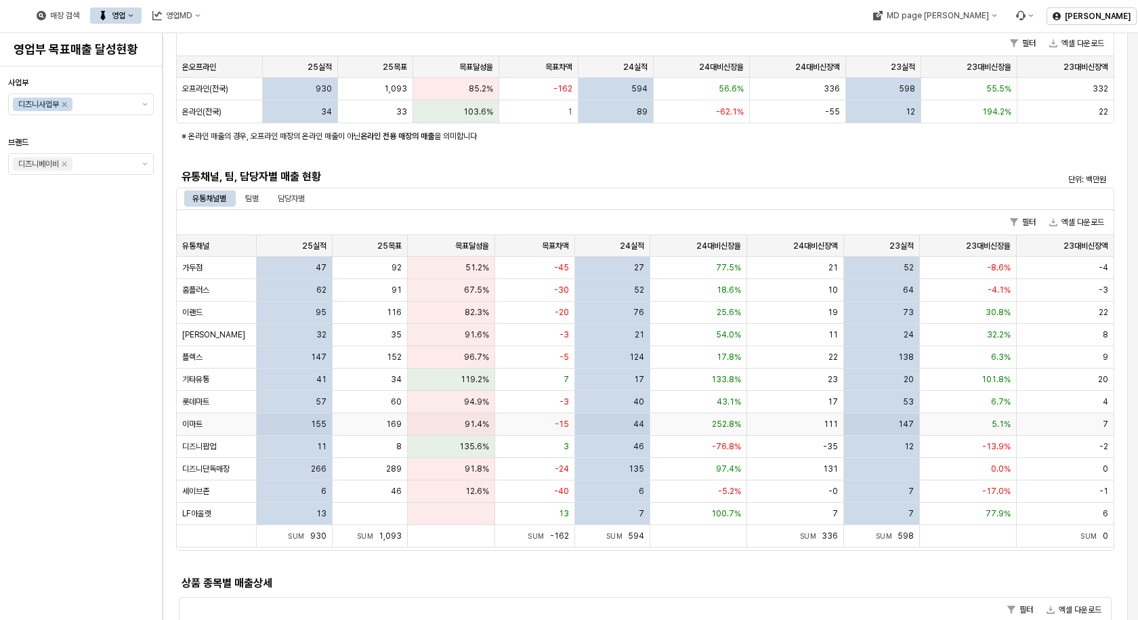
drag, startPoint x: 310, startPoint y: 425, endPoint x: 308, endPoint y: 432, distance: 7.1
click at [310, 425] on div "155" at bounding box center [295, 424] width 76 height 22
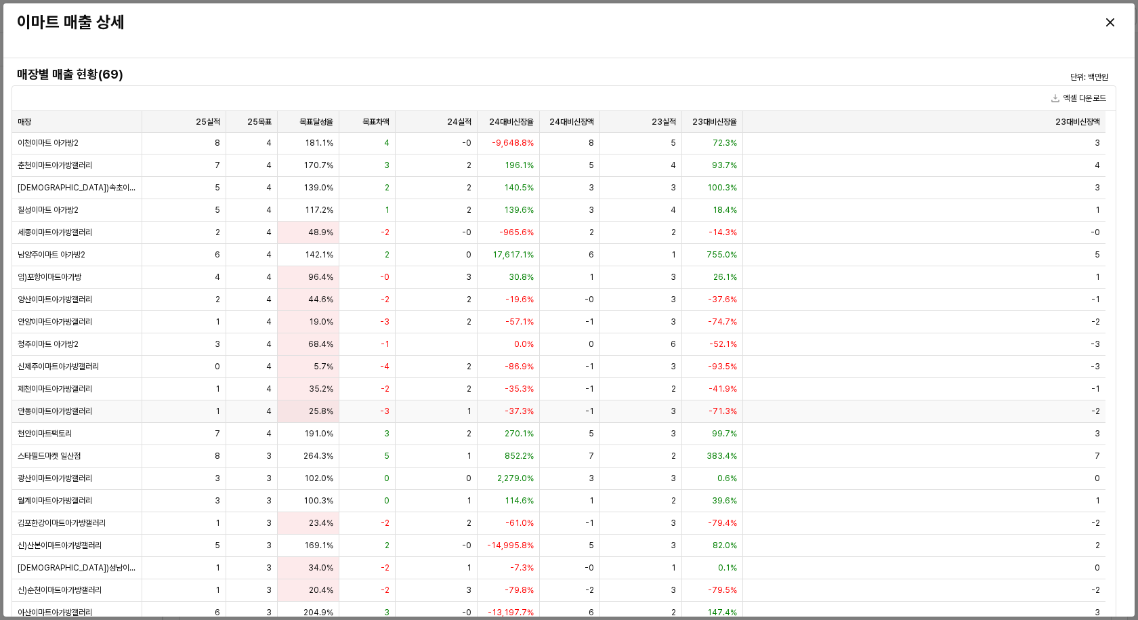
scroll to position [0, 0]
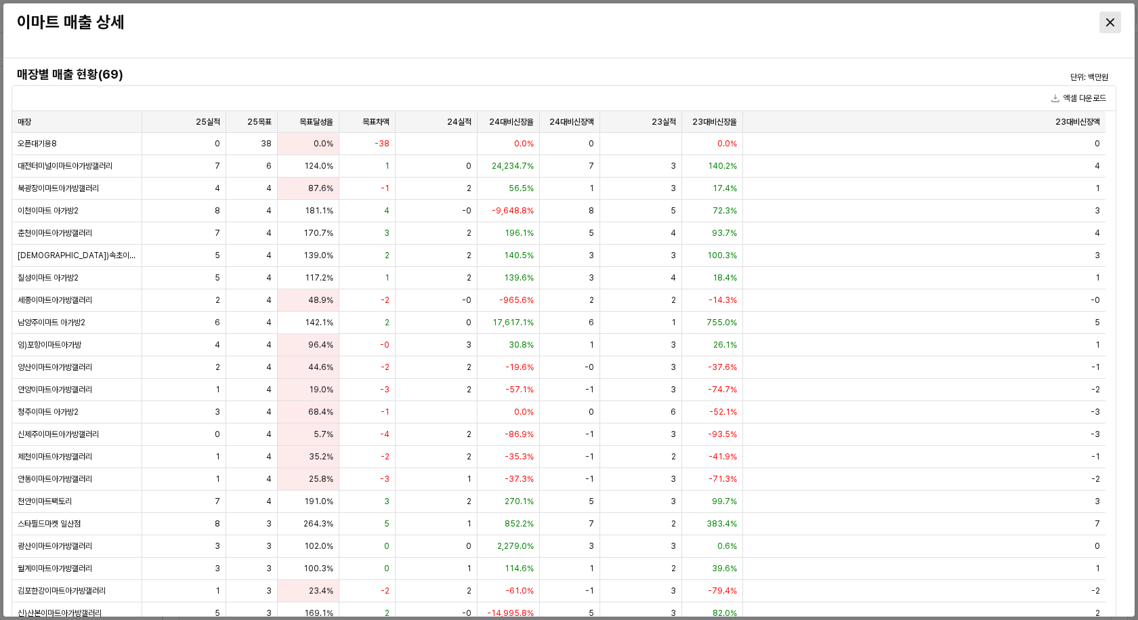
click at [1114, 24] on icon "Close" at bounding box center [1110, 22] width 8 height 8
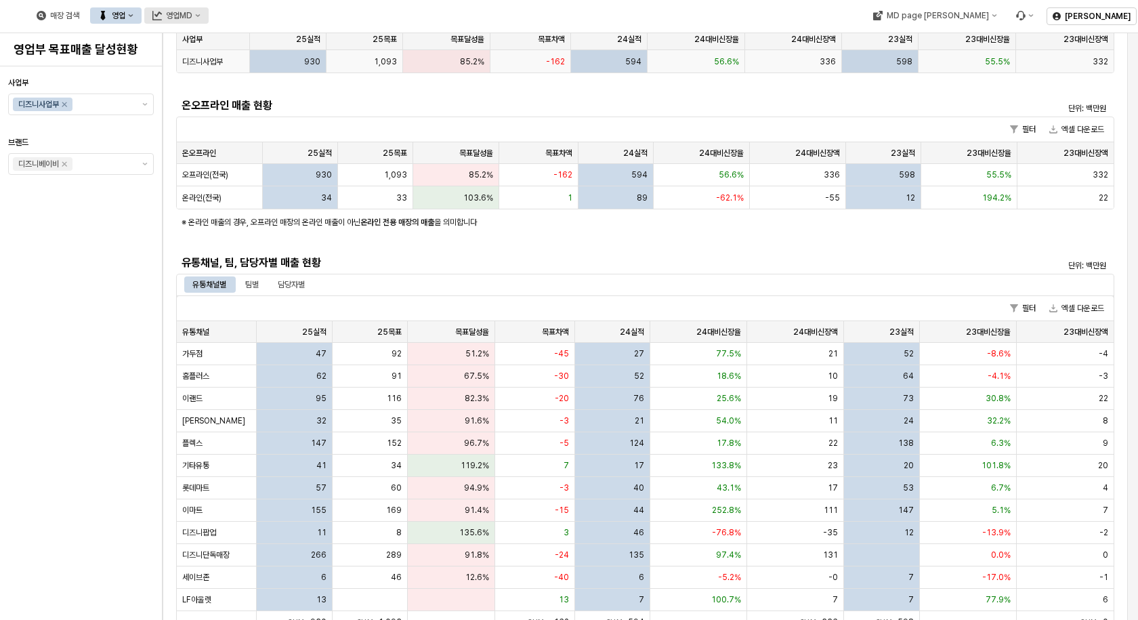
scroll to position [68, 0]
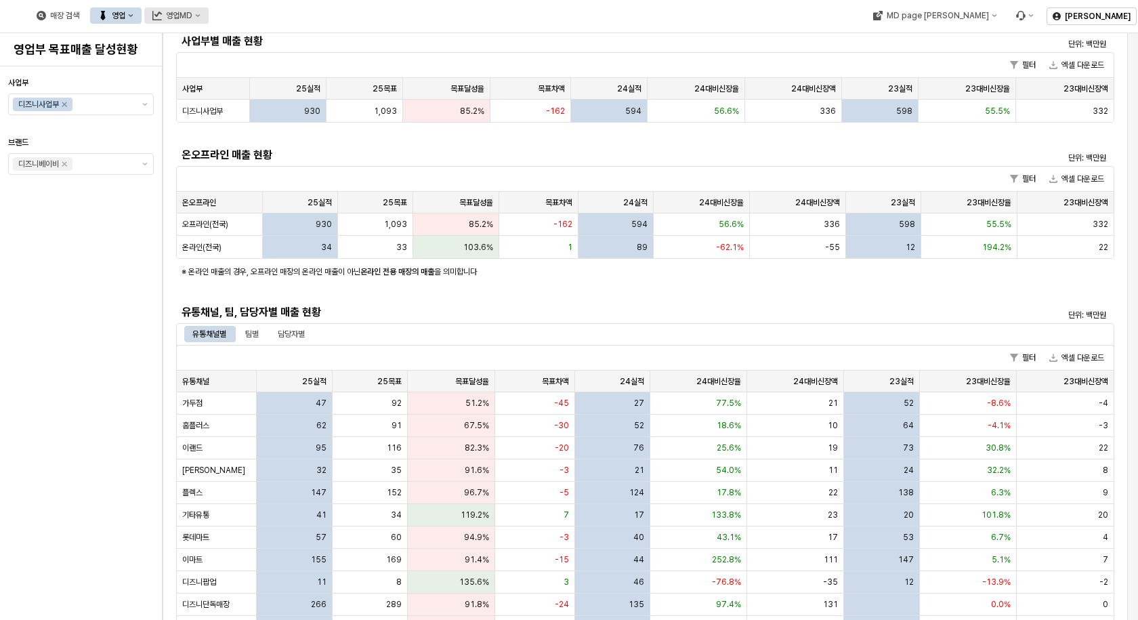
click at [209, 15] on button "영업MD" at bounding box center [176, 15] width 64 height 16
click at [133, 15] on icon "영업" at bounding box center [131, 15] width 5 height 3
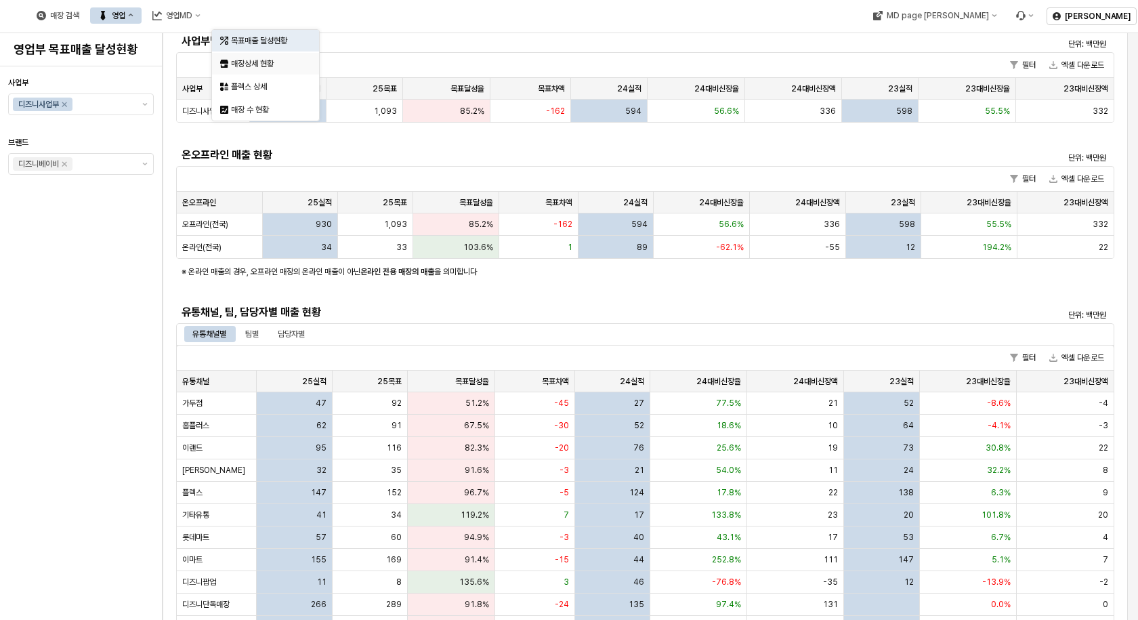
click at [248, 64] on div "매장상세 현황" at bounding box center [267, 63] width 72 height 11
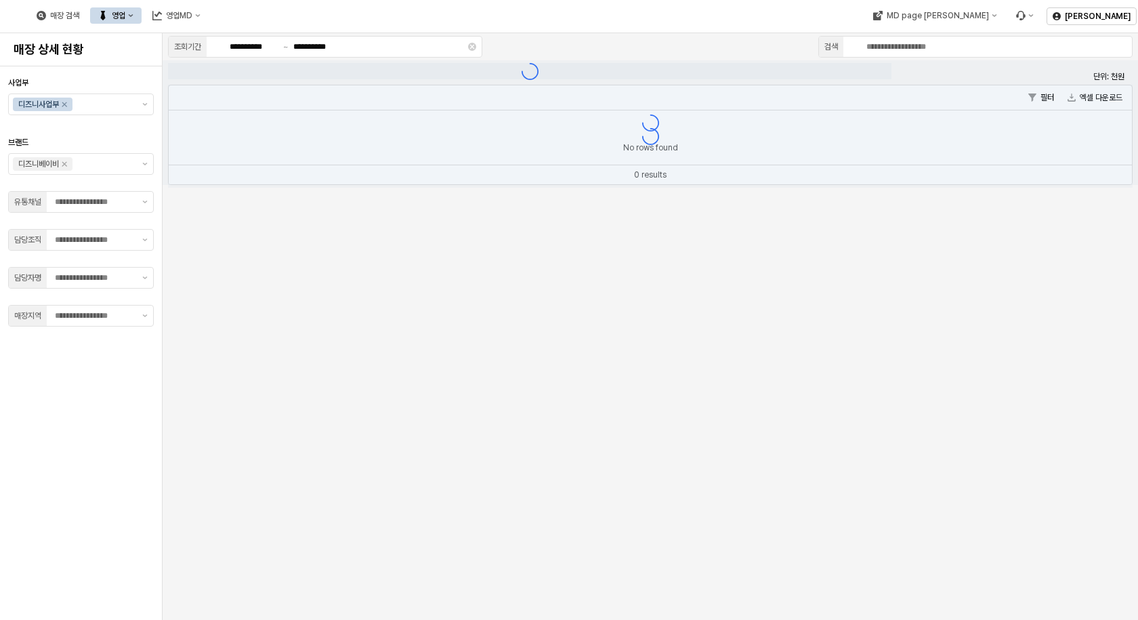
type input "**"
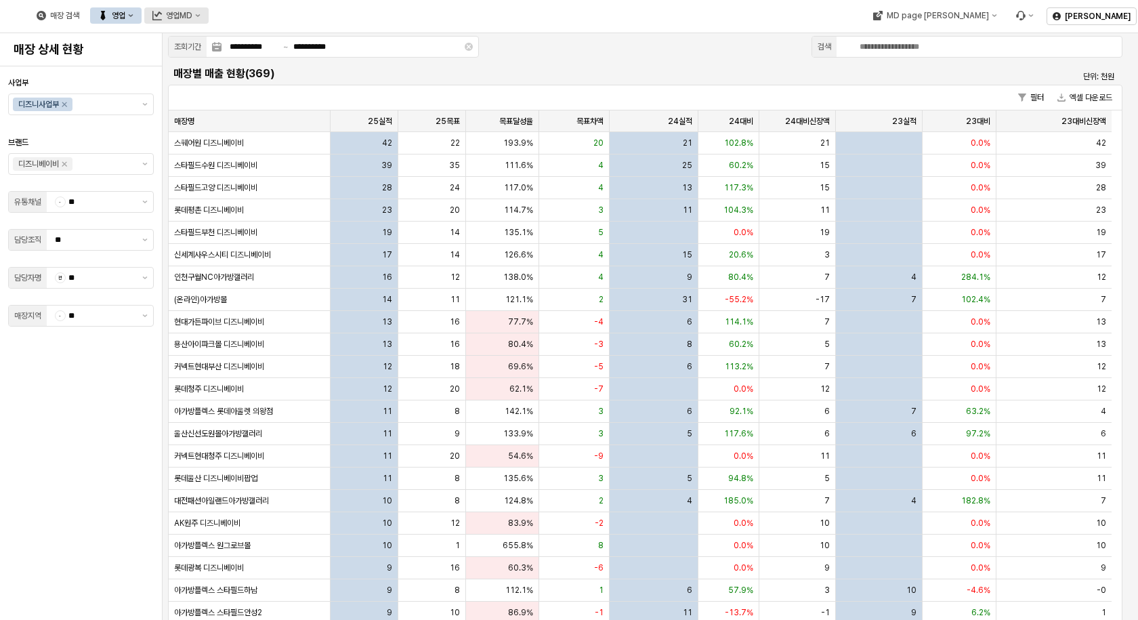
click at [200, 15] on icon "영업MD" at bounding box center [197, 15] width 5 height 5
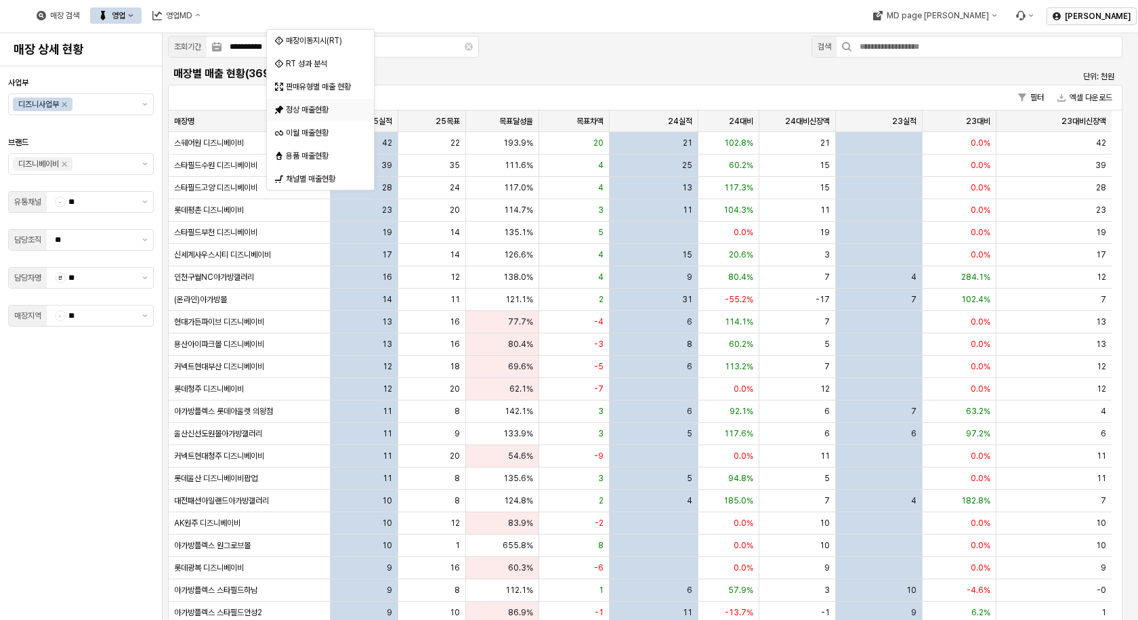
click at [318, 106] on div "정상 매출현황" at bounding box center [322, 109] width 72 height 11
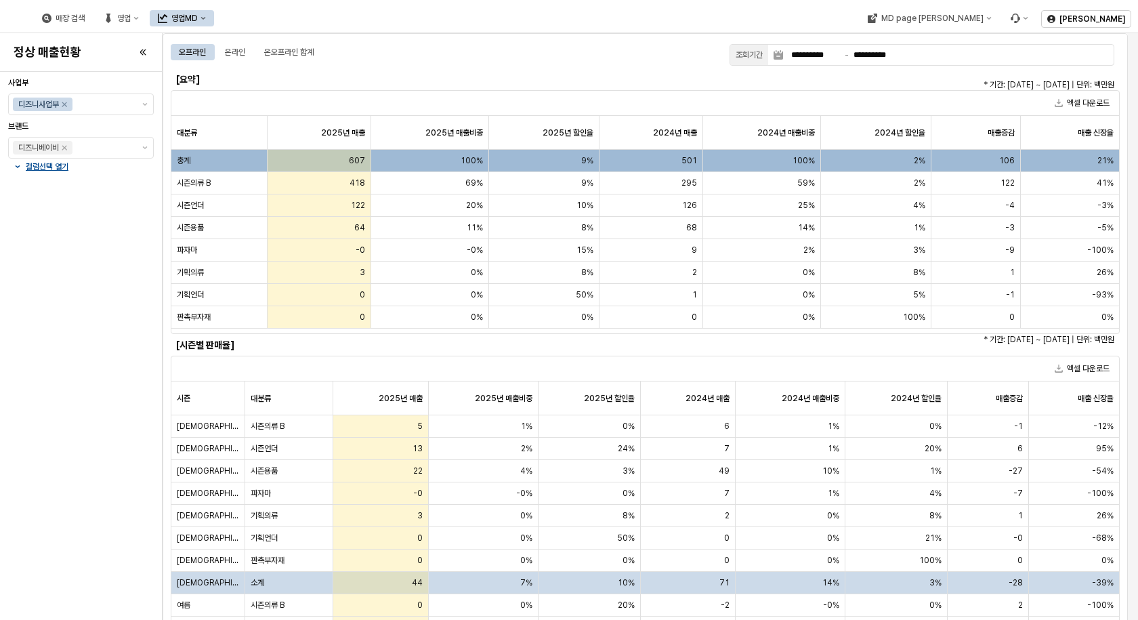
drag, startPoint x: 699, startPoint y: 79, endPoint x: 692, endPoint y: 80, distance: 6.9
click at [214, 18] on button "영업MD" at bounding box center [182, 18] width 64 height 16
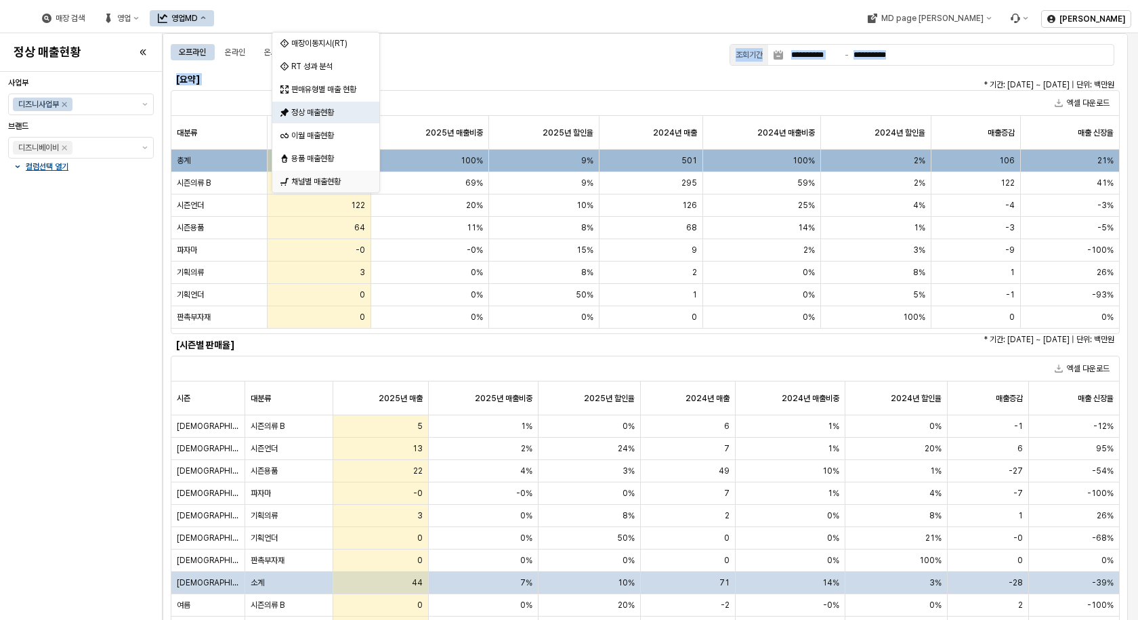
click at [328, 178] on div "채널별 매출현황" at bounding box center [327, 181] width 72 height 11
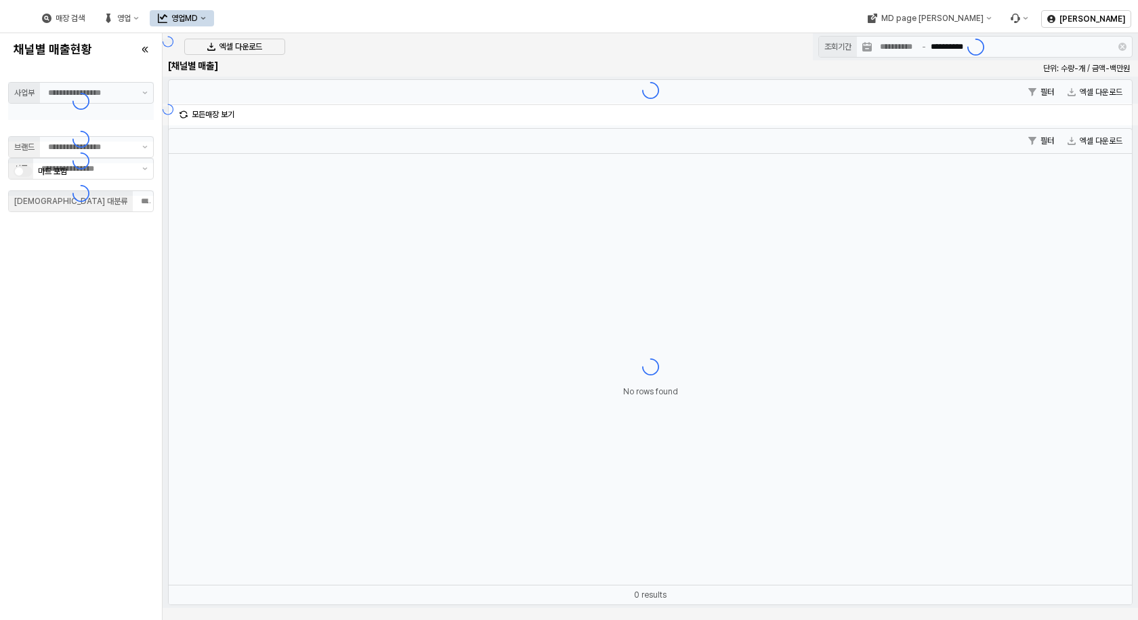
type input "******"
type input "**"
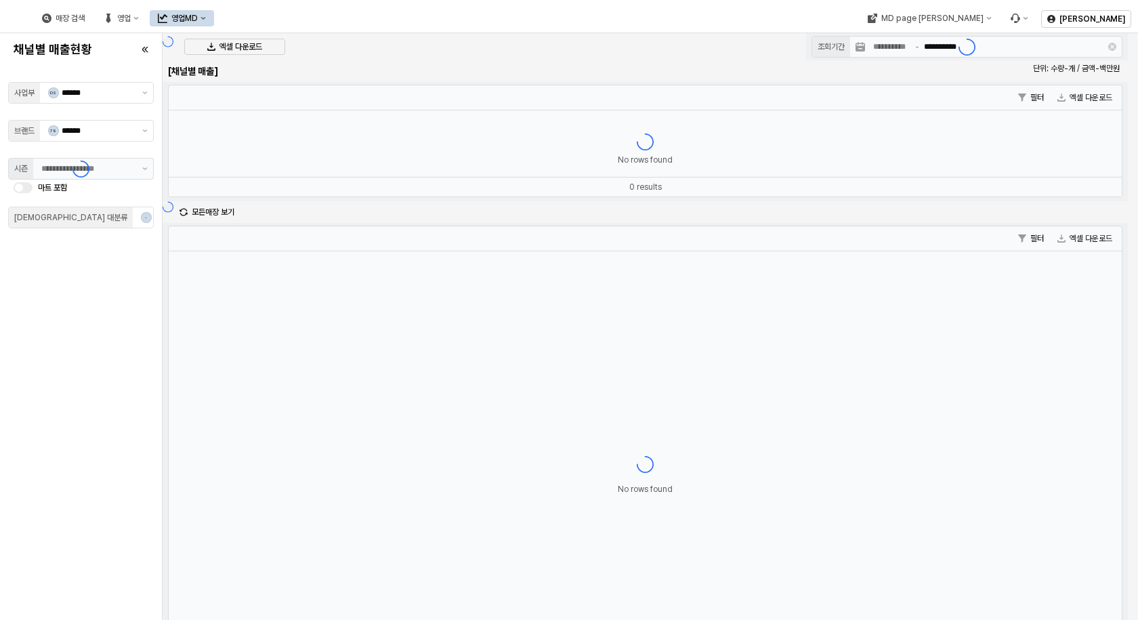
type input "******"
type input "**********"
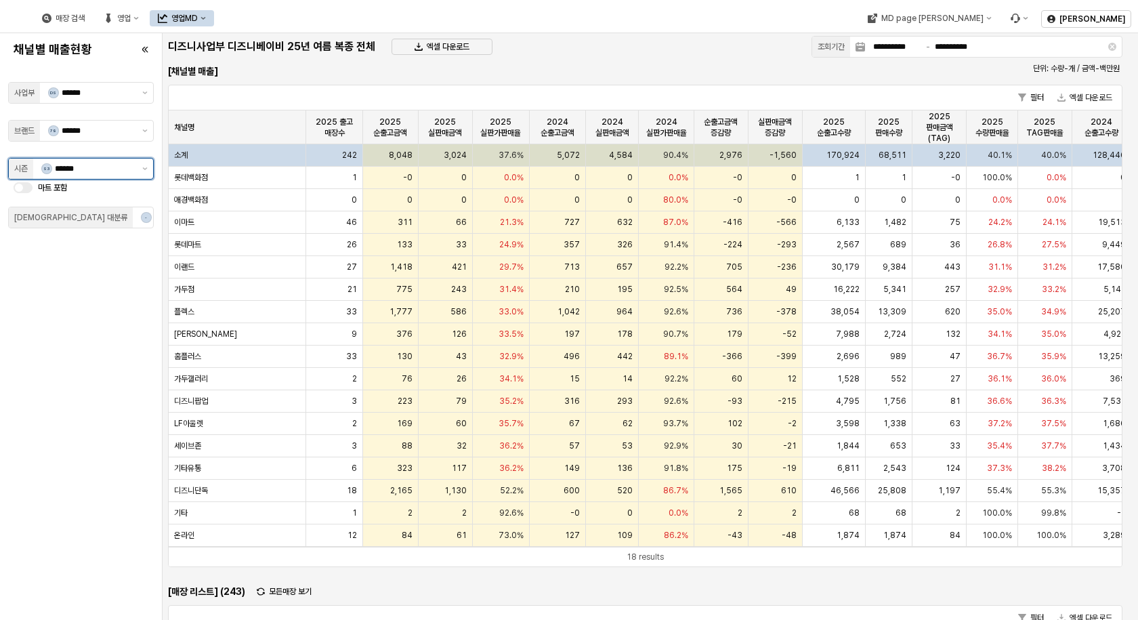
click at [135, 168] on div "S3 ******" at bounding box center [85, 168] width 104 height 20
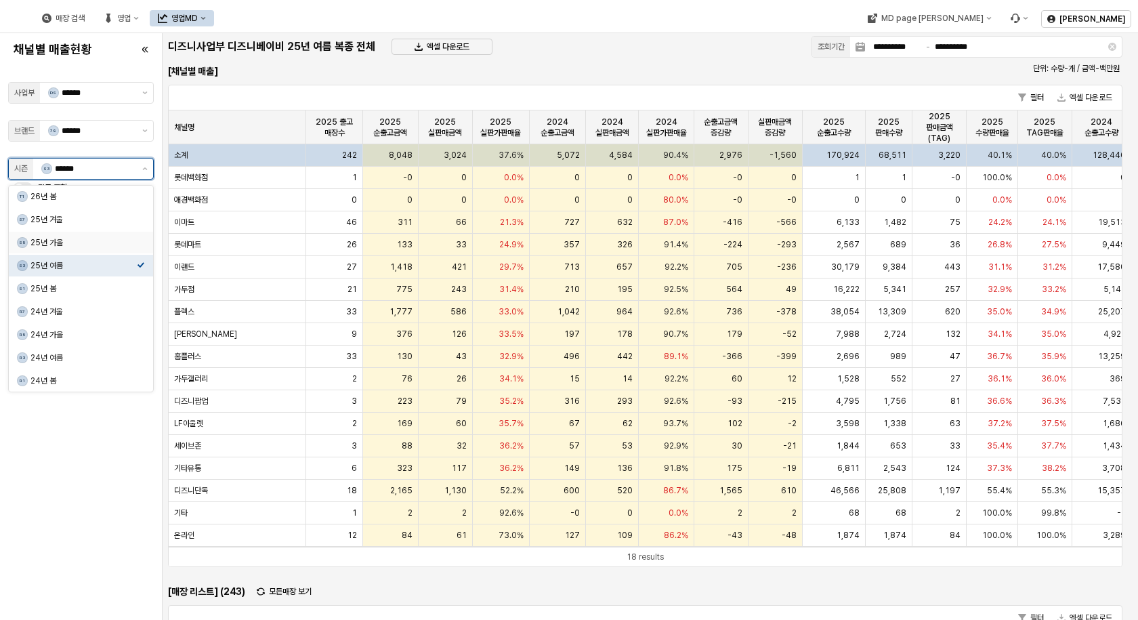
click at [84, 242] on div "25년 가을" at bounding box center [83, 242] width 106 height 11
type input "******"
type input "**********"
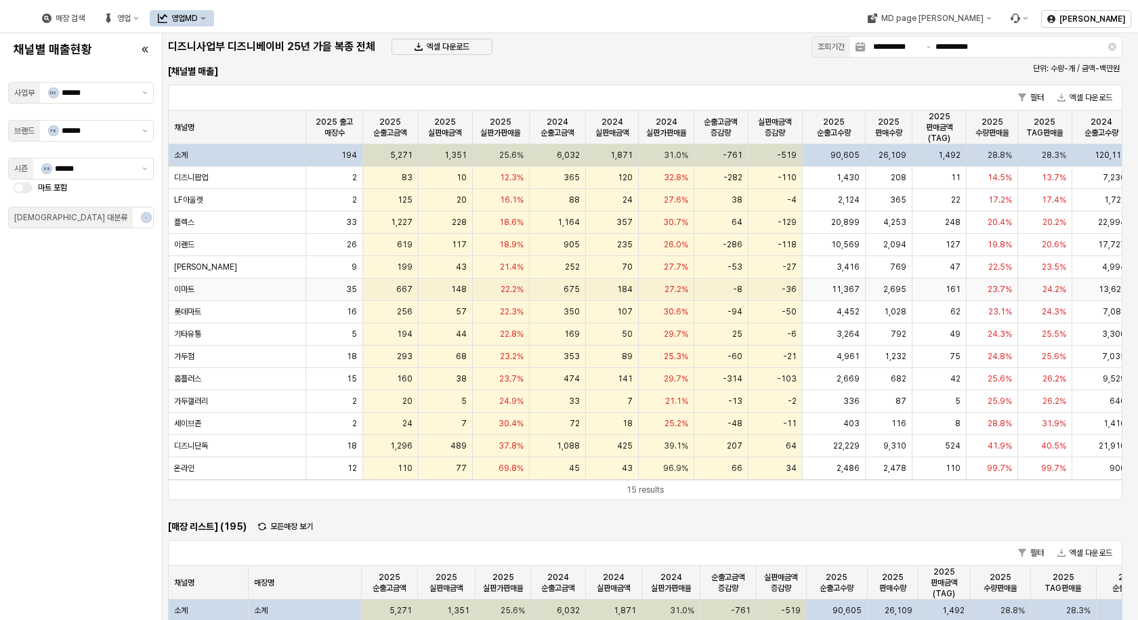
click at [284, 291] on div "이마트" at bounding box center [237, 289] width 137 height 22
click at [335, 292] on div "35" at bounding box center [334, 289] width 57 height 22
click at [352, 289] on span "35" at bounding box center [351, 289] width 11 height 11
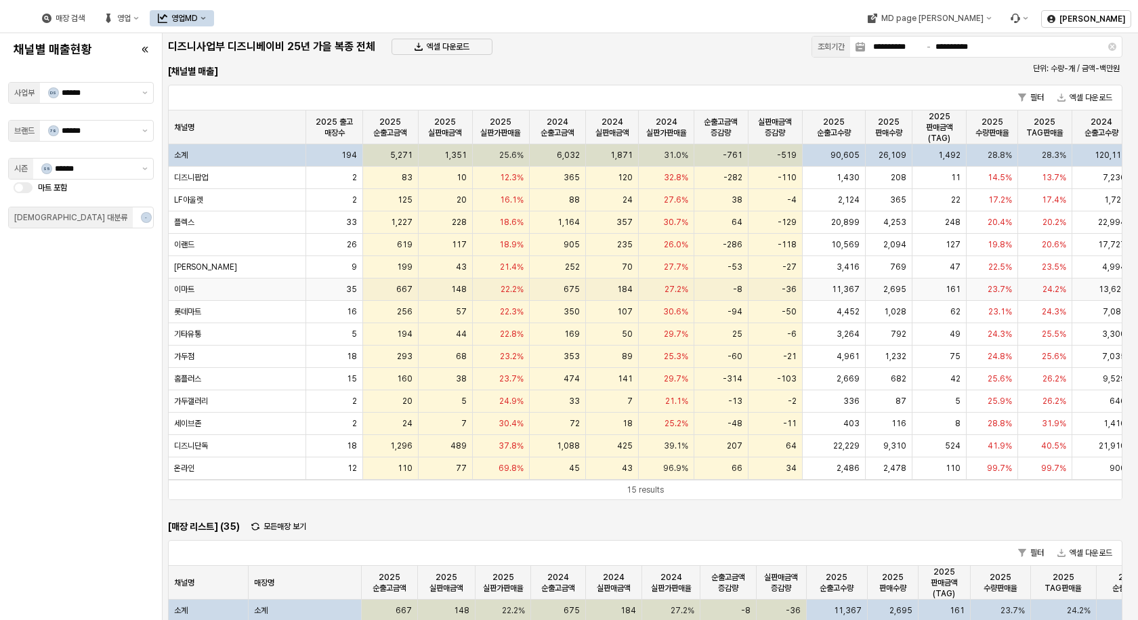
click at [190, 292] on span "이마트" at bounding box center [184, 289] width 20 height 11
click at [269, 291] on div "이마트" at bounding box center [237, 289] width 137 height 22
click at [356, 287] on span "35" at bounding box center [351, 289] width 11 height 11
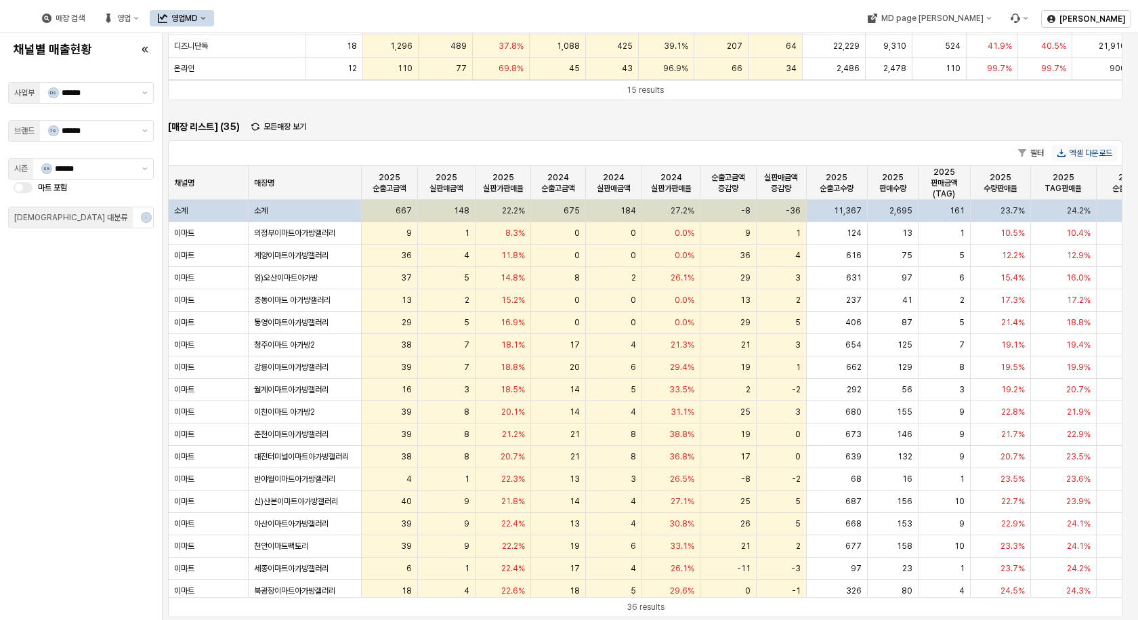
click at [1078, 148] on button "엑셀 다운로드" at bounding box center [1085, 153] width 66 height 16
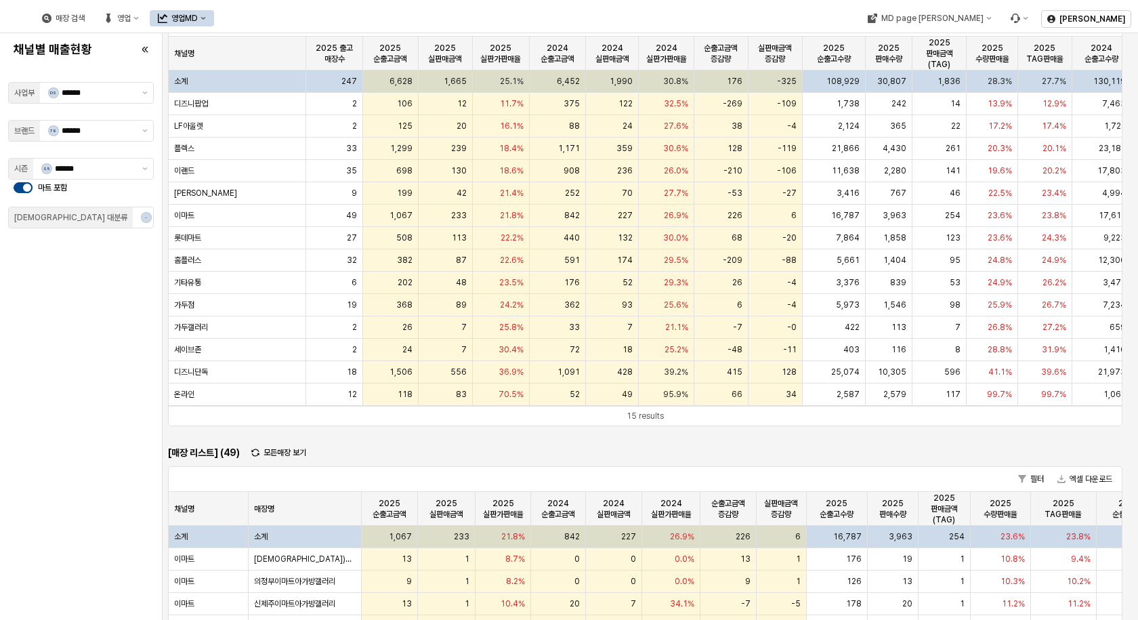
scroll to position [68, 0]
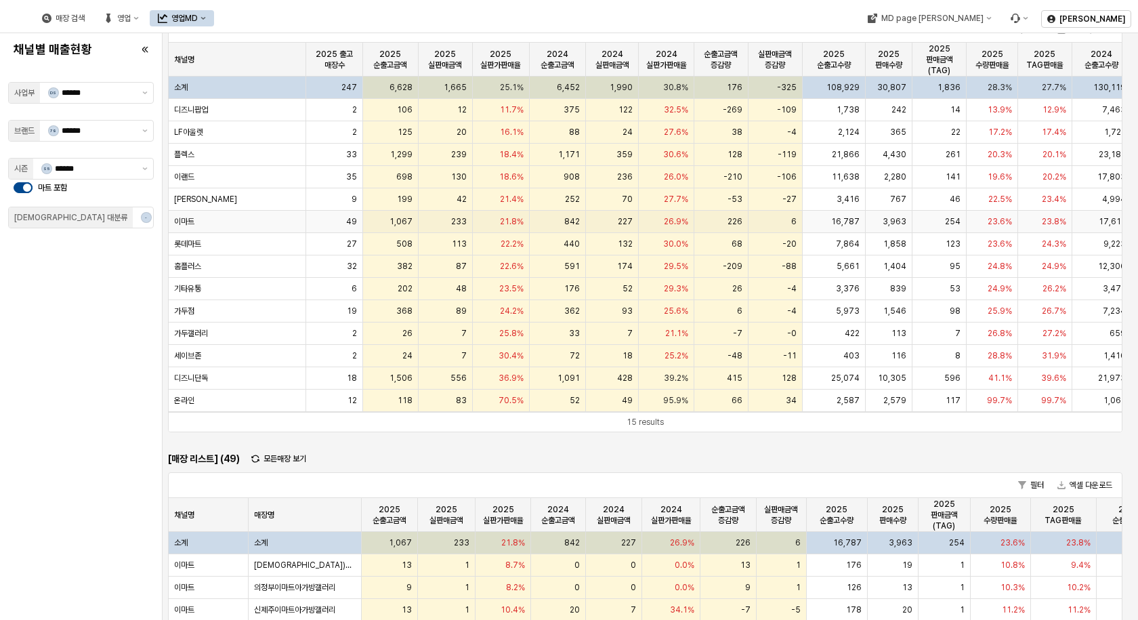
click at [349, 223] on span "49" at bounding box center [351, 221] width 11 height 11
click at [226, 218] on div "이마트" at bounding box center [237, 222] width 137 height 22
click at [234, 242] on div "롯데마트" at bounding box center [237, 244] width 137 height 22
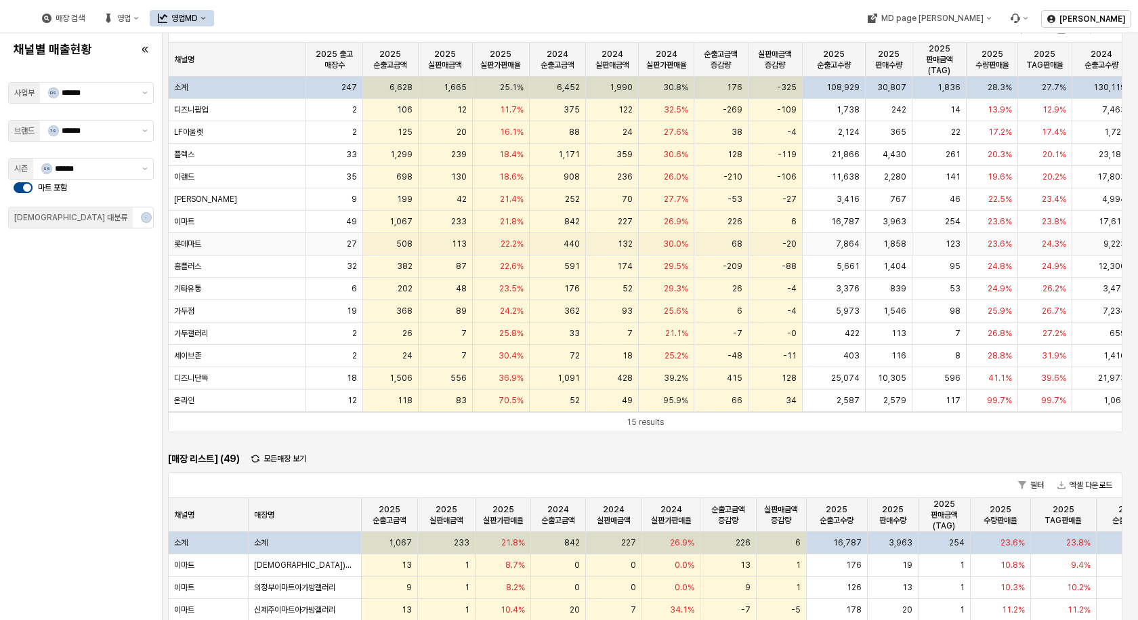
click at [234, 242] on div "롯데마트" at bounding box center [237, 244] width 137 height 22
click at [289, 220] on div "이마트" at bounding box center [237, 222] width 137 height 22
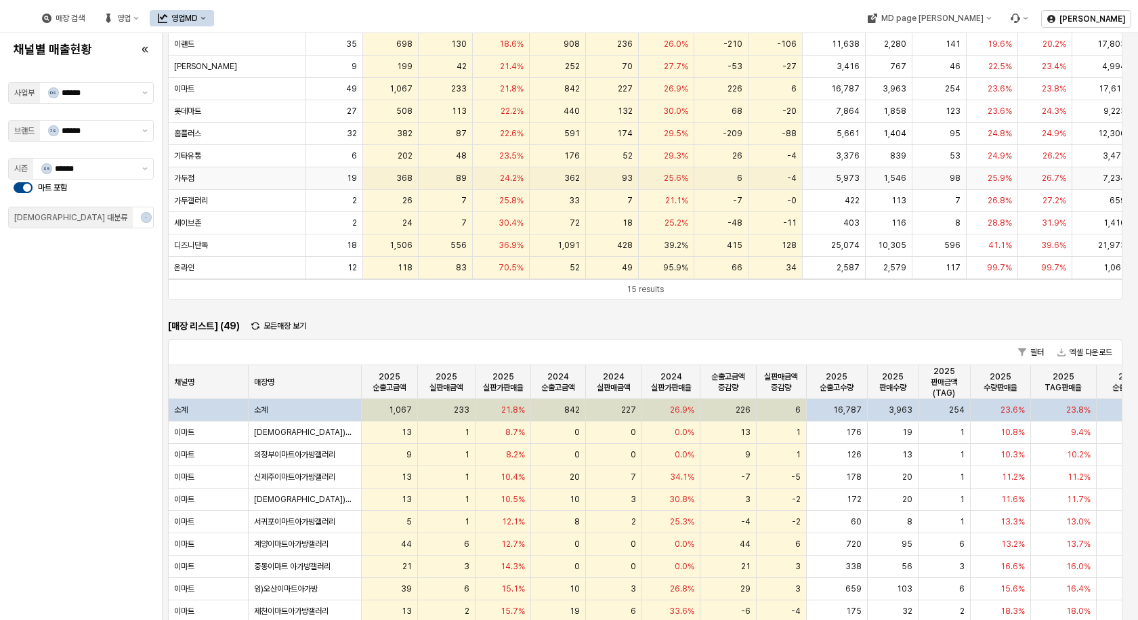
scroll to position [203, 0]
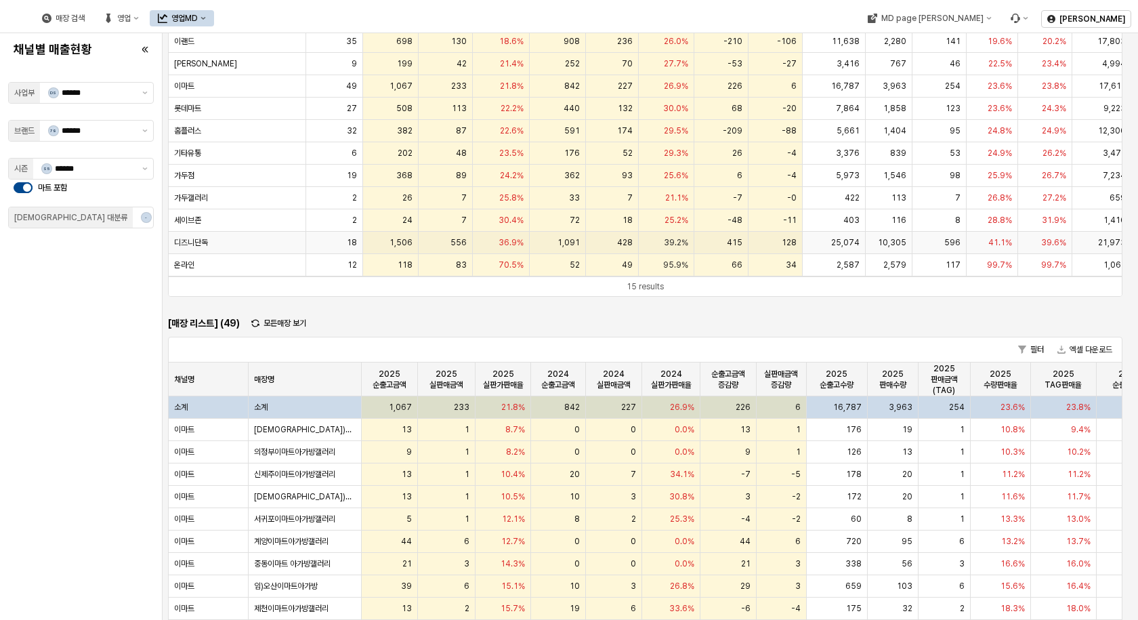
click at [271, 240] on div "디즈니단독" at bounding box center [237, 243] width 137 height 22
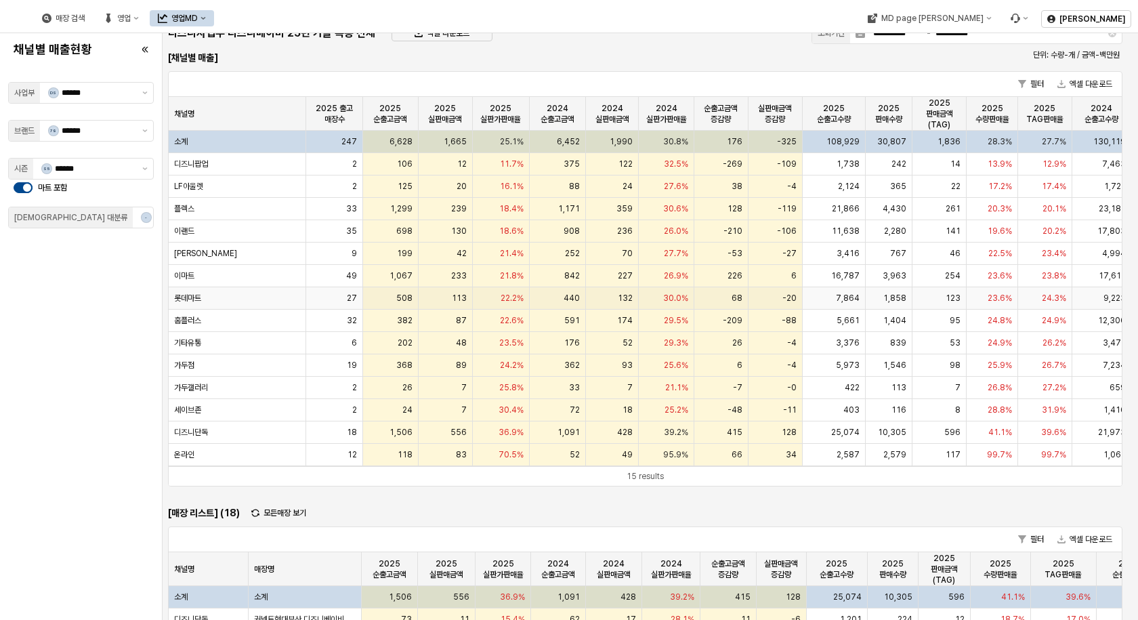
scroll to position [0, 0]
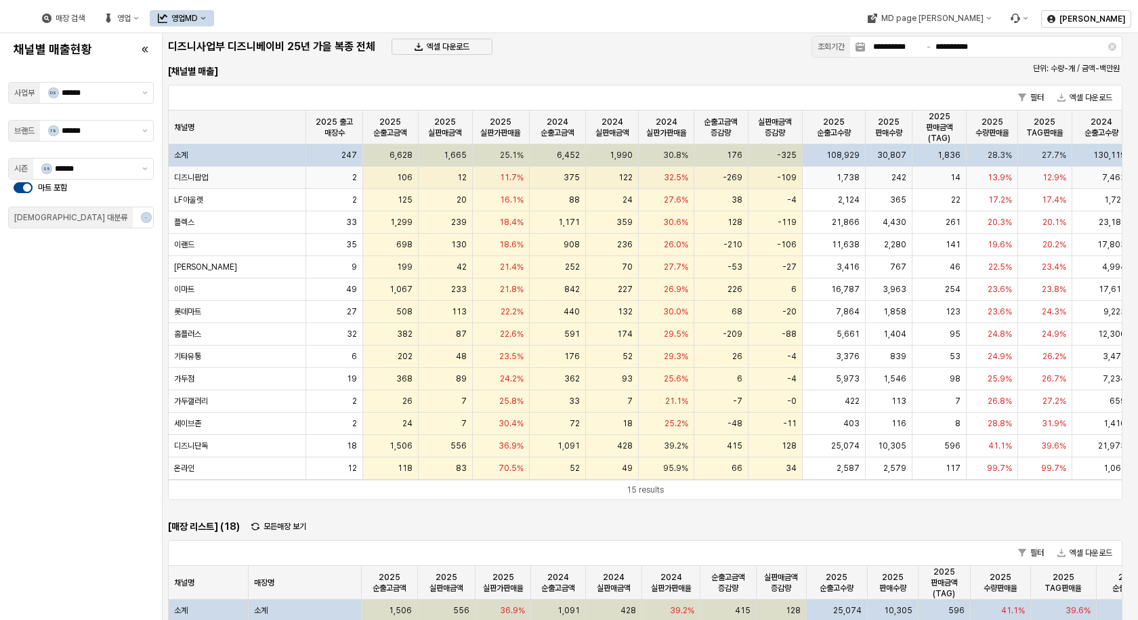
click at [259, 179] on div "디즈니팝업" at bounding box center [237, 178] width 137 height 22
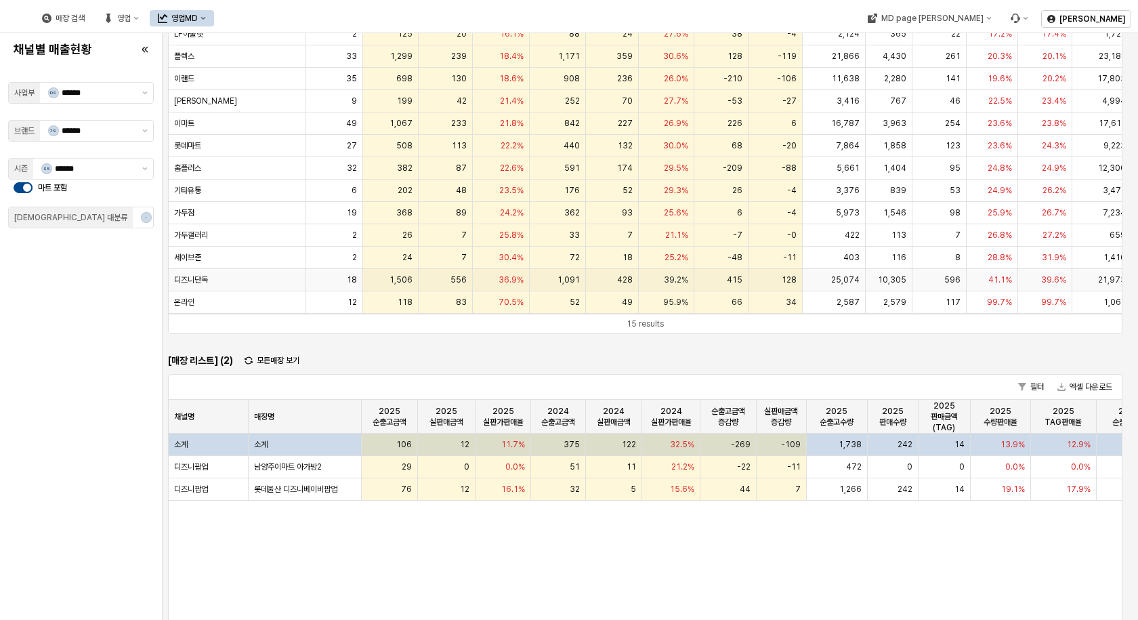
scroll to position [135, 0]
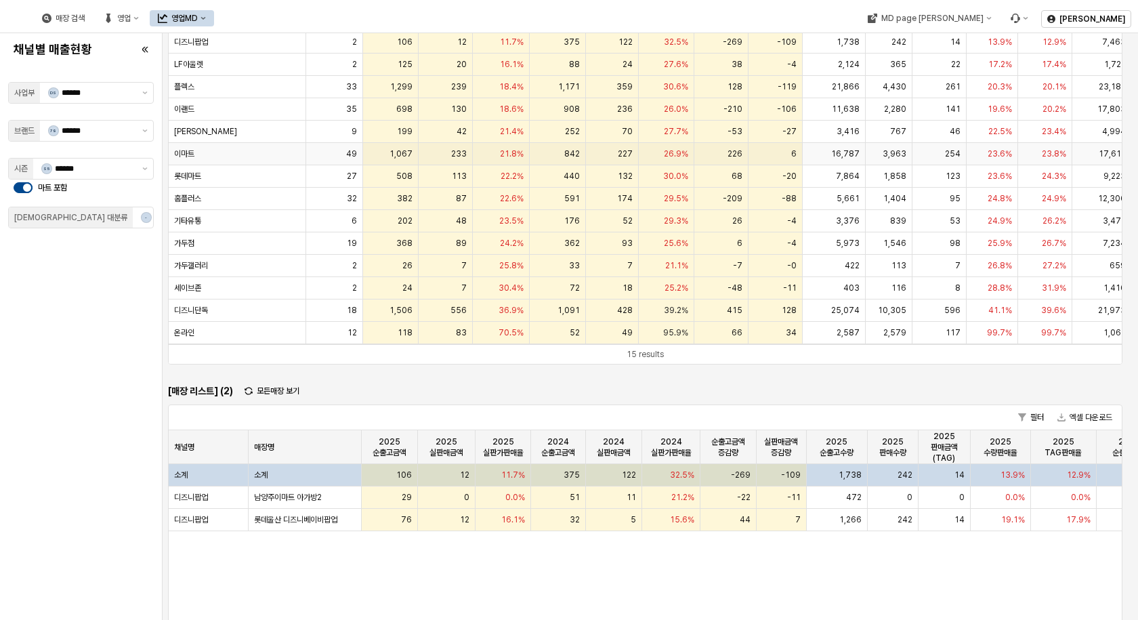
click at [288, 157] on div "이마트" at bounding box center [237, 154] width 137 height 22
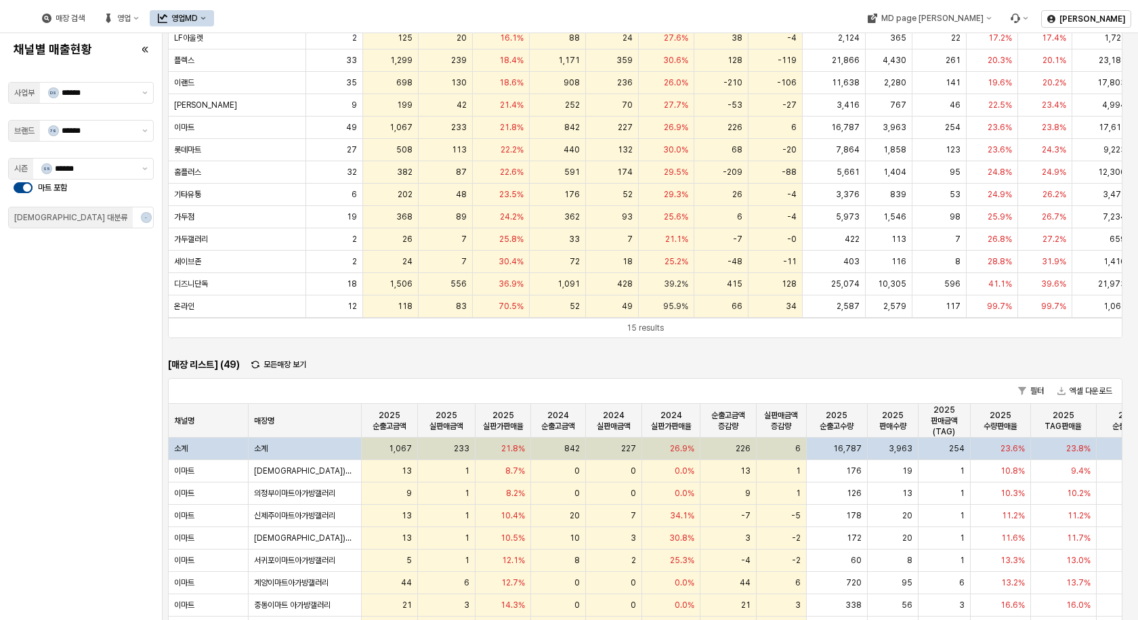
scroll to position [0, 0]
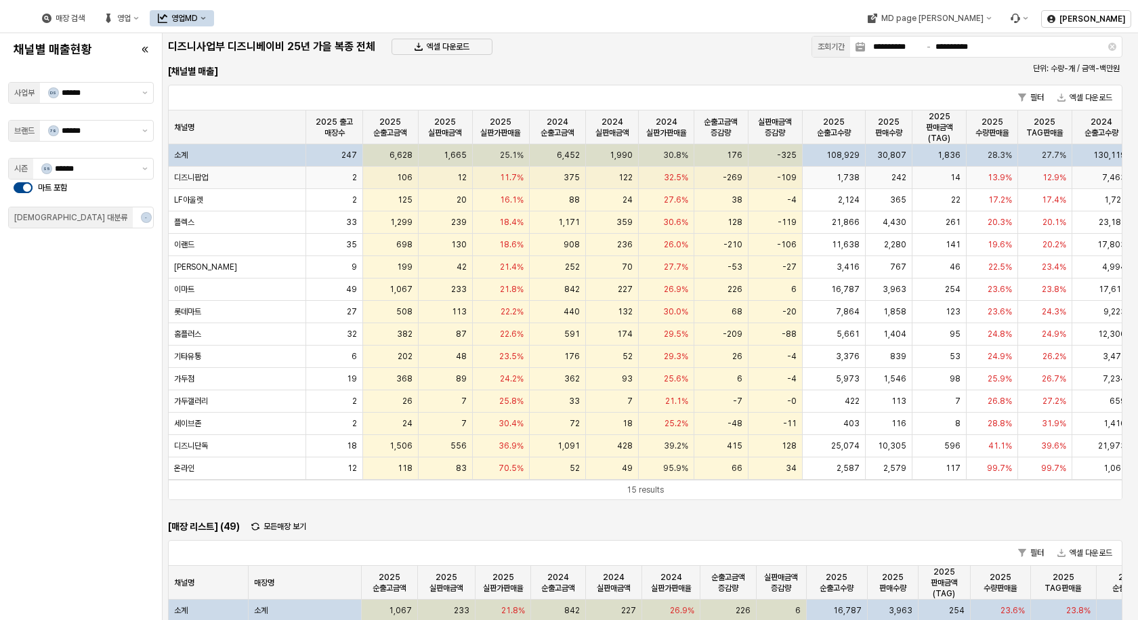
click at [240, 177] on div "디즈니팝업" at bounding box center [237, 178] width 137 height 22
click at [256, 286] on div "이마트" at bounding box center [237, 289] width 137 height 22
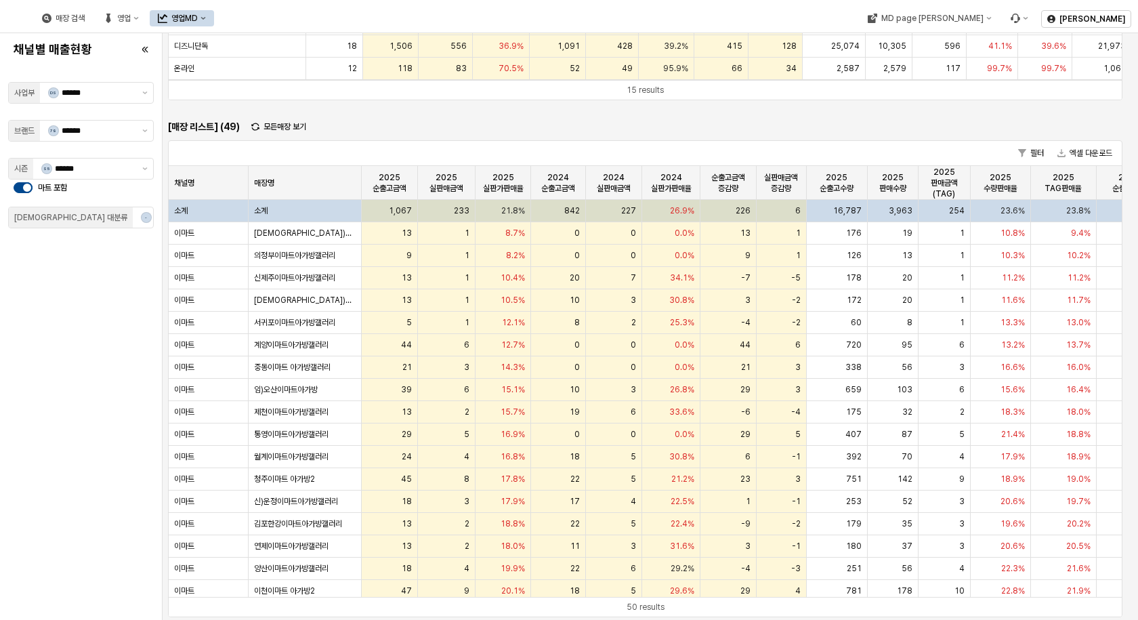
click at [102, 375] on div "채널별 매출현황 사업부 DS ****** 브랜드 79 ****** 시즌 S5 ****** 마트 포함 복종 대분류 - **" at bounding box center [81, 327] width 146 height 576
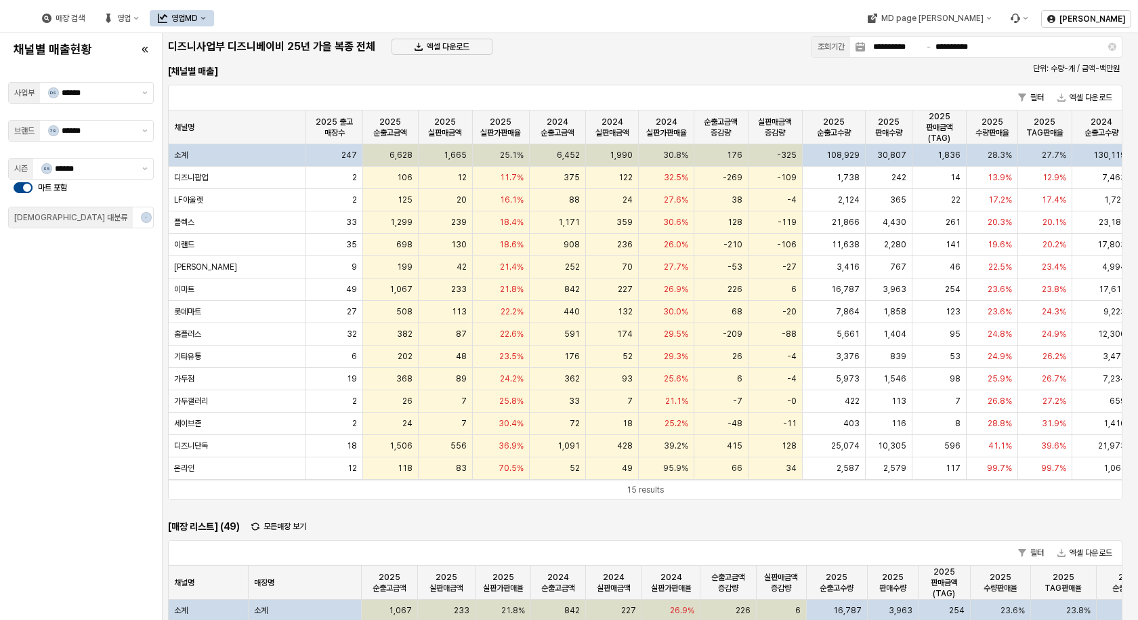
click at [54, 398] on div "채널별 매출현황 사업부 DS ****** 브랜드 79 ****** 시즌 S5 ****** 마트 포함 복종 대분류 - **" at bounding box center [81, 327] width 146 height 576
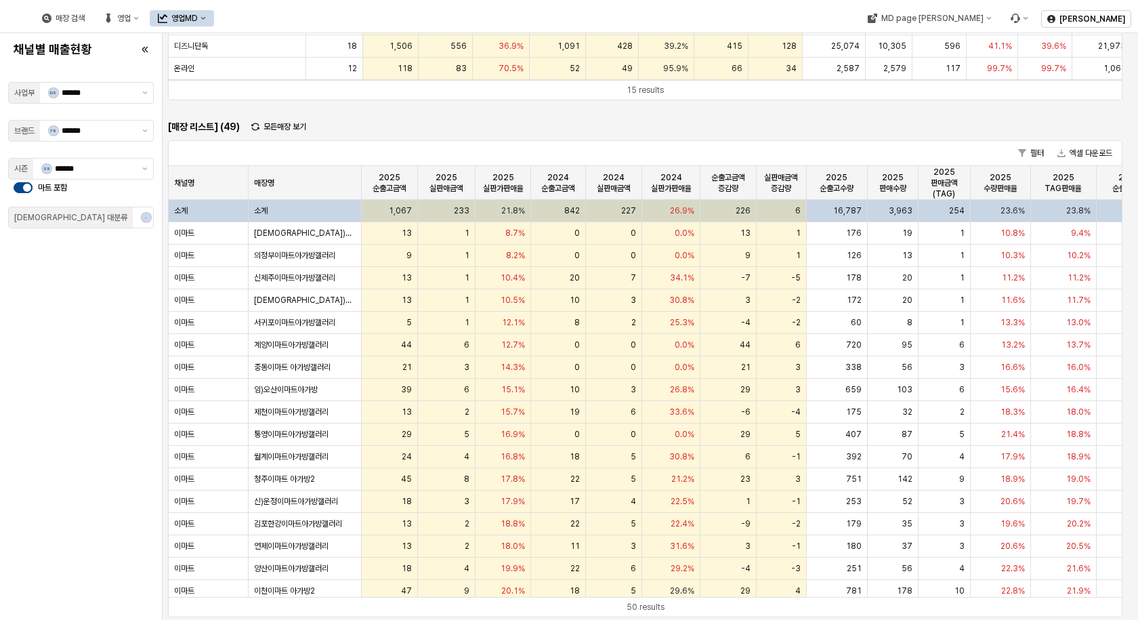
scroll to position [68, 0]
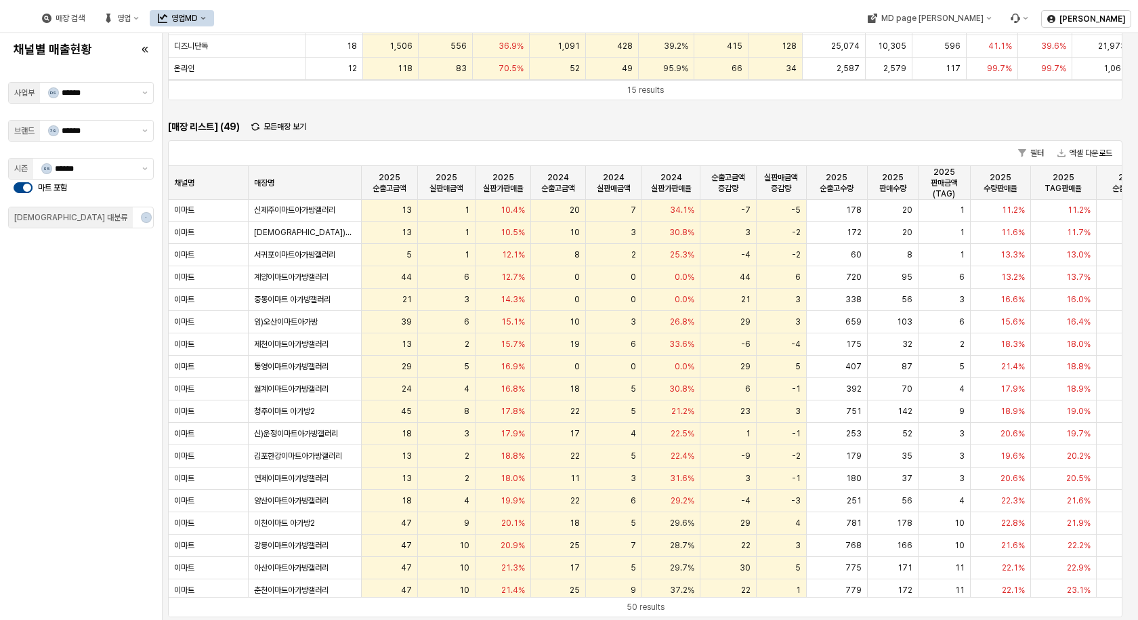
click at [37, 190] on div "마트 포함" at bounding box center [81, 187] width 135 height 11
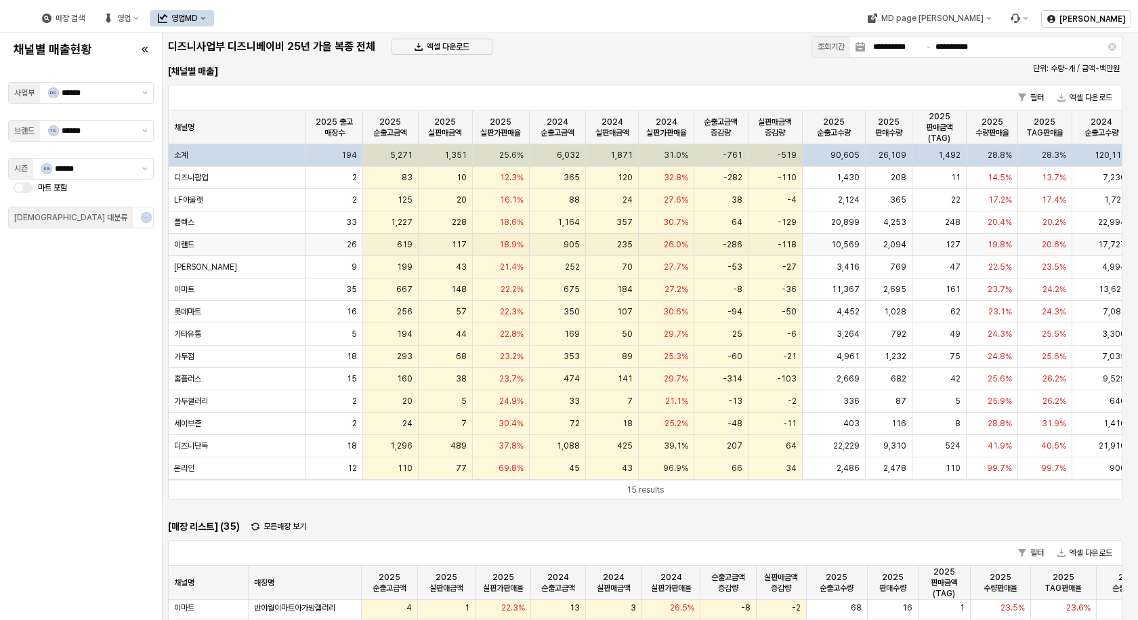
click at [232, 247] on div "이랜드" at bounding box center [237, 245] width 137 height 22
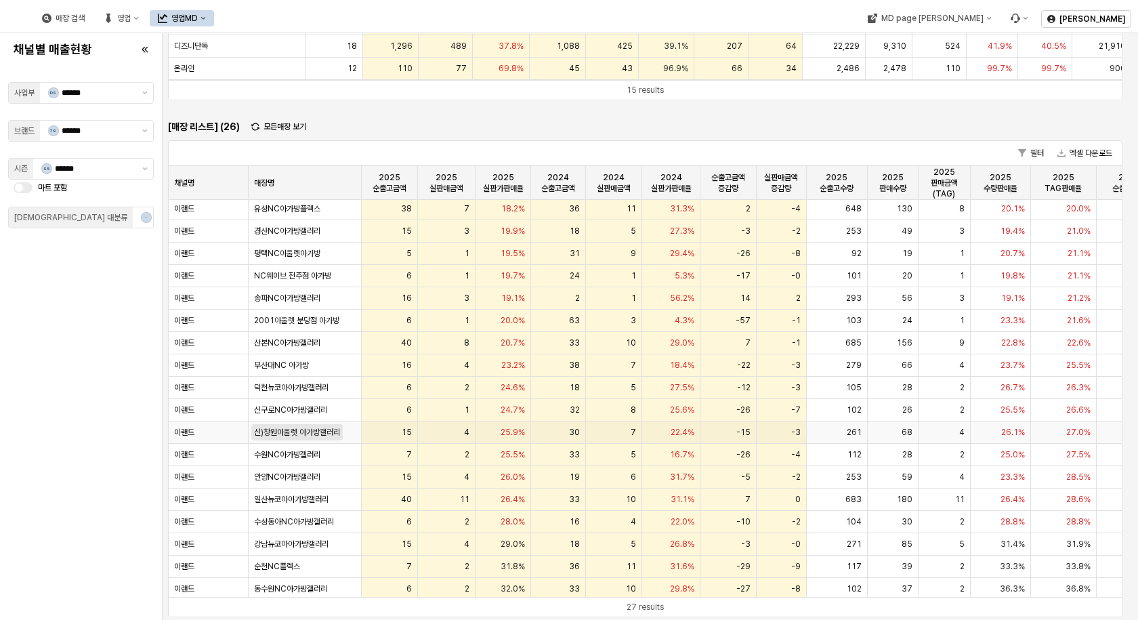
scroll to position [149, 0]
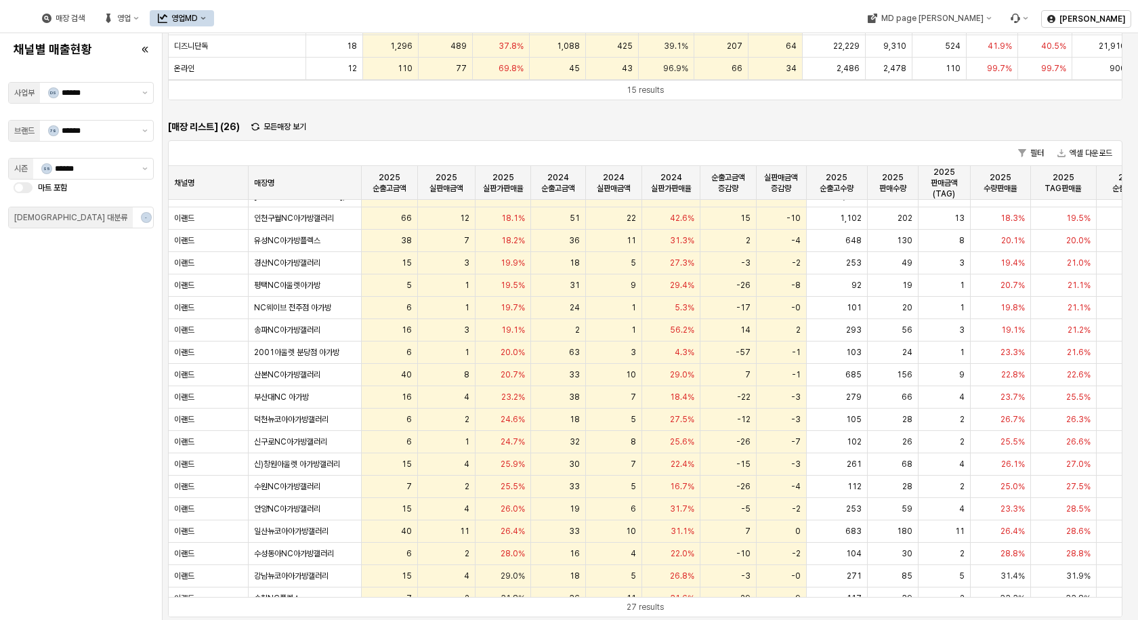
click at [53, 186] on span "마트 포함" at bounding box center [52, 187] width 29 height 9
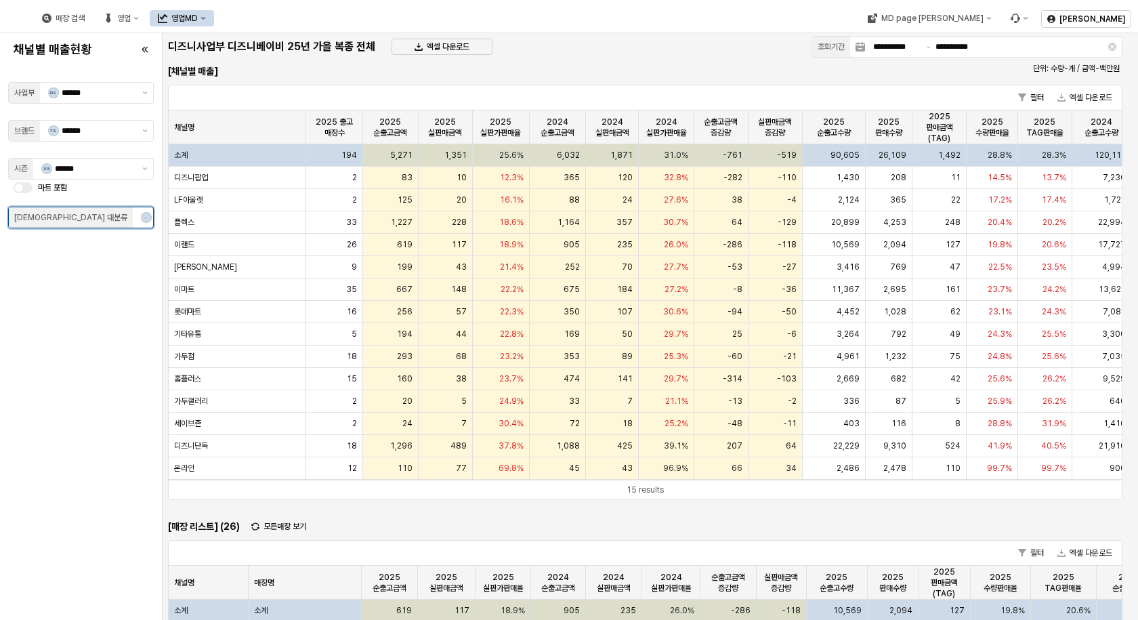
click at [153, 221] on button "제안 사항 표시" at bounding box center [161, 217] width 16 height 20
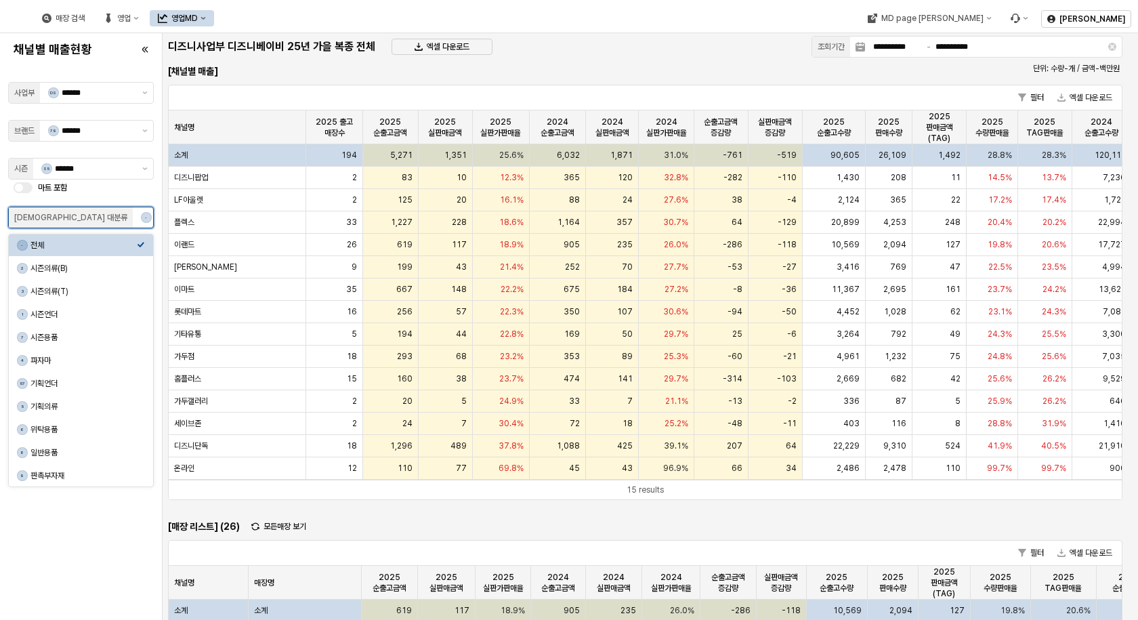
click at [153, 221] on button "제안 사항 표시" at bounding box center [161, 217] width 16 height 20
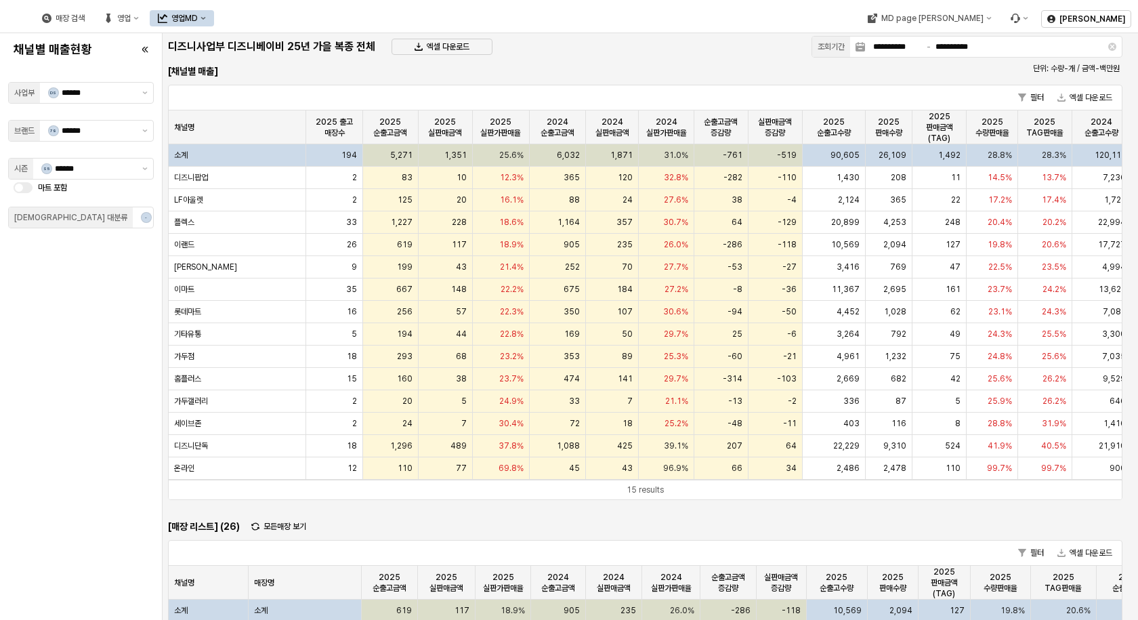
drag, startPoint x: 96, startPoint y: 476, endPoint x: 87, endPoint y: 487, distance: 14.0
click at [95, 476] on div "채널별 매출현황 사업부 DS ****** 브랜드 79 ****** 시즌 S5 ****** 마트 포함 복종 대분류 - **" at bounding box center [81, 327] width 146 height 576
click at [253, 204] on div "LF아울렛" at bounding box center [237, 200] width 137 height 22
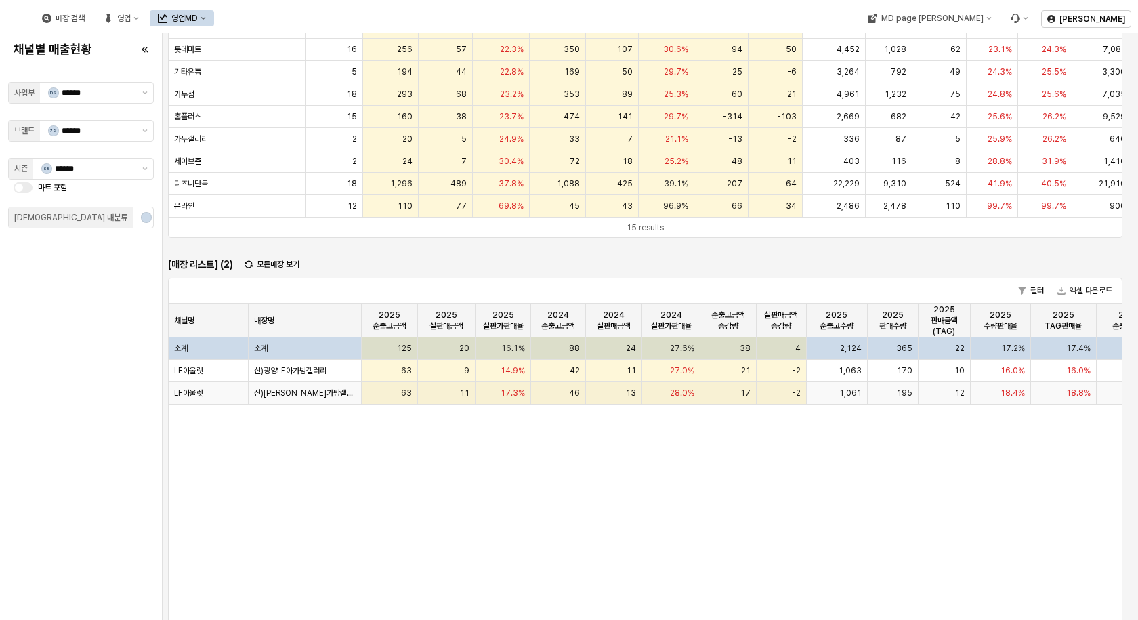
scroll to position [271, 0]
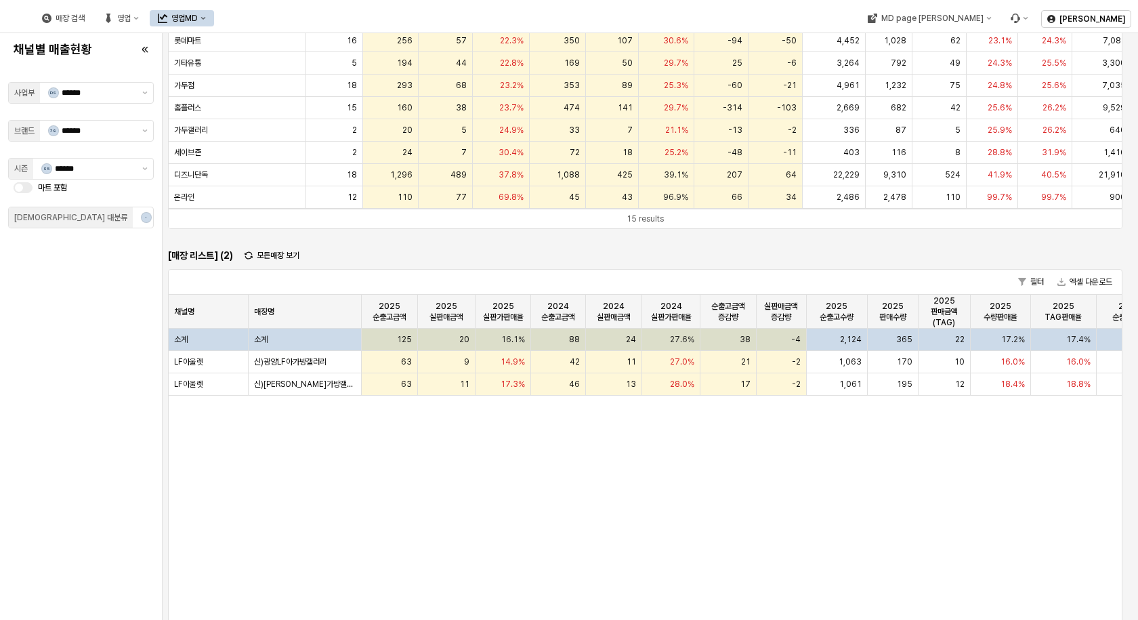
click at [58, 190] on span "마트 포함" at bounding box center [52, 187] width 29 height 9
click at [53, 190] on span "마트 포함" at bounding box center [52, 187] width 29 height 9
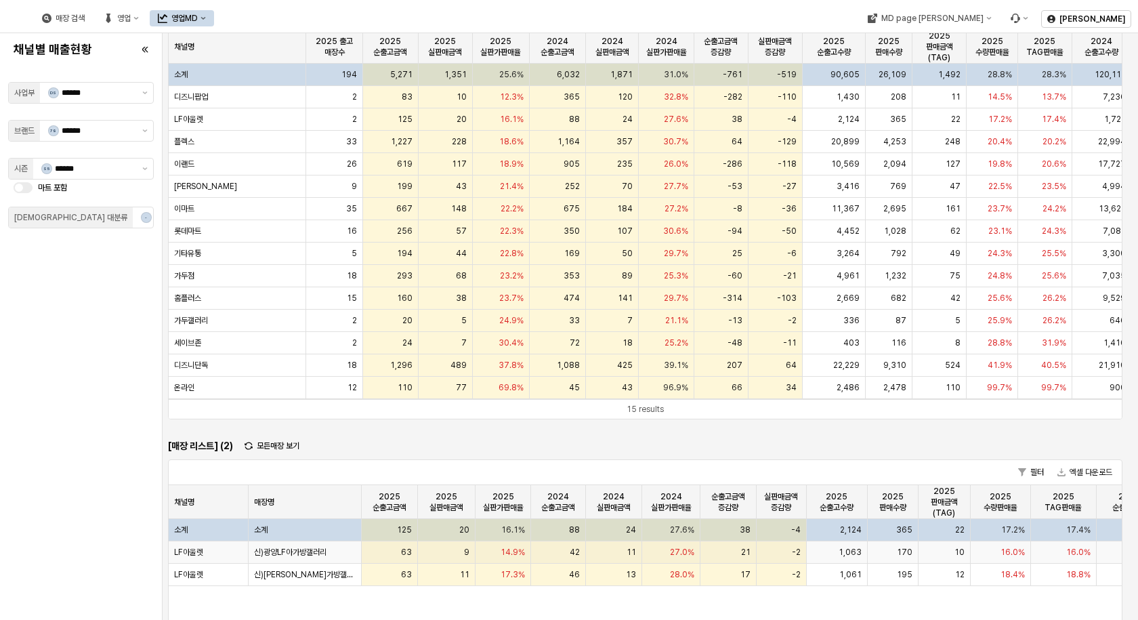
scroll to position [61, 0]
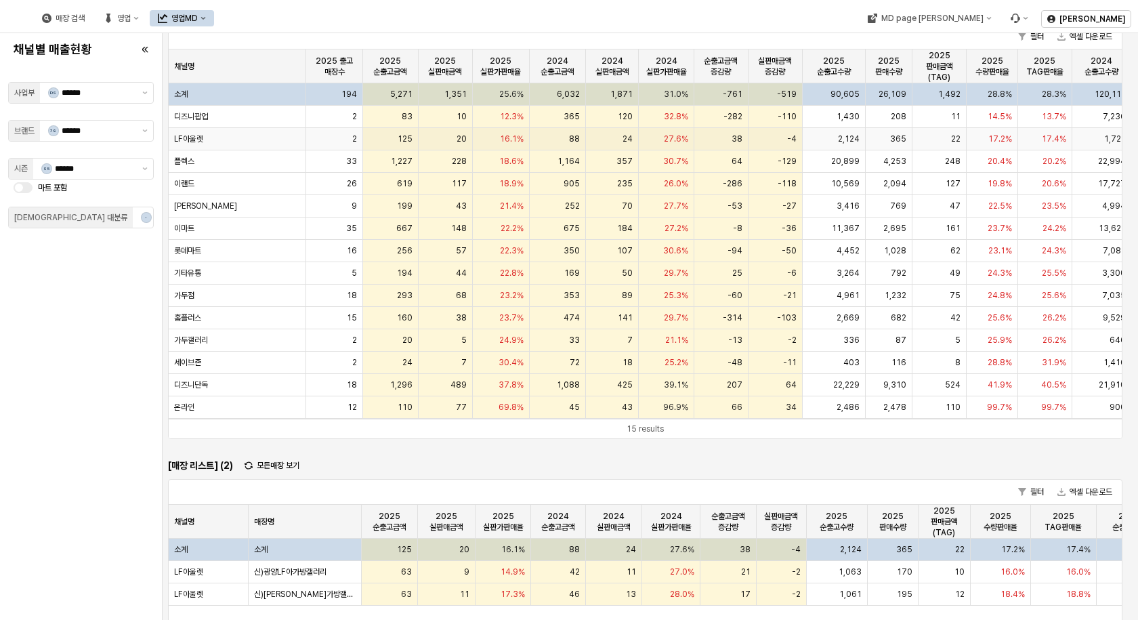
click at [234, 143] on div "LF아울렛" at bounding box center [237, 139] width 137 height 22
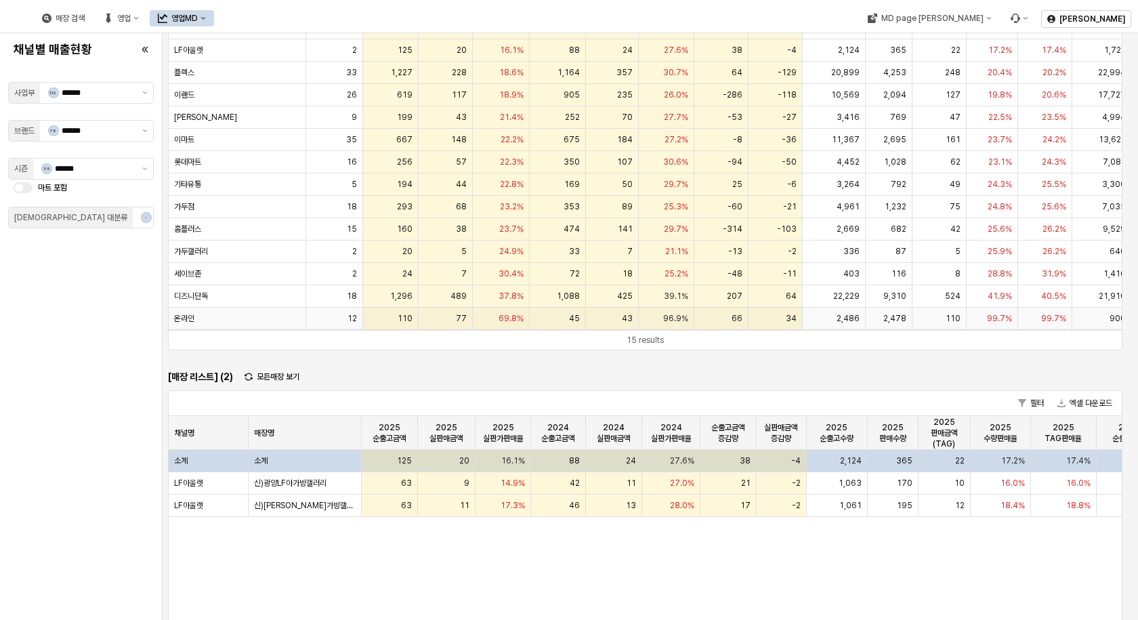
scroll to position [129, 0]
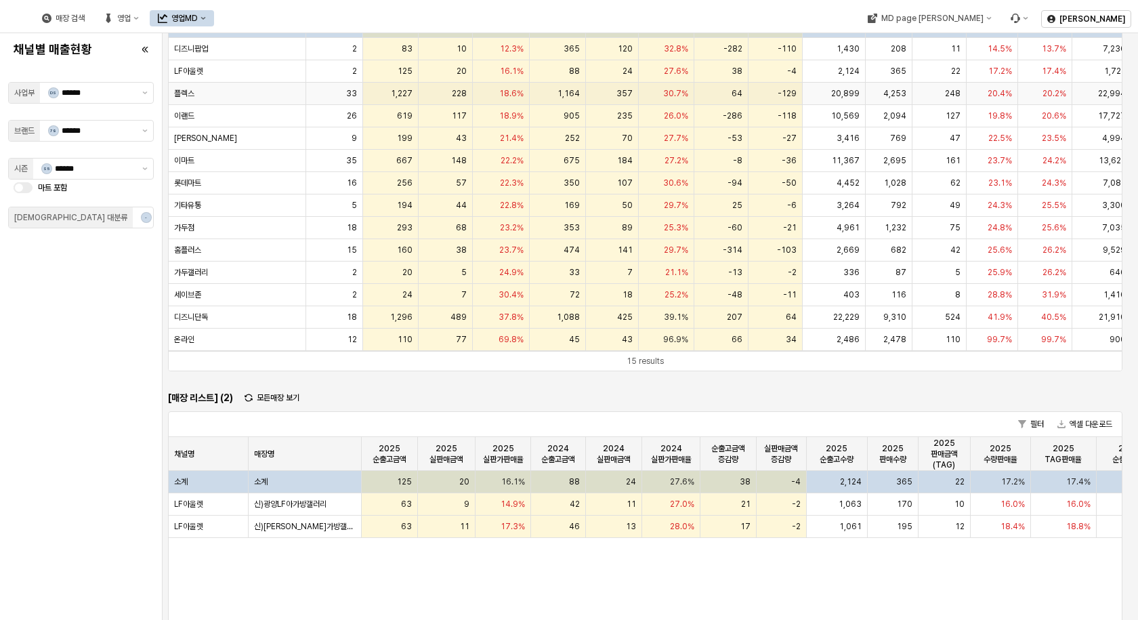
click at [224, 92] on div "플렉스" at bounding box center [237, 94] width 137 height 22
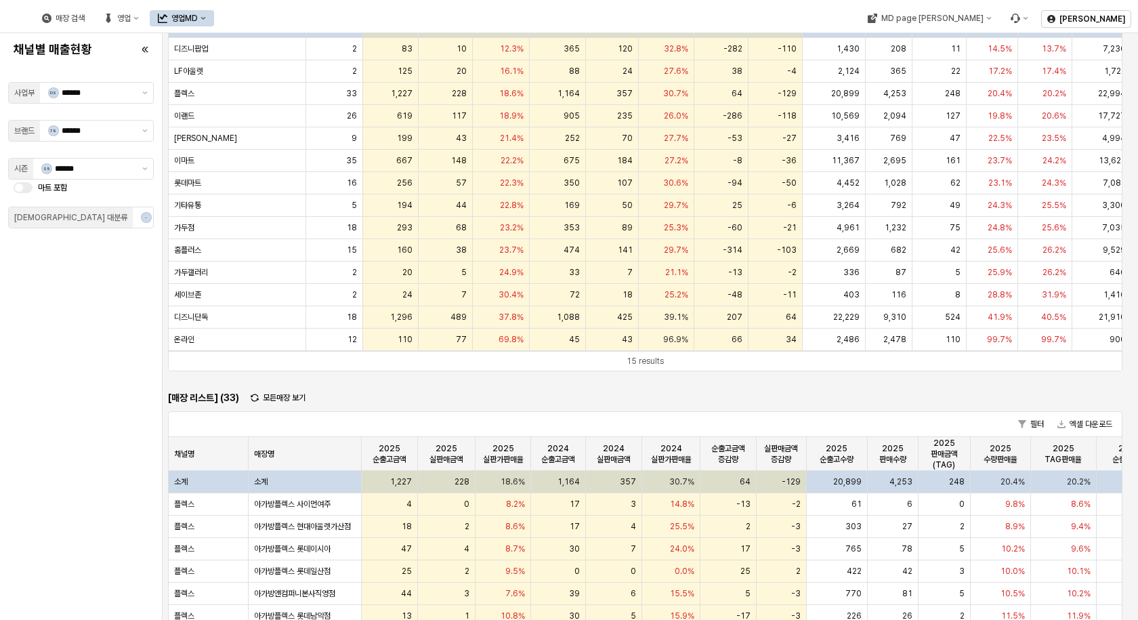
click at [46, 190] on span "마트 포함" at bounding box center [52, 187] width 29 height 9
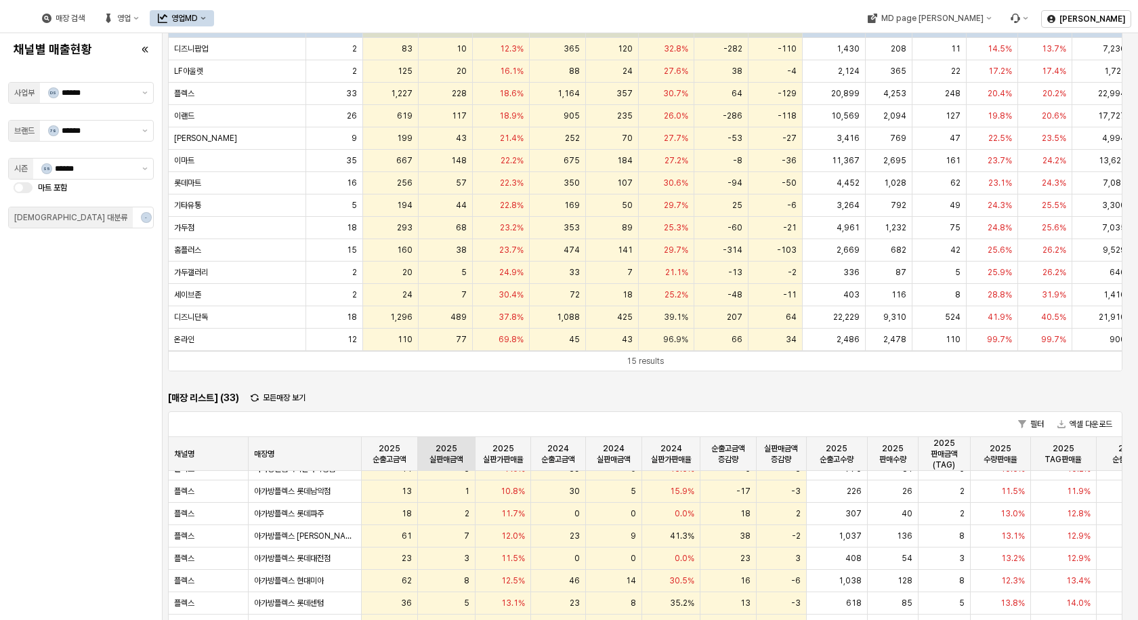
scroll to position [135, 0]
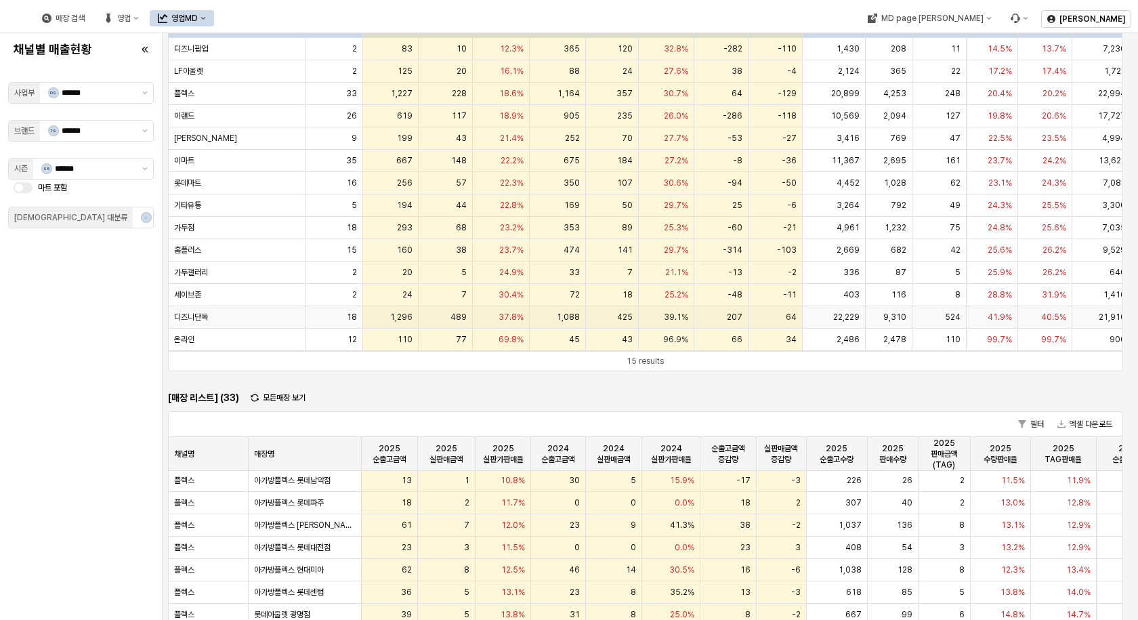
click at [232, 314] on div "디즈니단독" at bounding box center [237, 317] width 137 height 22
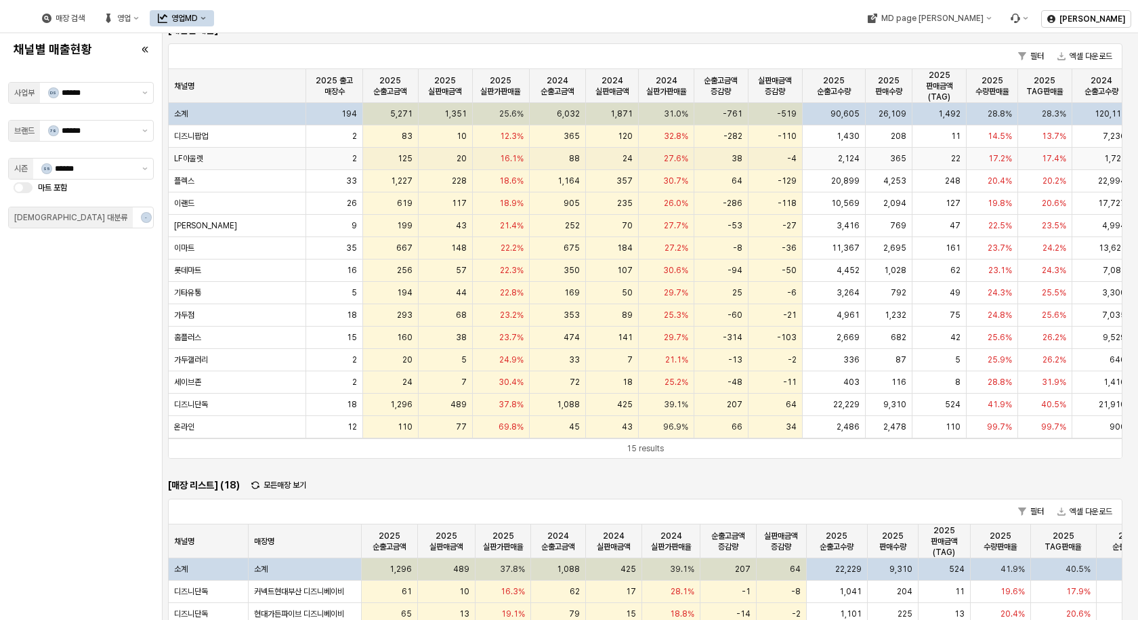
scroll to position [0, 0]
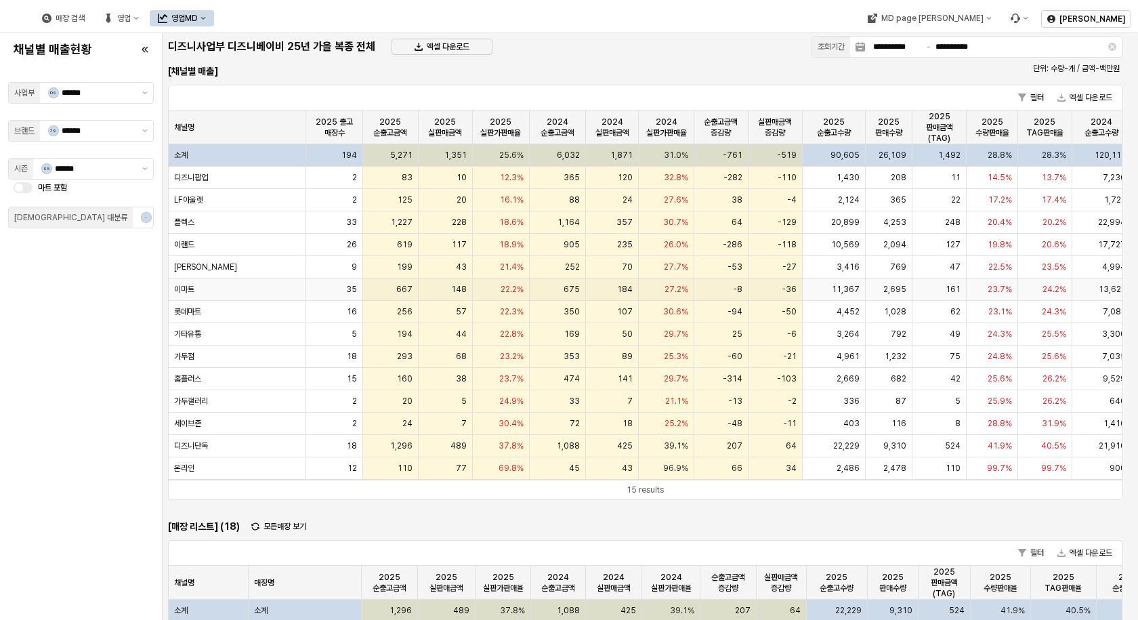
click at [260, 287] on div "이마트" at bounding box center [237, 289] width 137 height 22
click at [507, 286] on span "22.2%" at bounding box center [512, 289] width 23 height 11
drag, startPoint x: 308, startPoint y: 290, endPoint x: 274, endPoint y: 290, distance: 33.2
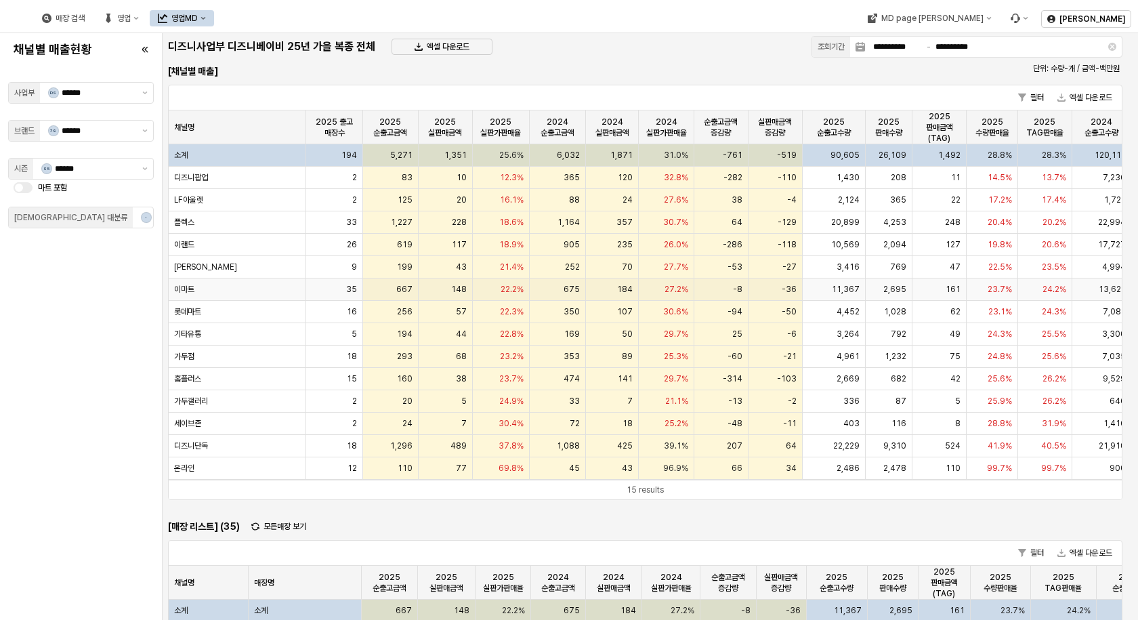
click at [305, 290] on div "이마트 35 667 148 22.2% 675 184 27.2% -8 -36 11,367 2,695 161 23.7% 24.2% 13,621 3…" at bounding box center [979, 289] width 1620 height 22
click at [181, 294] on span "이마트" at bounding box center [184, 289] width 20 height 11
click at [699, 85] on div "필터 엑셀 다운로드 채널명 채널명 2025 출고 매장수 2025 출고 매장수 2025 순출고금액 2025 순출고금액 2025 실판매금액 202…" at bounding box center [645, 292] width 954 height 415
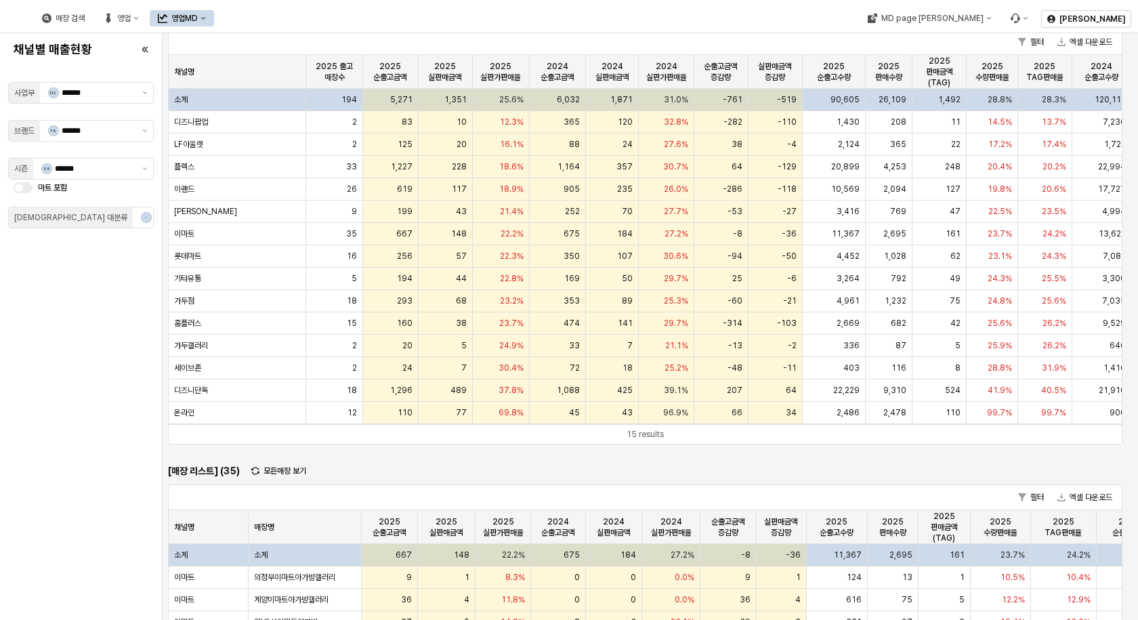
scroll to position [68, 0]
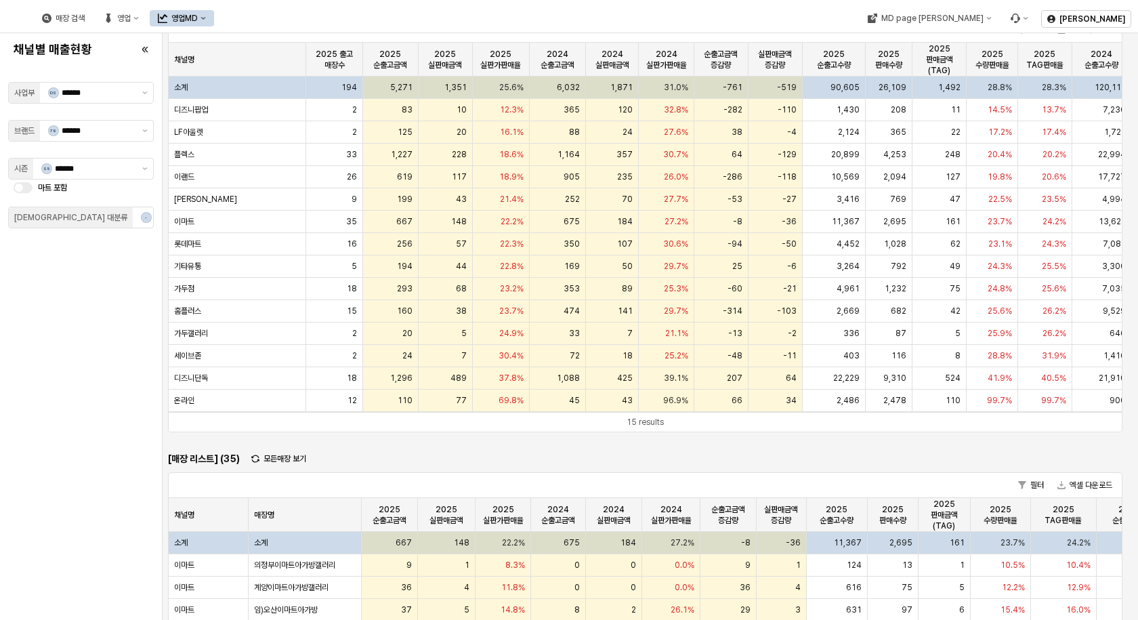
click at [83, 458] on div "채널별 매출현황 사업부 DS ****** 브랜드 79 ****** 시즌 S5 ****** 마트 포함 복종 대분류 - **" at bounding box center [81, 327] width 146 height 576
click at [89, 370] on div "채널별 매출현황 사업부 DS ****** 브랜드 79 ****** 시즌 S5 ****** 마트 포함 복종 대분류 - **" at bounding box center [81, 327] width 146 height 576
